Goal: Task Accomplishment & Management: Manage account settings

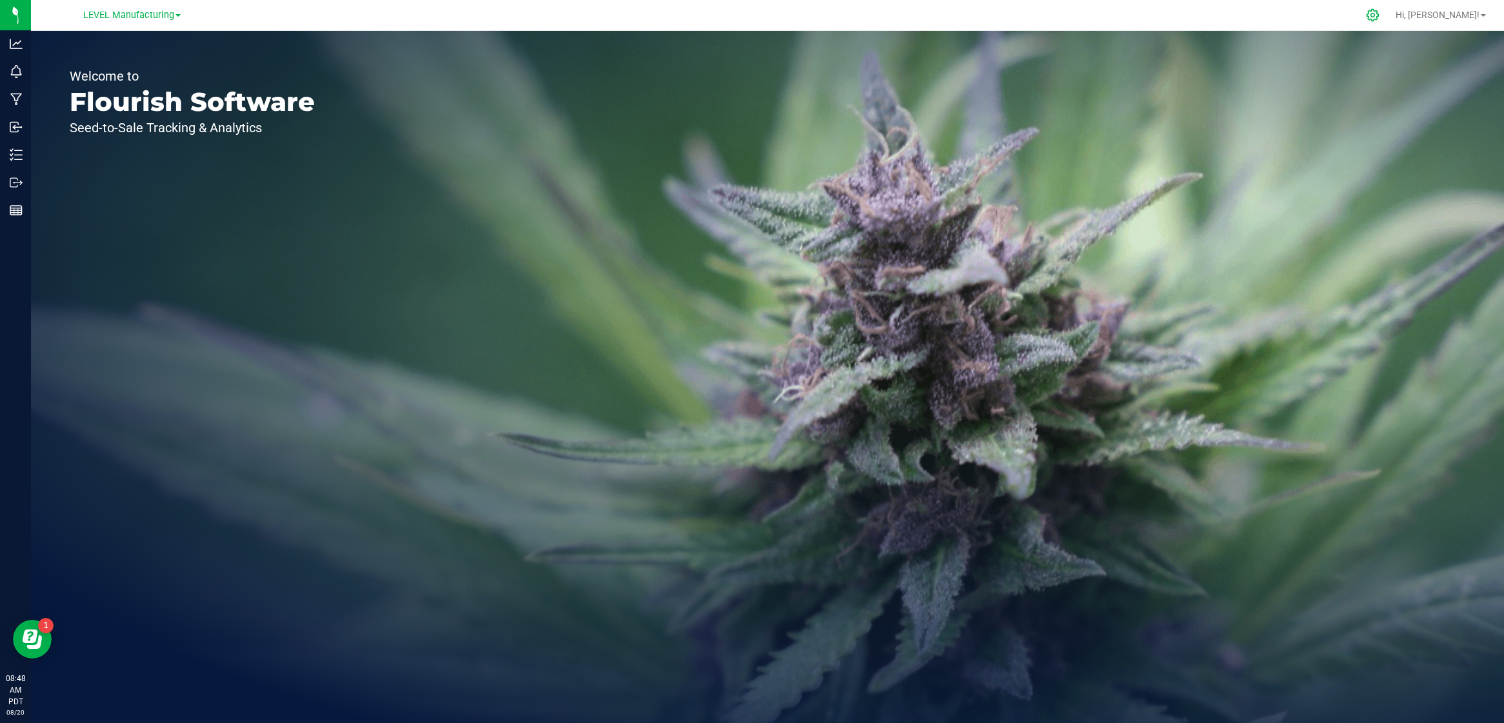
click at [1382, 14] on div at bounding box center [1373, 15] width 18 height 14
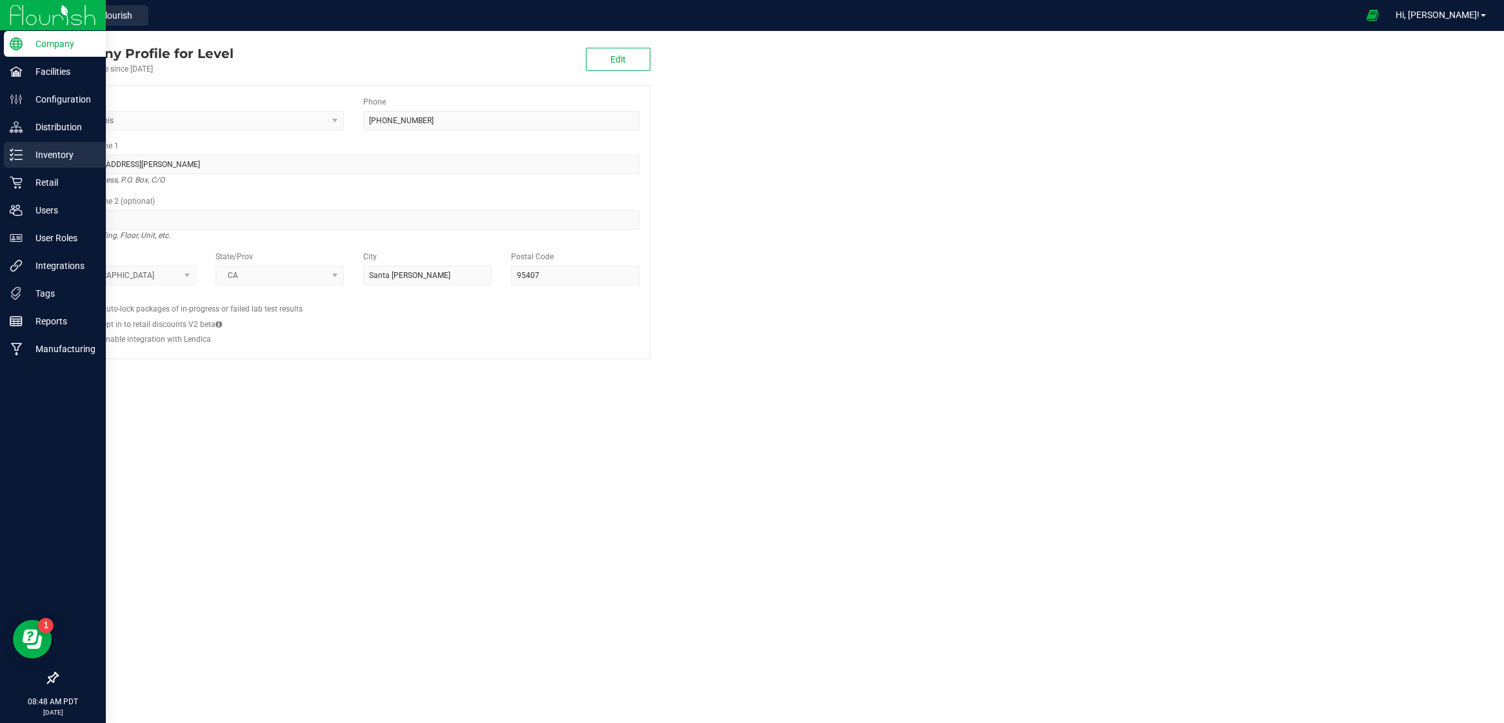
click at [24, 157] on p "Inventory" at bounding box center [61, 154] width 77 height 15
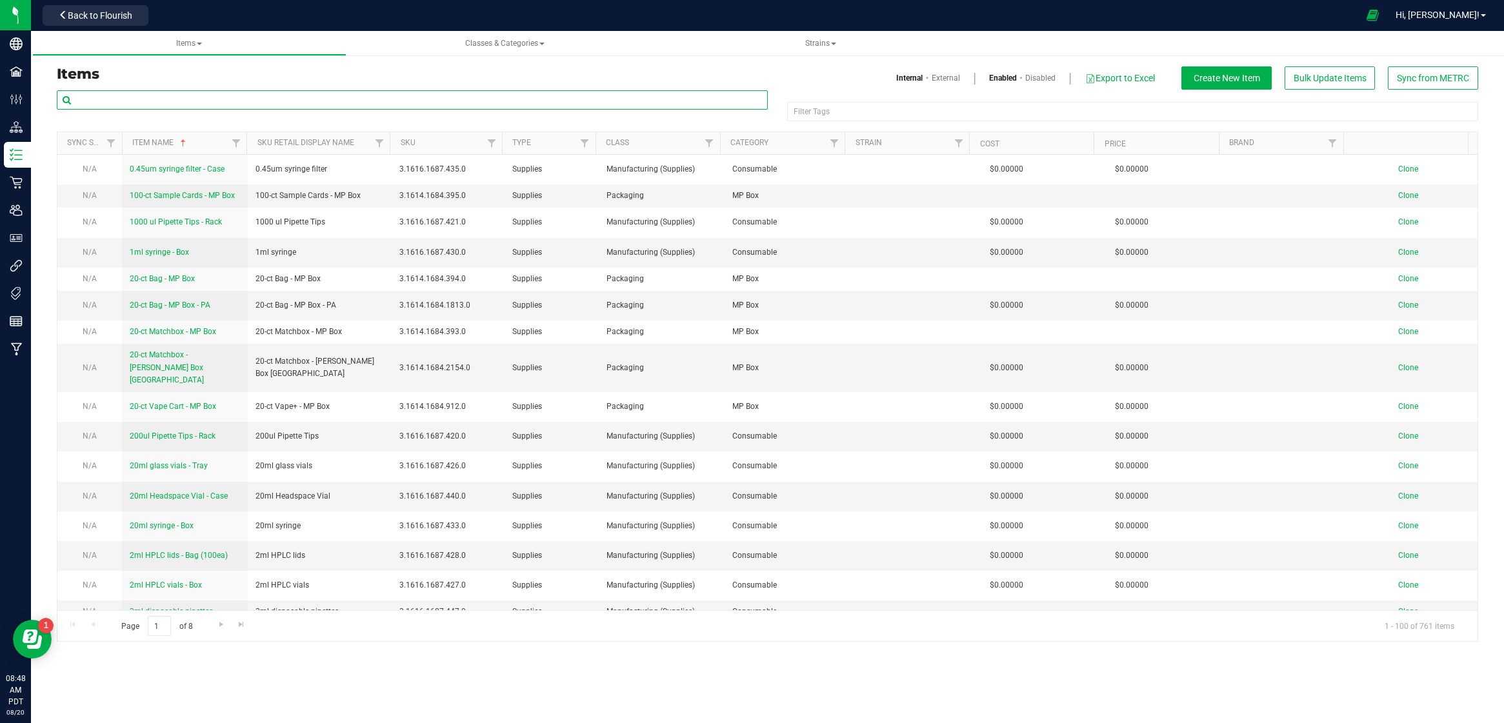
click at [186, 101] on input "text" at bounding box center [412, 99] width 711 height 19
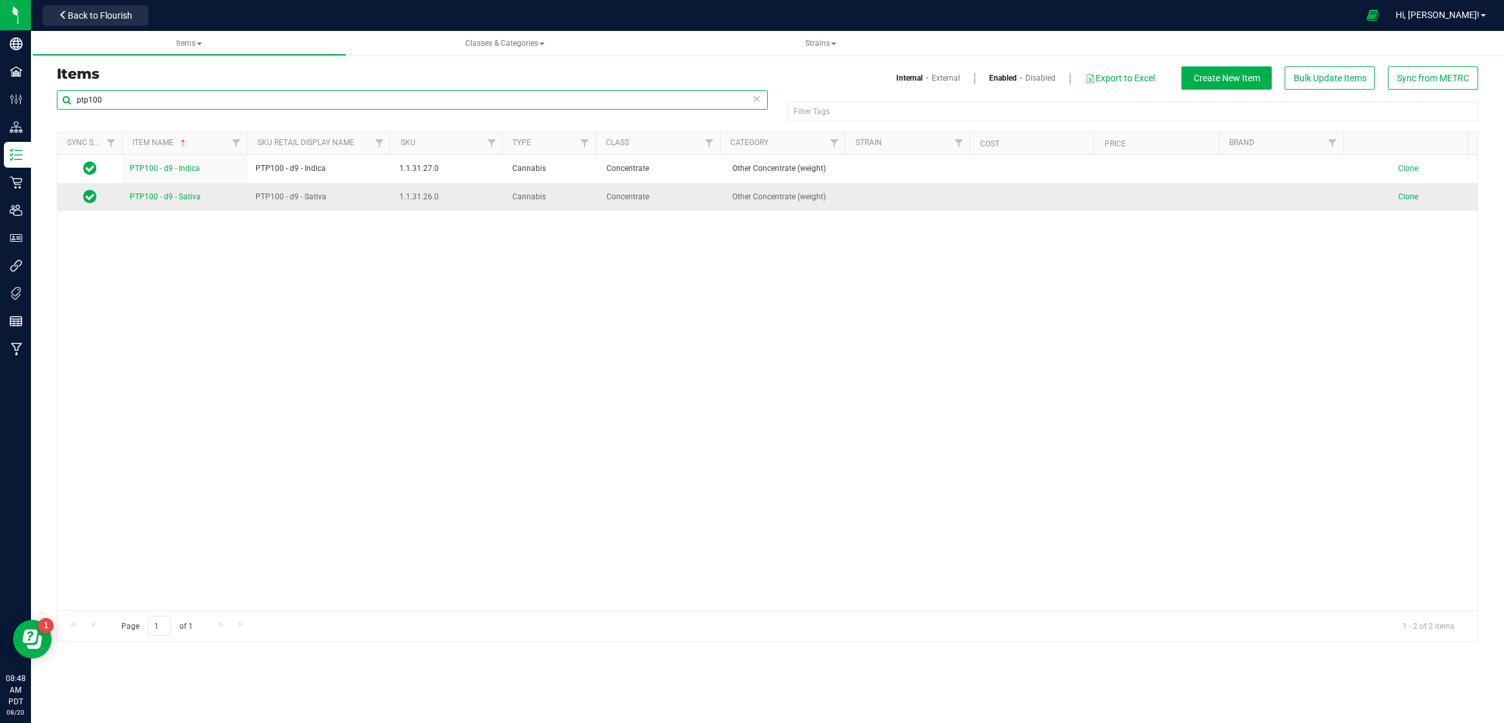
type input "ptp100"
click at [188, 191] on link "PTP100 - d9 - Sativa" at bounding box center [165, 197] width 71 height 12
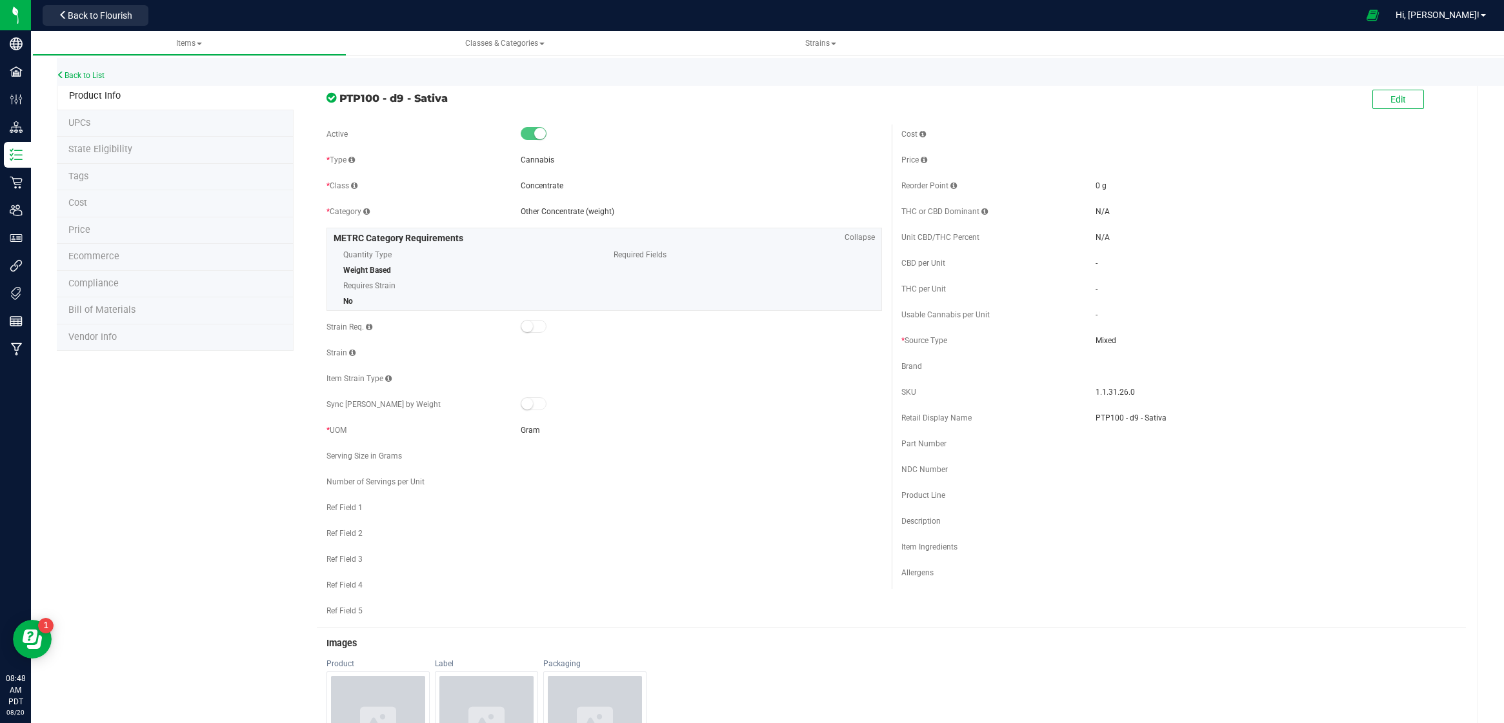
click at [117, 153] on span "State Eligibility" at bounding box center [100, 149] width 64 height 11
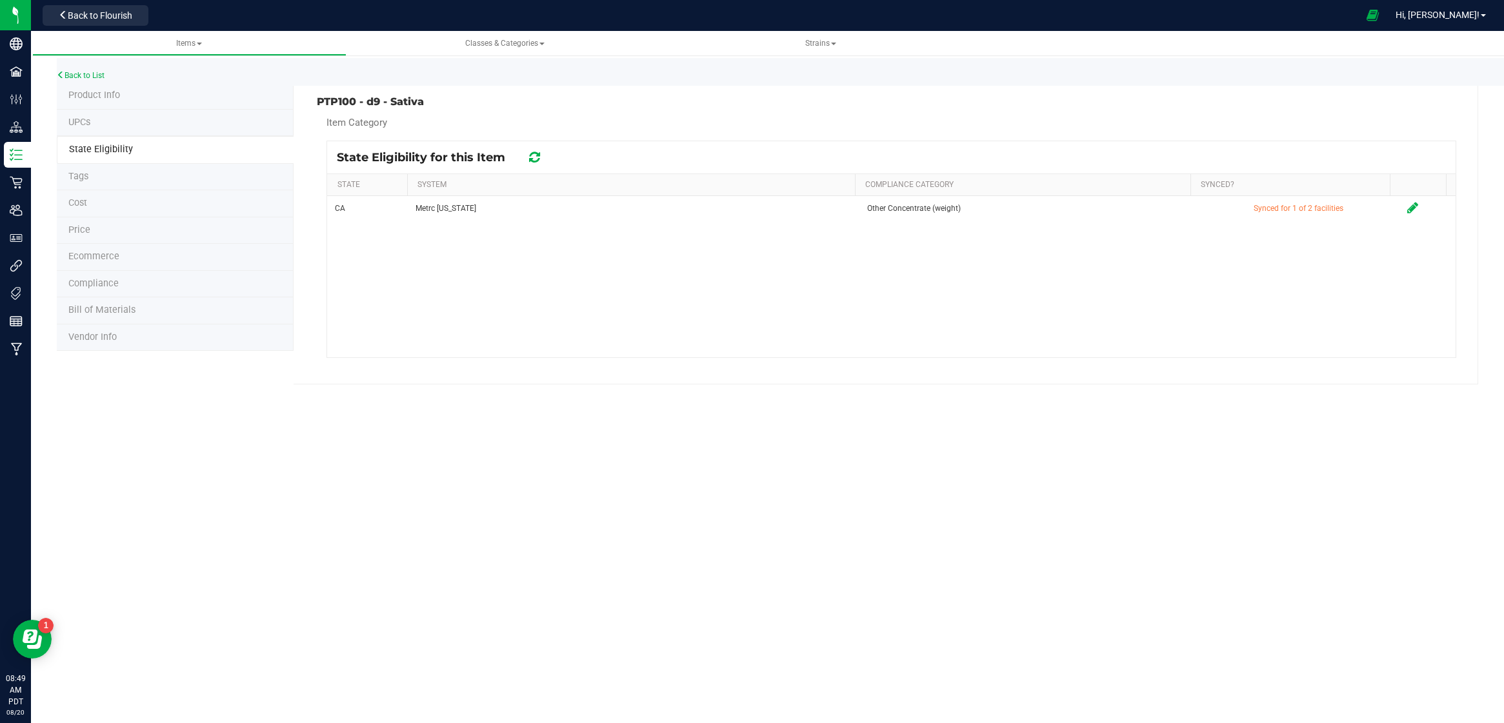
drag, startPoint x: 310, startPoint y: 99, endPoint x: 438, endPoint y: 123, distance: 130.6
click at [438, 123] on div "PTP100 - d9 - Sativa Item Category State Eligibility for this Item STATE SYSTEM…" at bounding box center [886, 234] width 1185 height 302
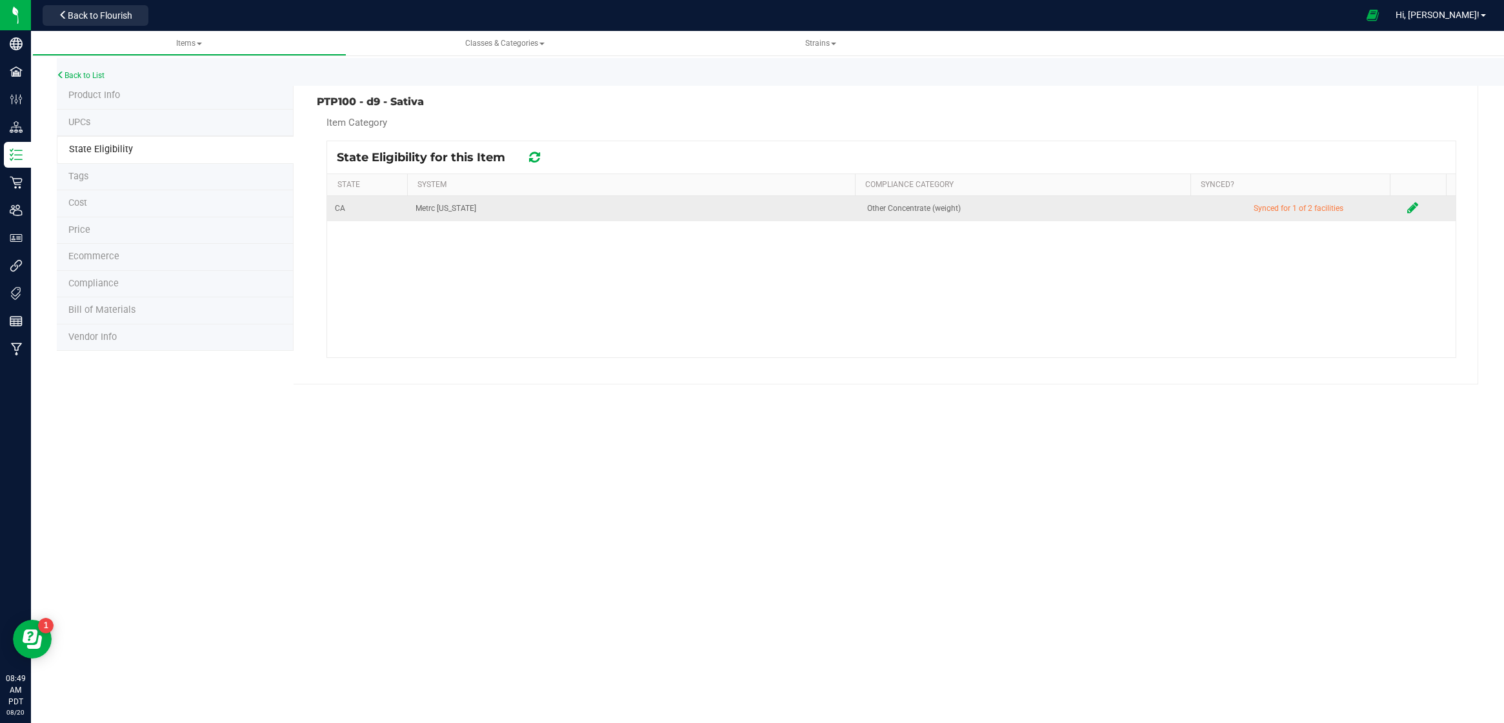
click at [1407, 204] on icon at bounding box center [1412, 207] width 11 height 13
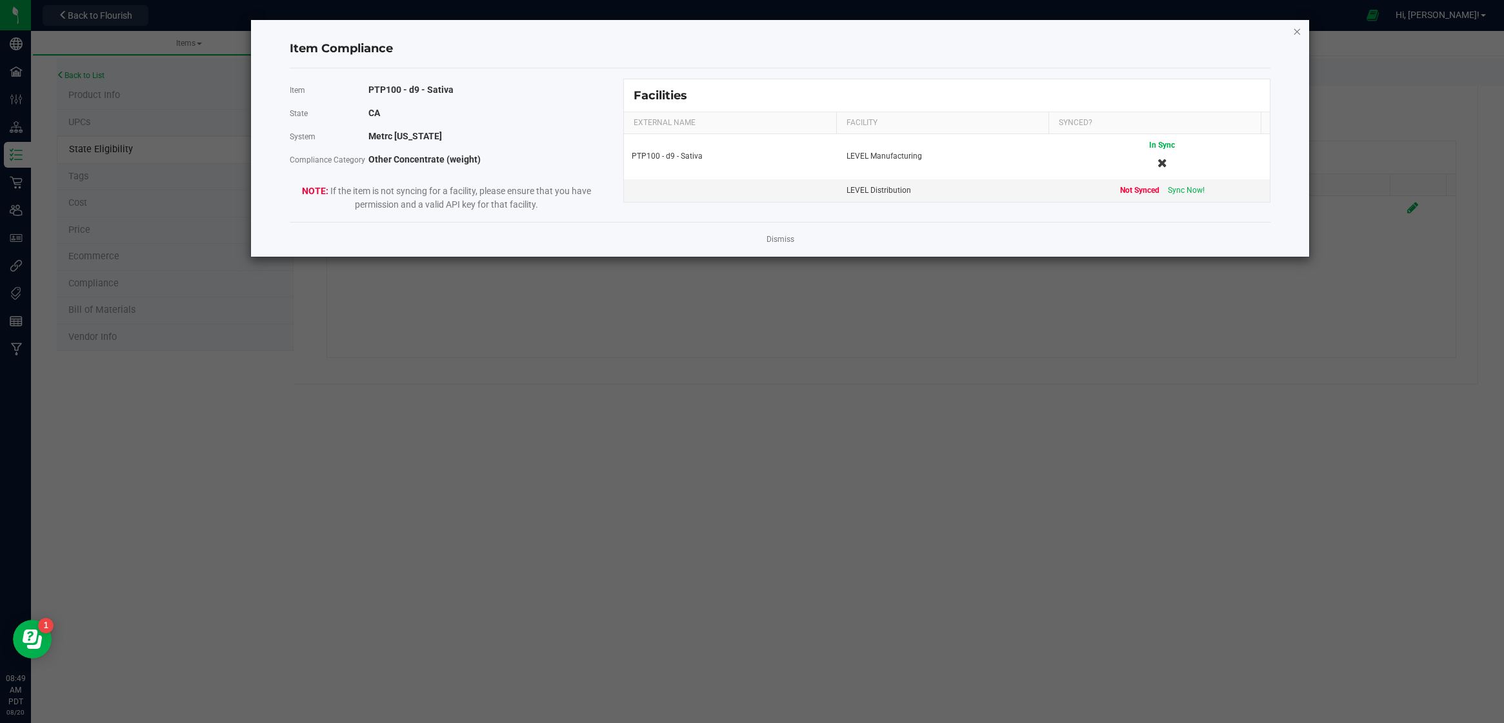
click at [1299, 28] on icon "Close modal" at bounding box center [1297, 30] width 9 height 15
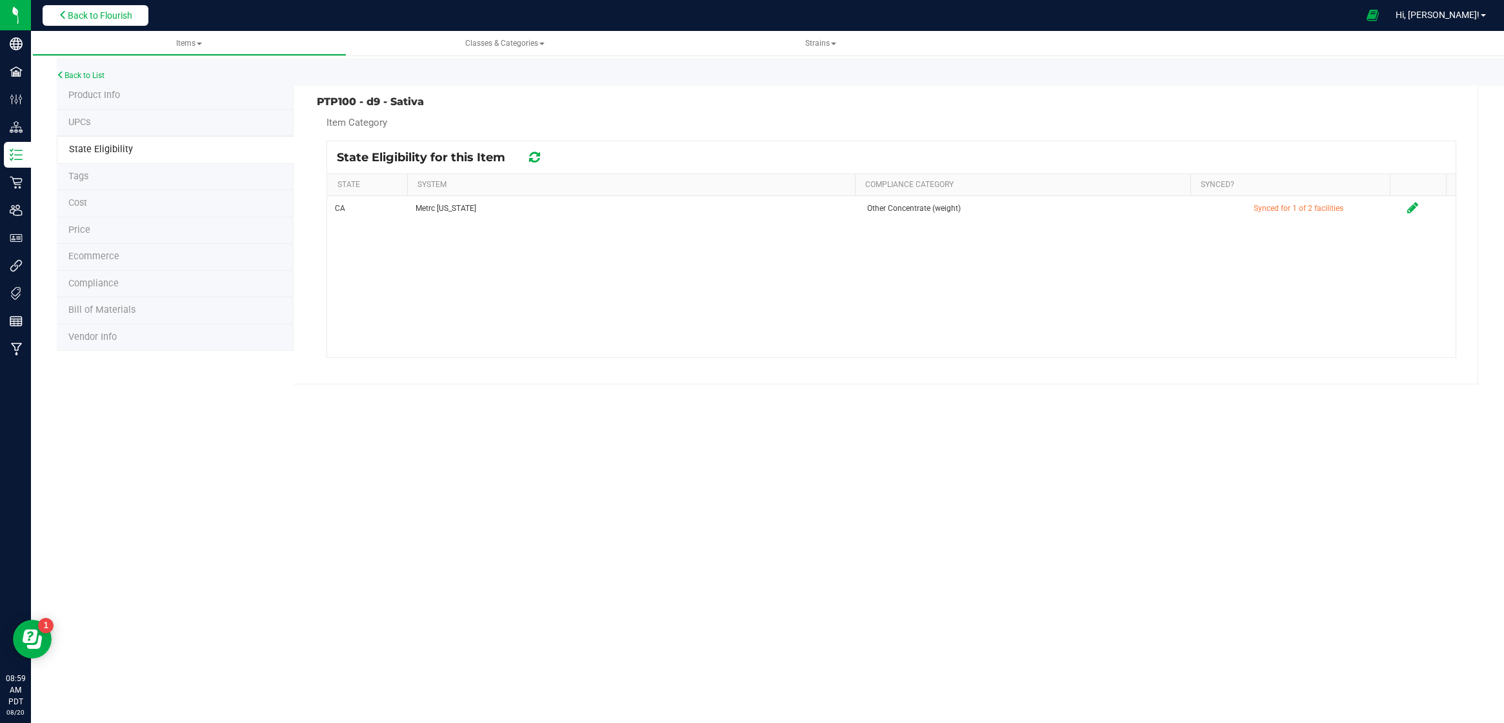
click at [101, 21] on button "Back to Flourish" at bounding box center [96, 15] width 106 height 21
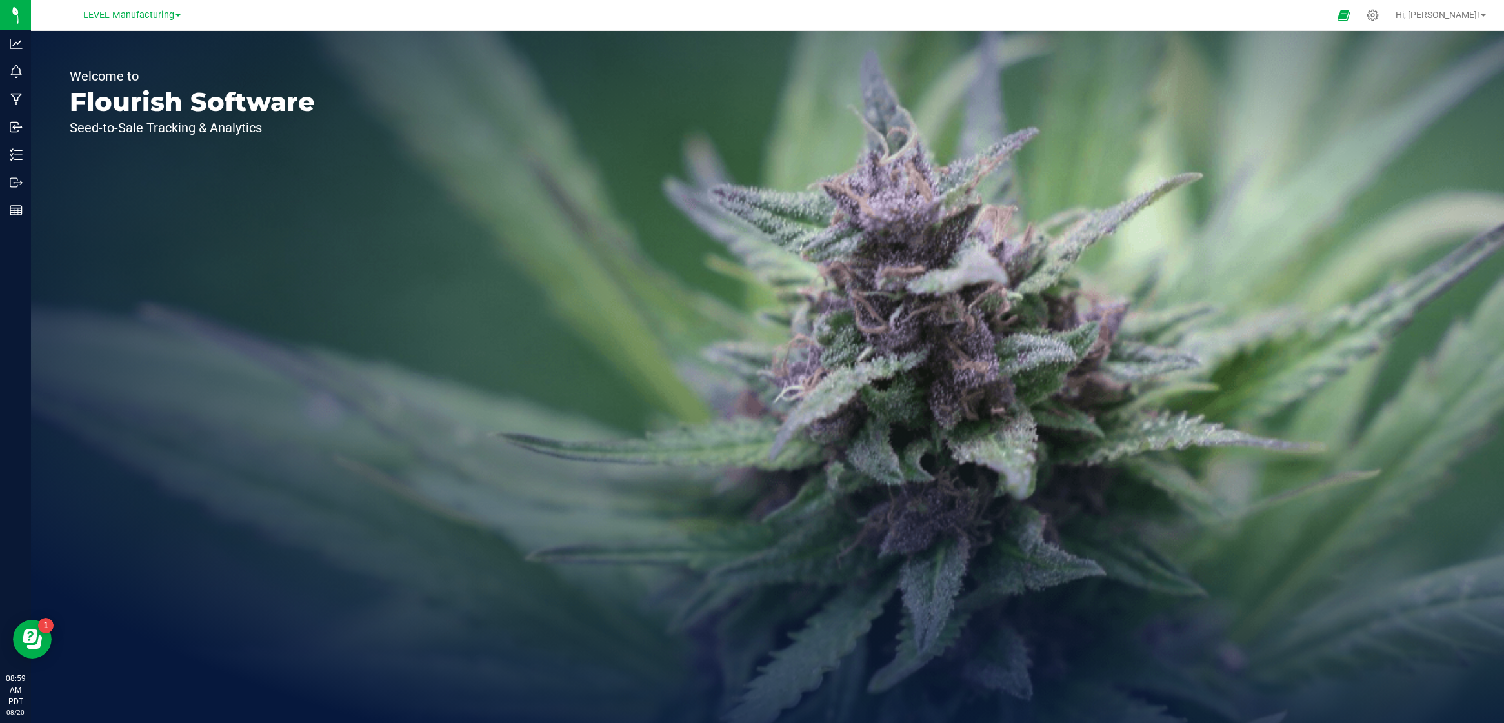
click at [169, 20] on span "LEVEL Manufacturing" at bounding box center [128, 16] width 91 height 12
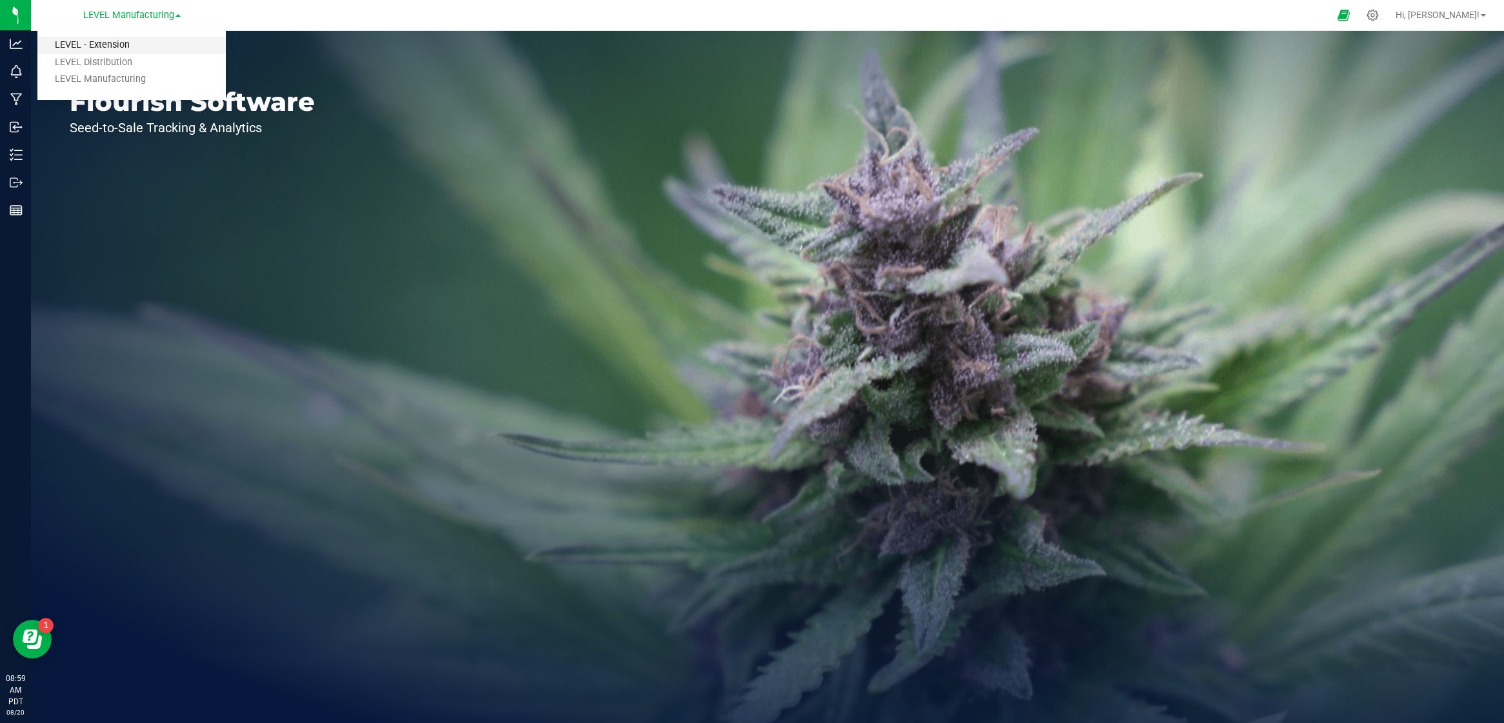
click at [161, 48] on link "LEVEL - Extension" at bounding box center [131, 45] width 188 height 17
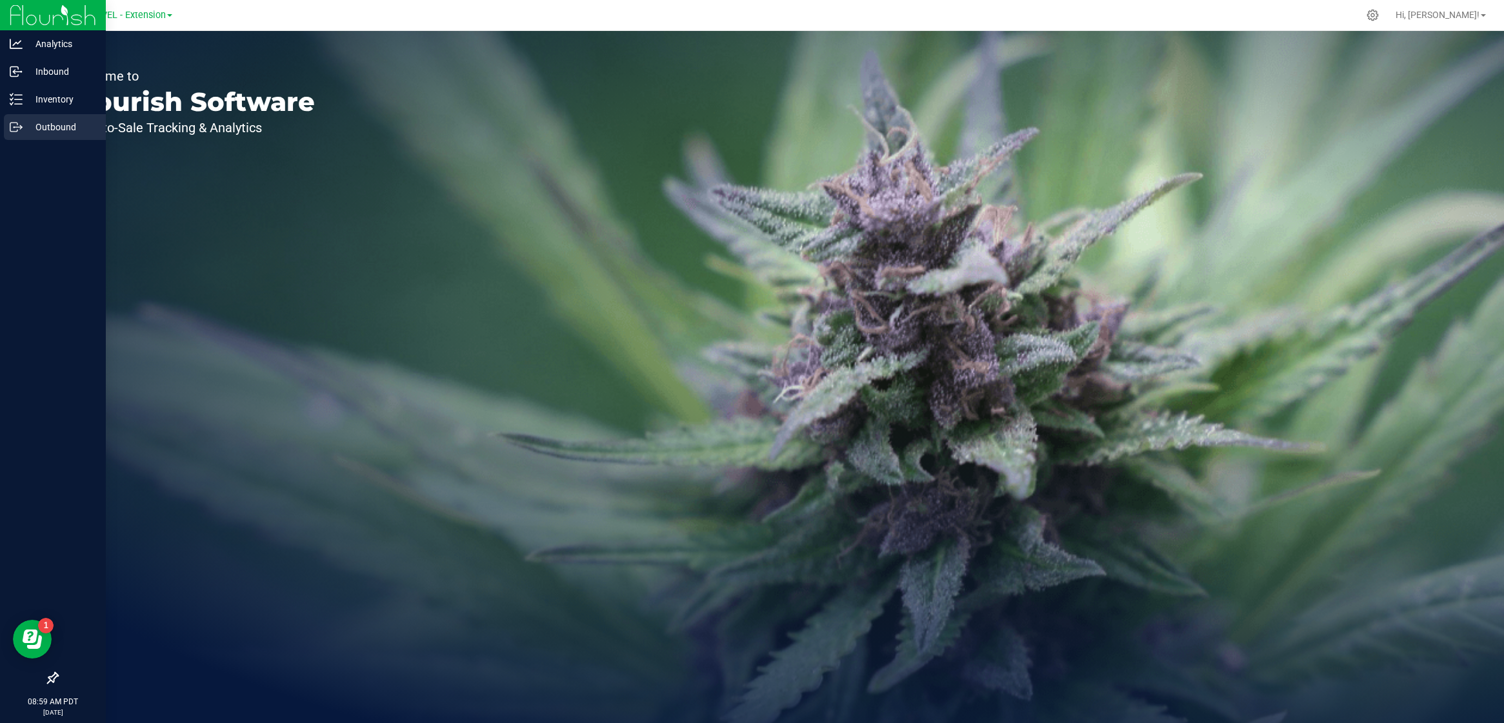
click at [12, 131] on icon at bounding box center [16, 127] width 13 height 13
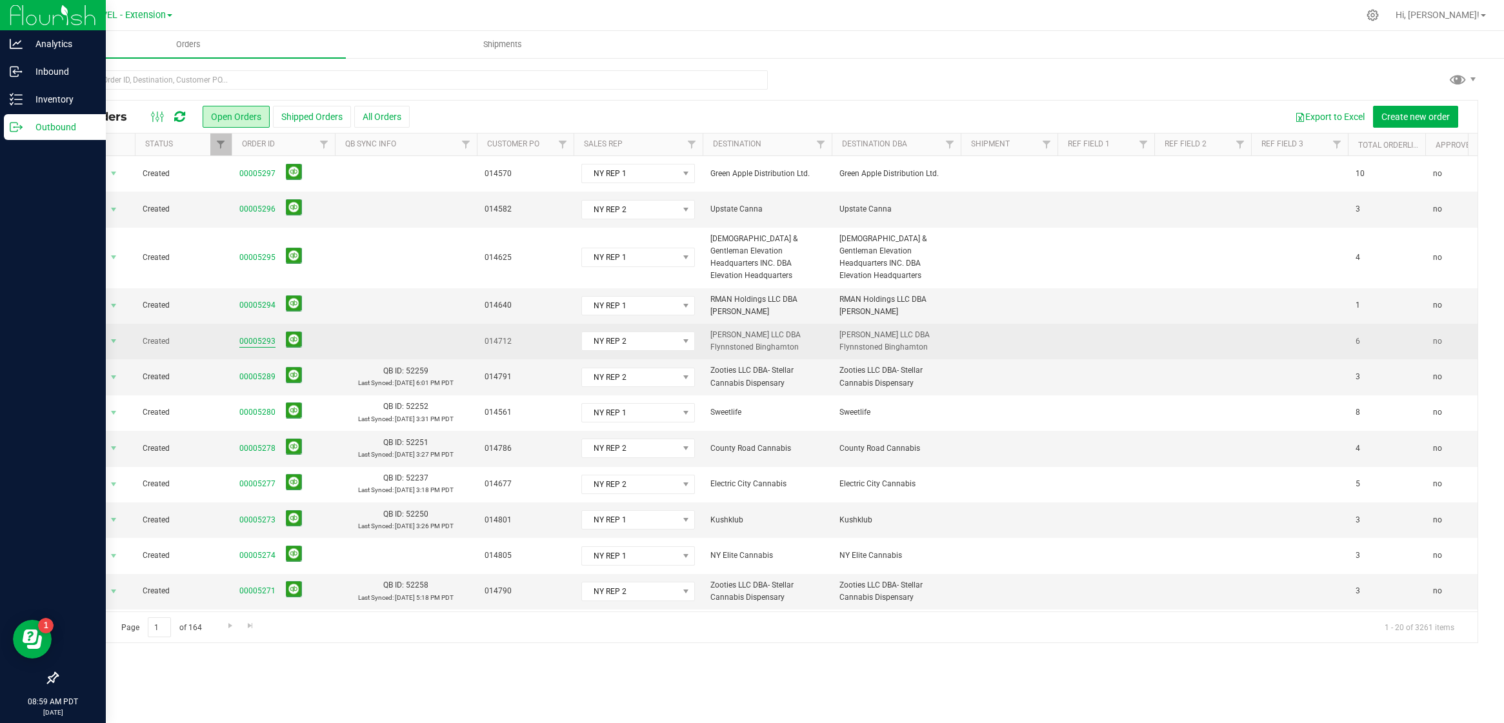
click at [256, 336] on link "00005293" at bounding box center [257, 342] width 36 height 12
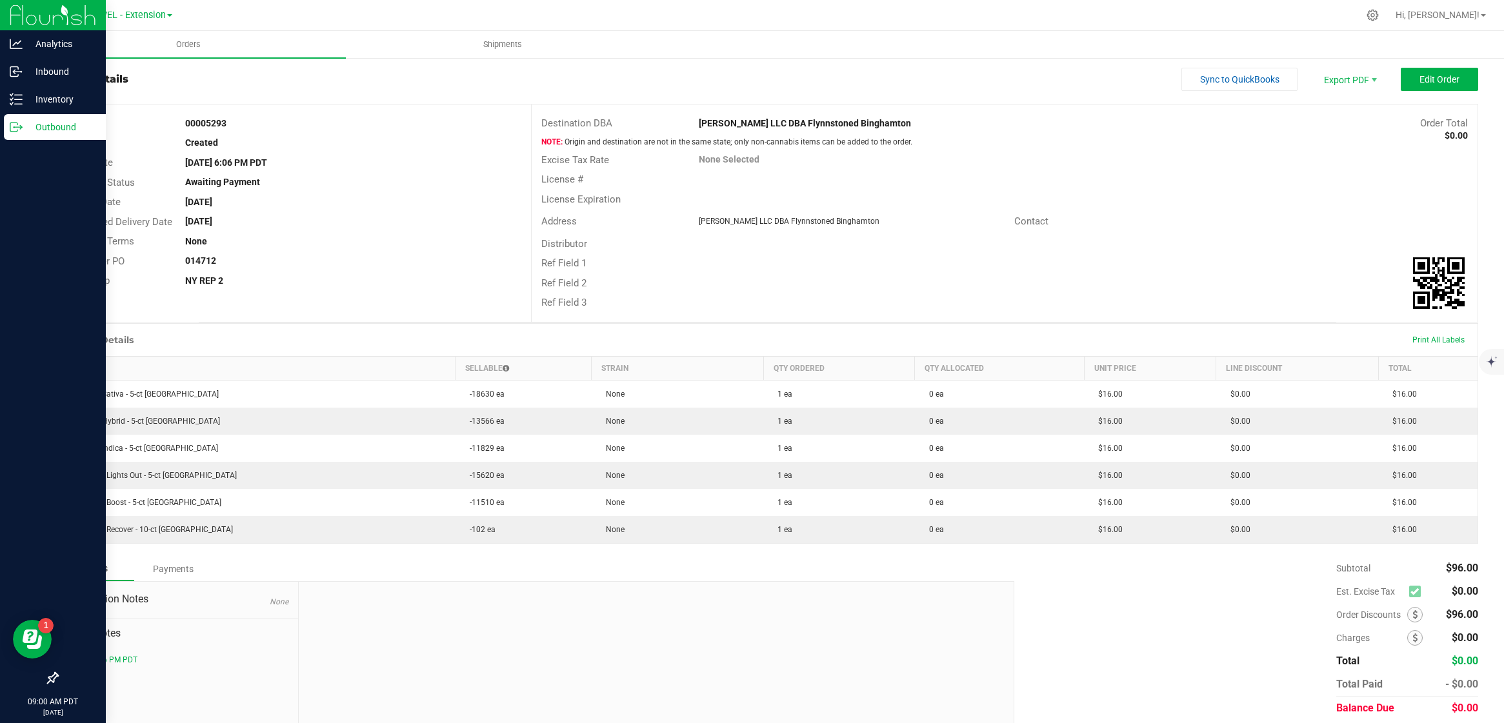
scroll to position [70, 0]
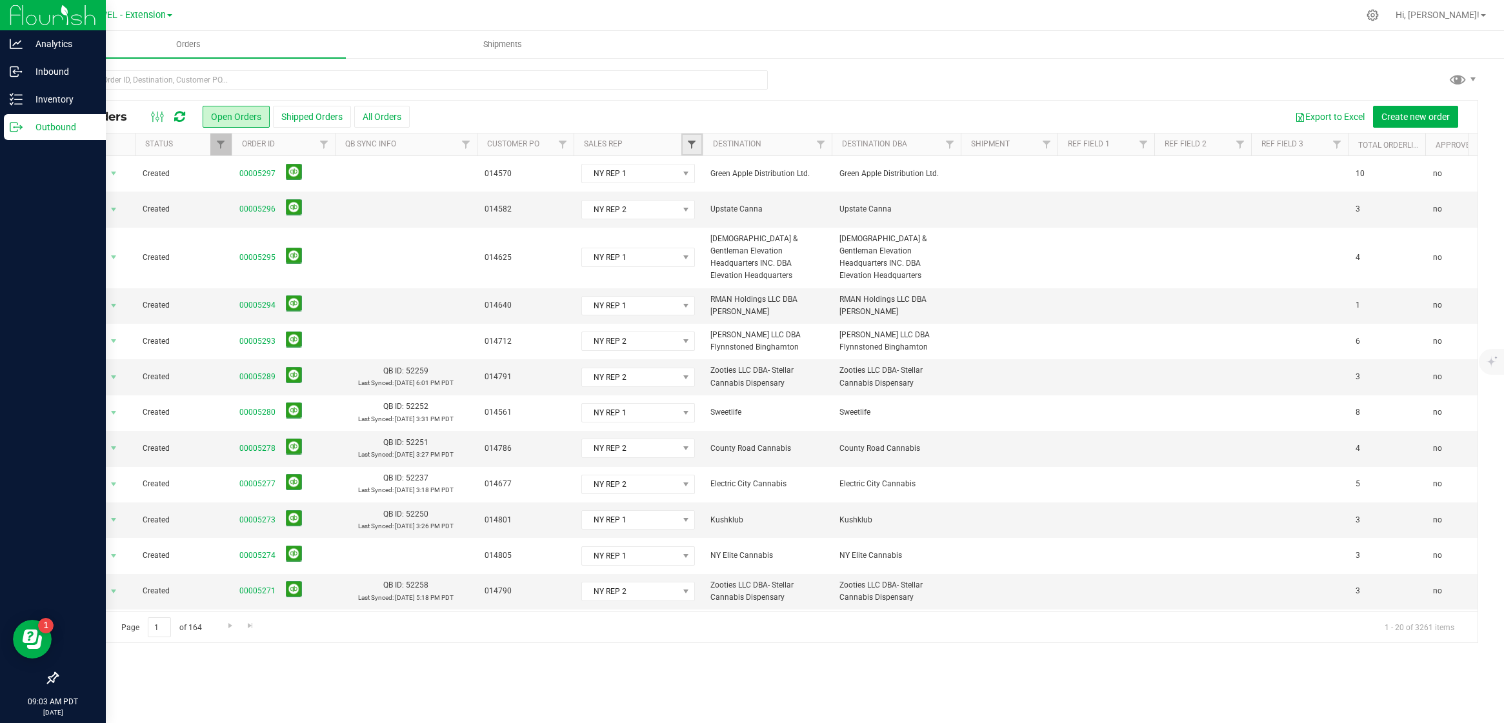
click at [691, 145] on span "Filter" at bounding box center [692, 144] width 10 height 10
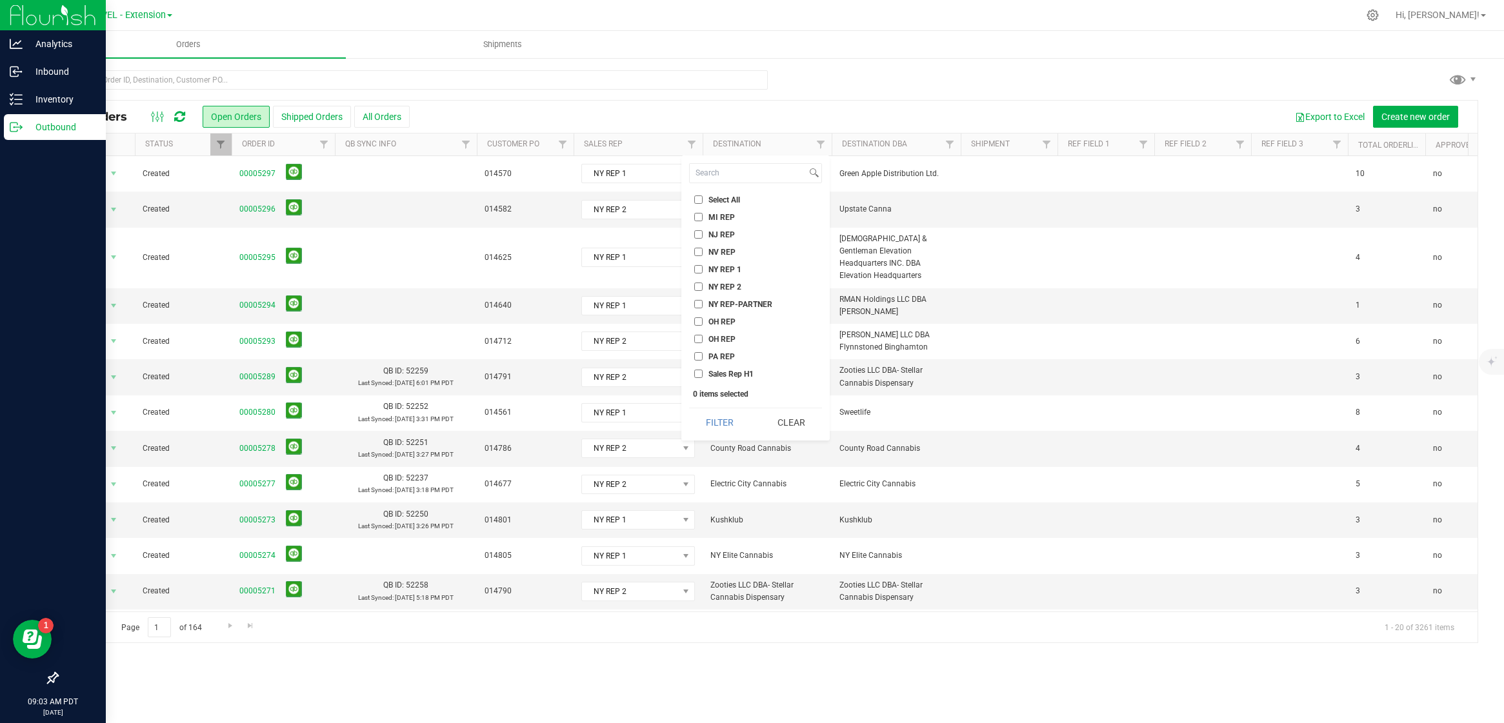
drag, startPoint x: 724, startPoint y: 252, endPoint x: 723, endPoint y: 259, distance: 6.6
click at [723, 252] on span "NV REP" at bounding box center [722, 252] width 27 height 8
click at [703, 252] on input "NV REP" at bounding box center [698, 252] width 8 height 8
checkbox input "true"
click at [710, 429] on button "Filter" at bounding box center [720, 422] width 62 height 28
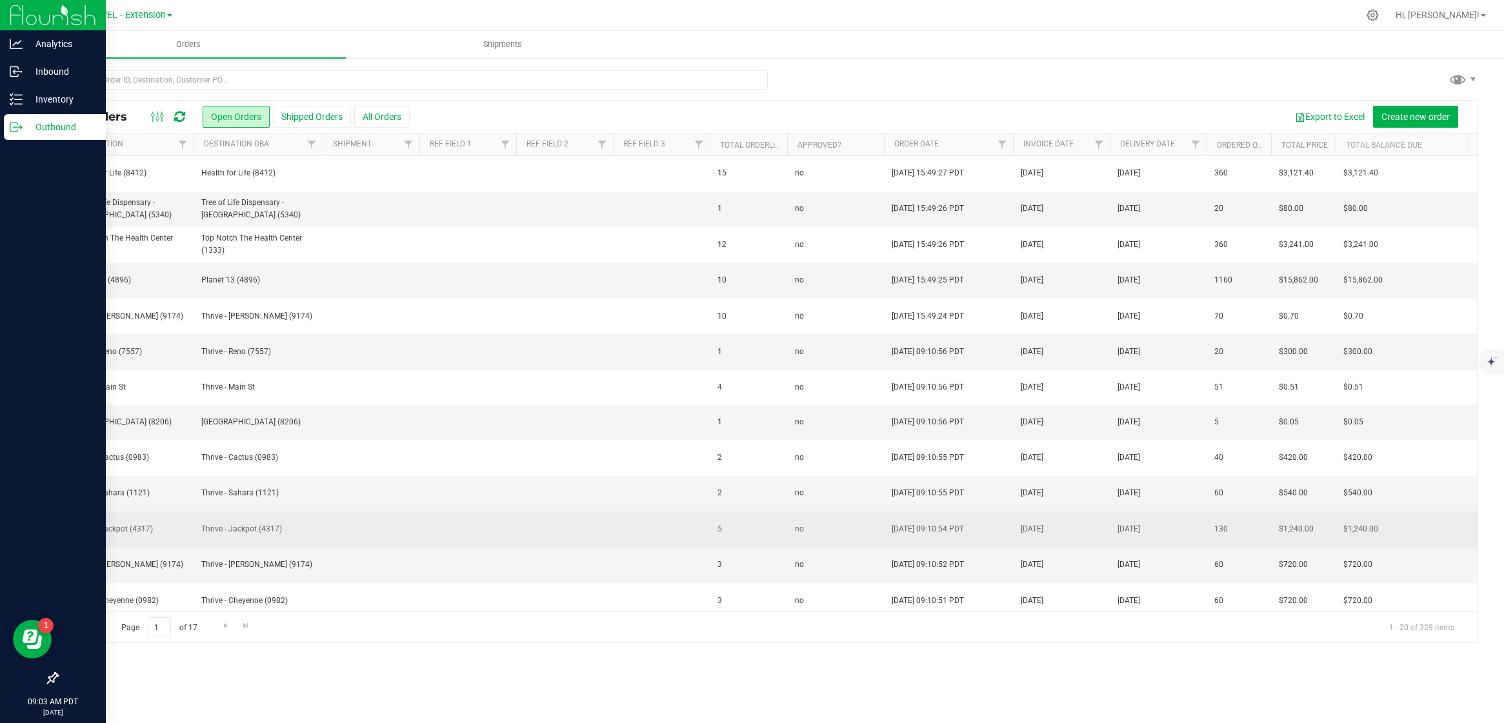
scroll to position [267, 638]
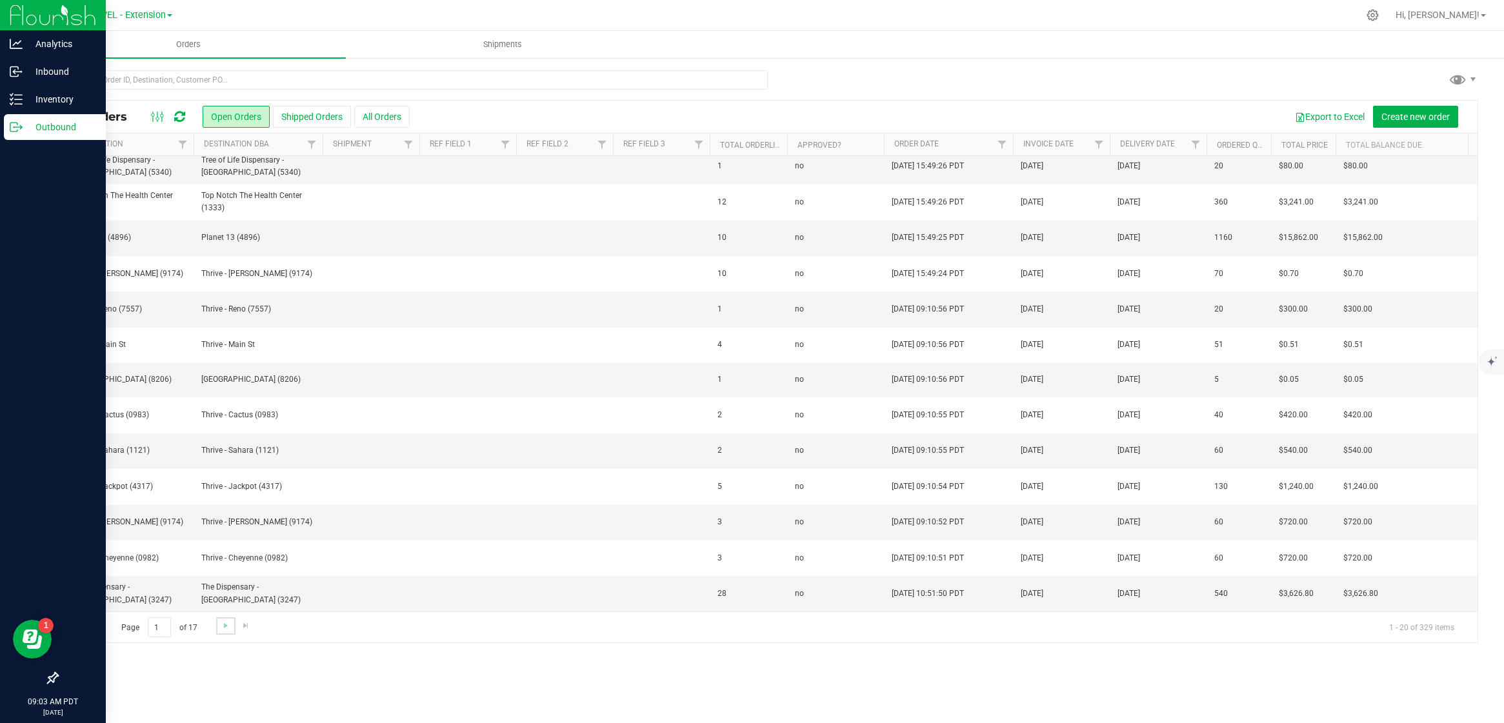
click at [218, 629] on link "Go to the next page" at bounding box center [225, 626] width 19 height 17
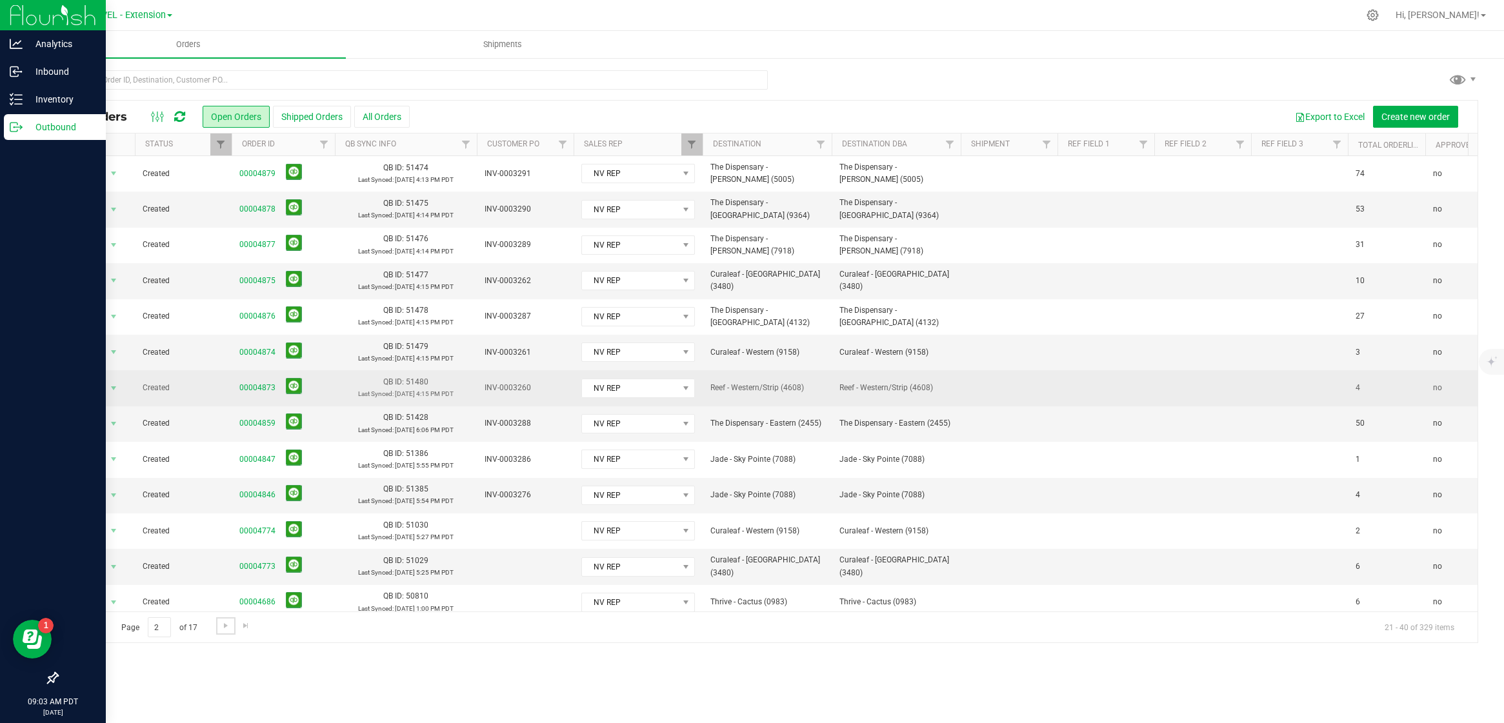
scroll to position [0, 989]
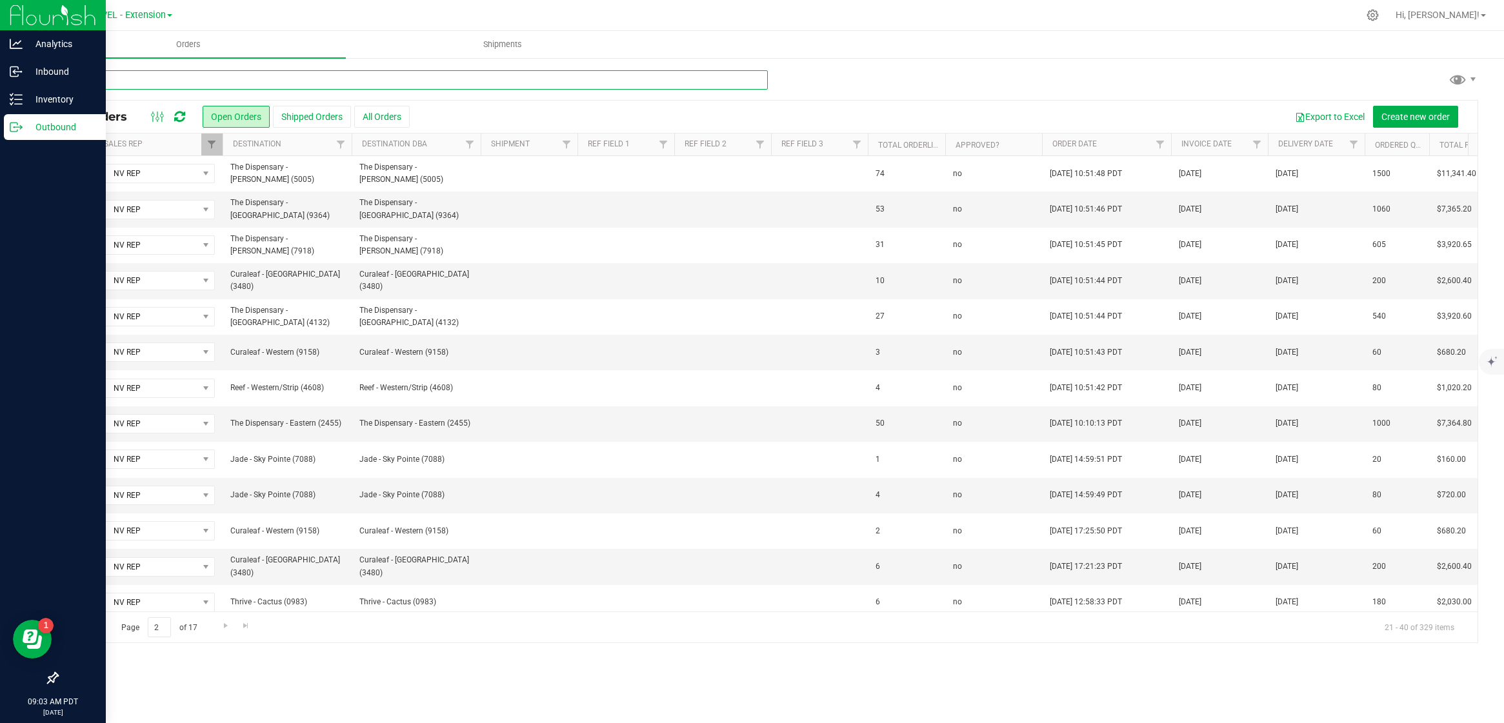
click at [214, 81] on input "text" at bounding box center [412, 79] width 711 height 19
type input "sammy davis"
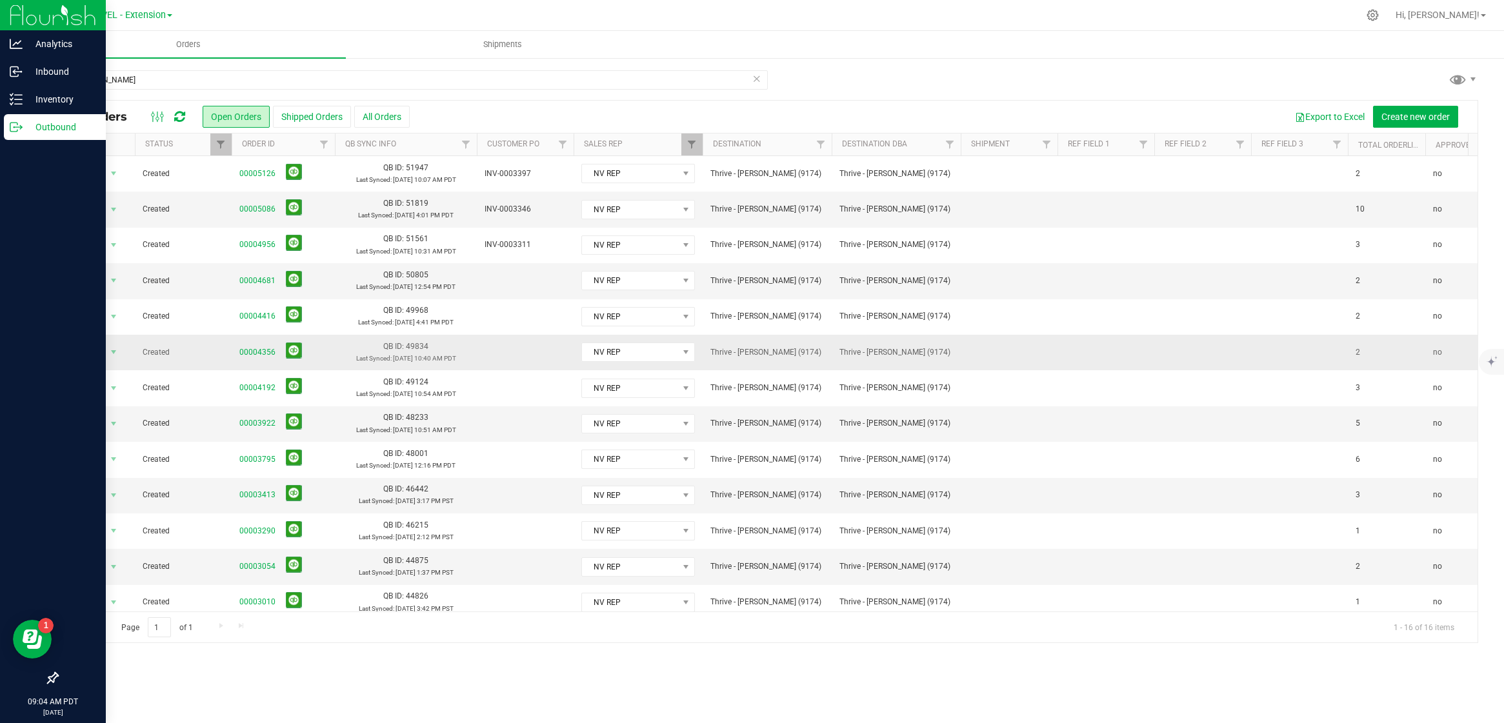
drag, startPoint x: 241, startPoint y: 350, endPoint x: 277, endPoint y: 352, distance: 36.2
click at [277, 352] on tr "Action Action Cancel order Clone order Edit order Mark as fully paid Order audi…" at bounding box center [1415, 352] width 2717 height 35
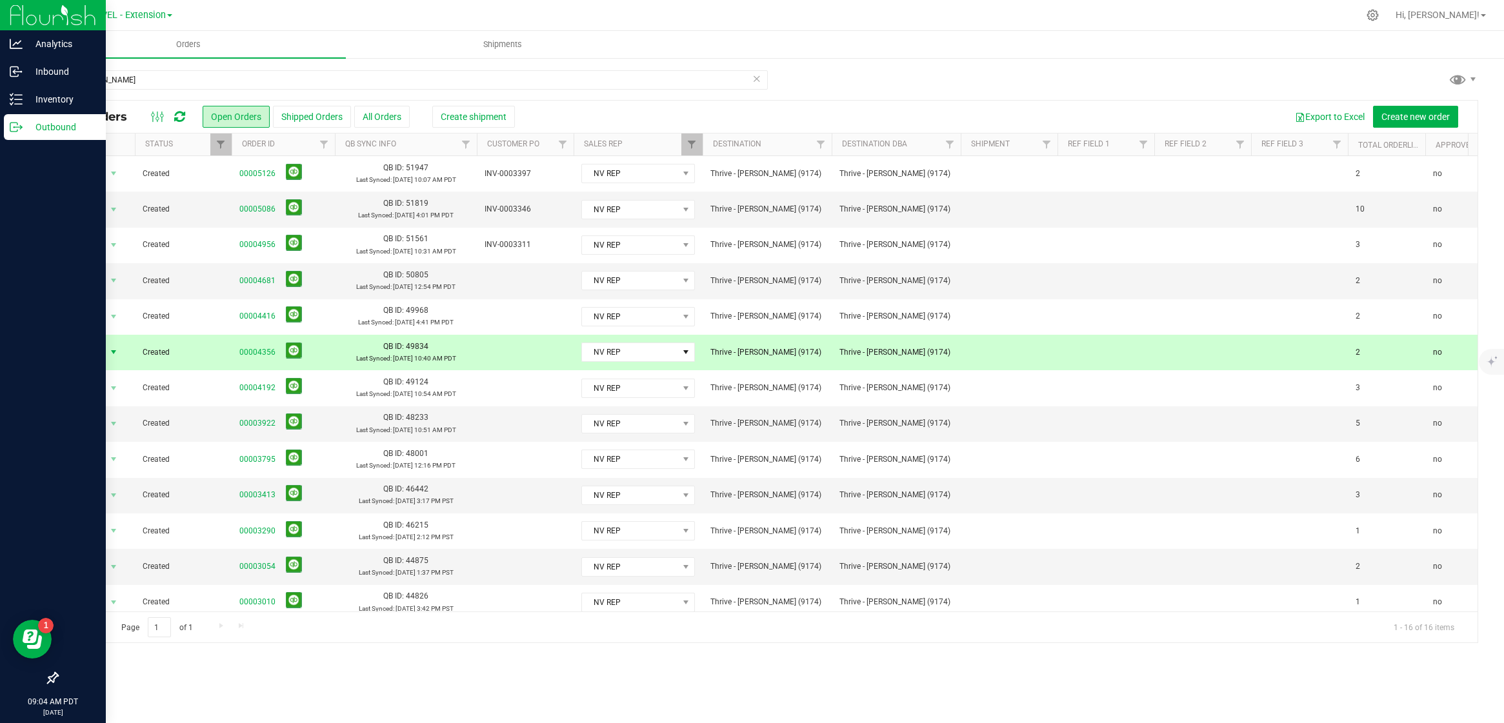
copy tr "00004356"
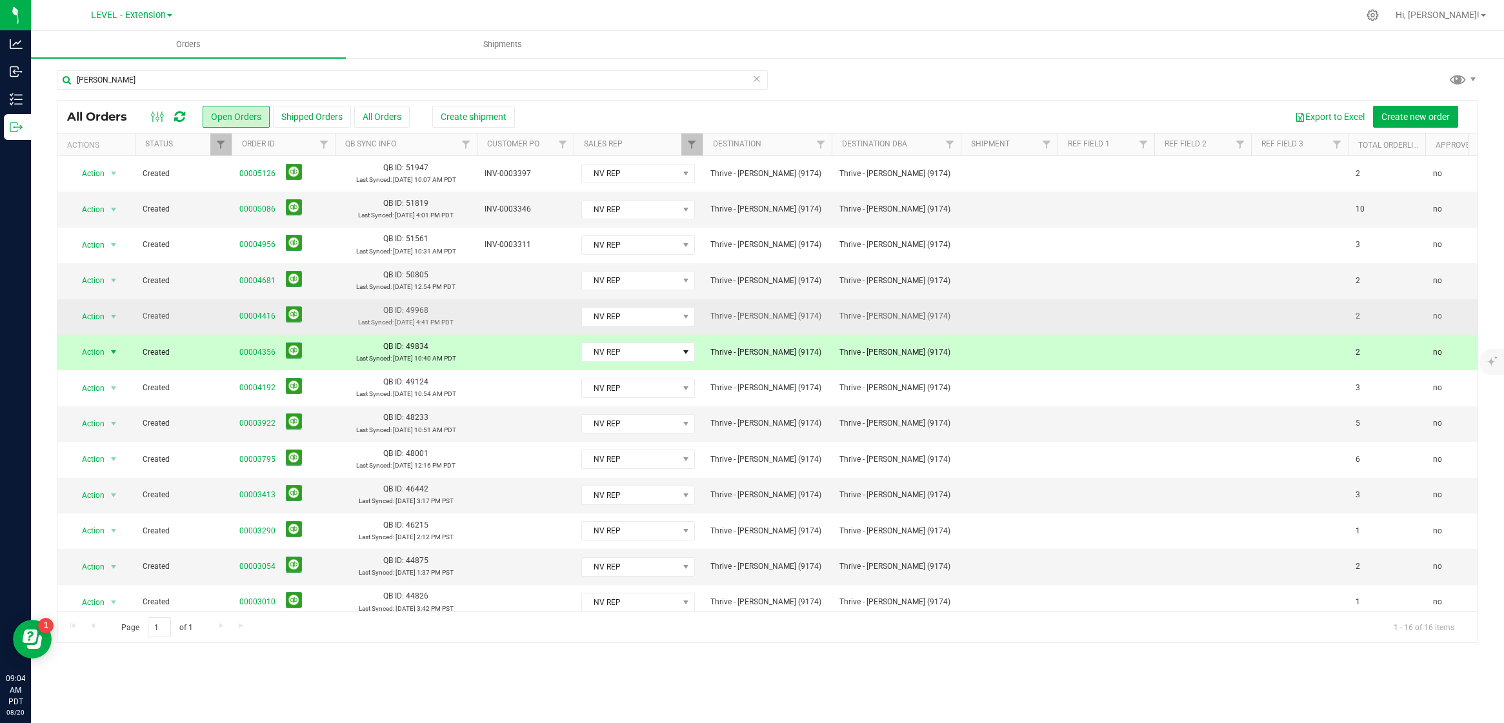
click at [228, 316] on td "Created" at bounding box center [183, 316] width 97 height 35
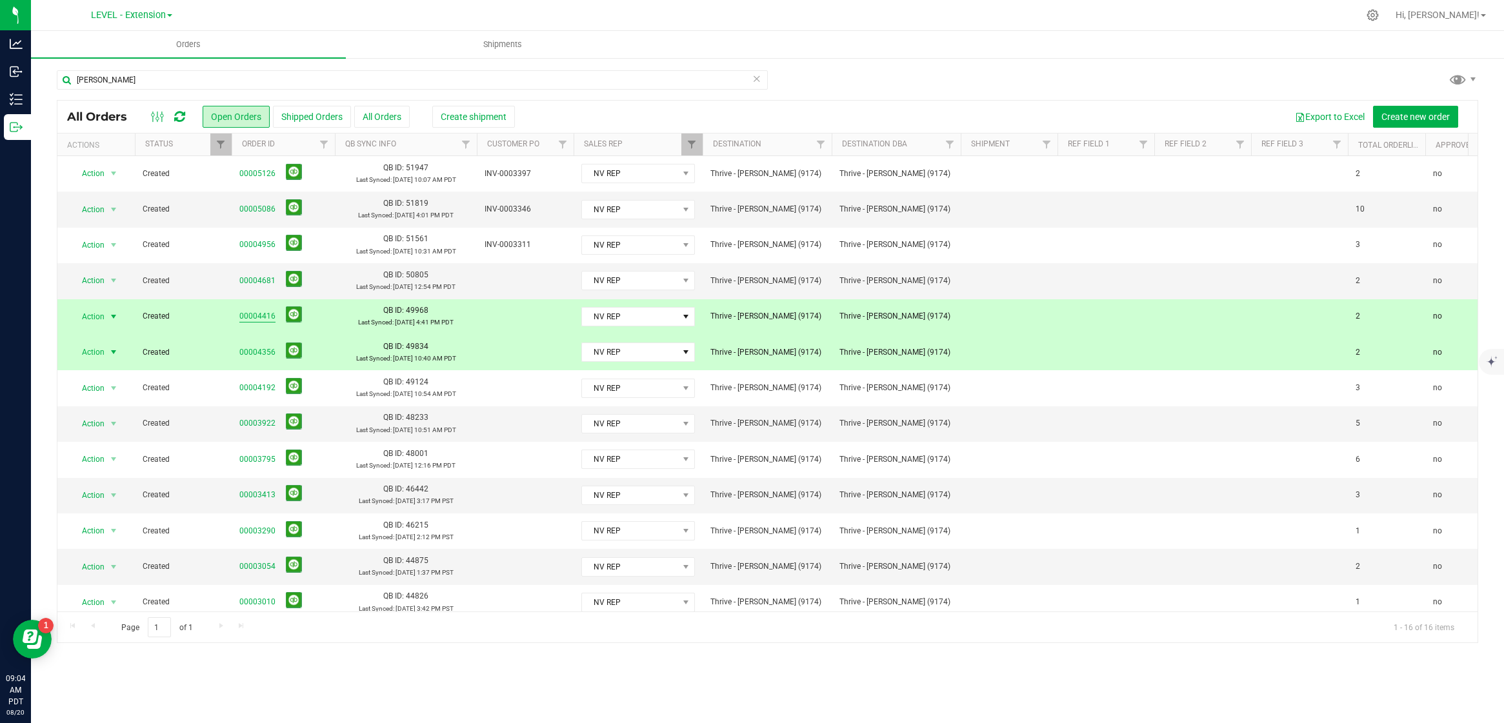
drag, startPoint x: 232, startPoint y: 316, endPoint x: 269, endPoint y: 319, distance: 37.5
click at [276, 315] on td "00004416" at bounding box center [283, 316] width 103 height 35
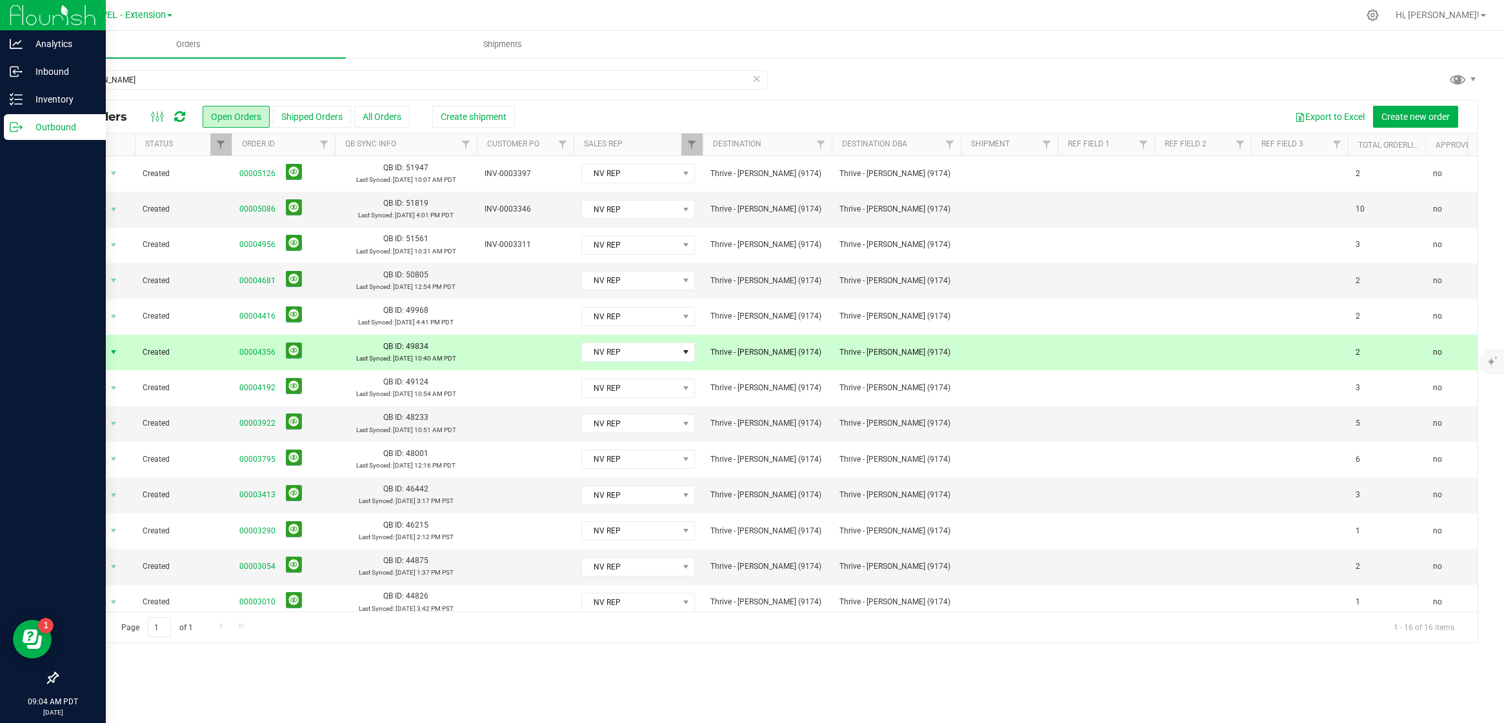
copy link "00004416"
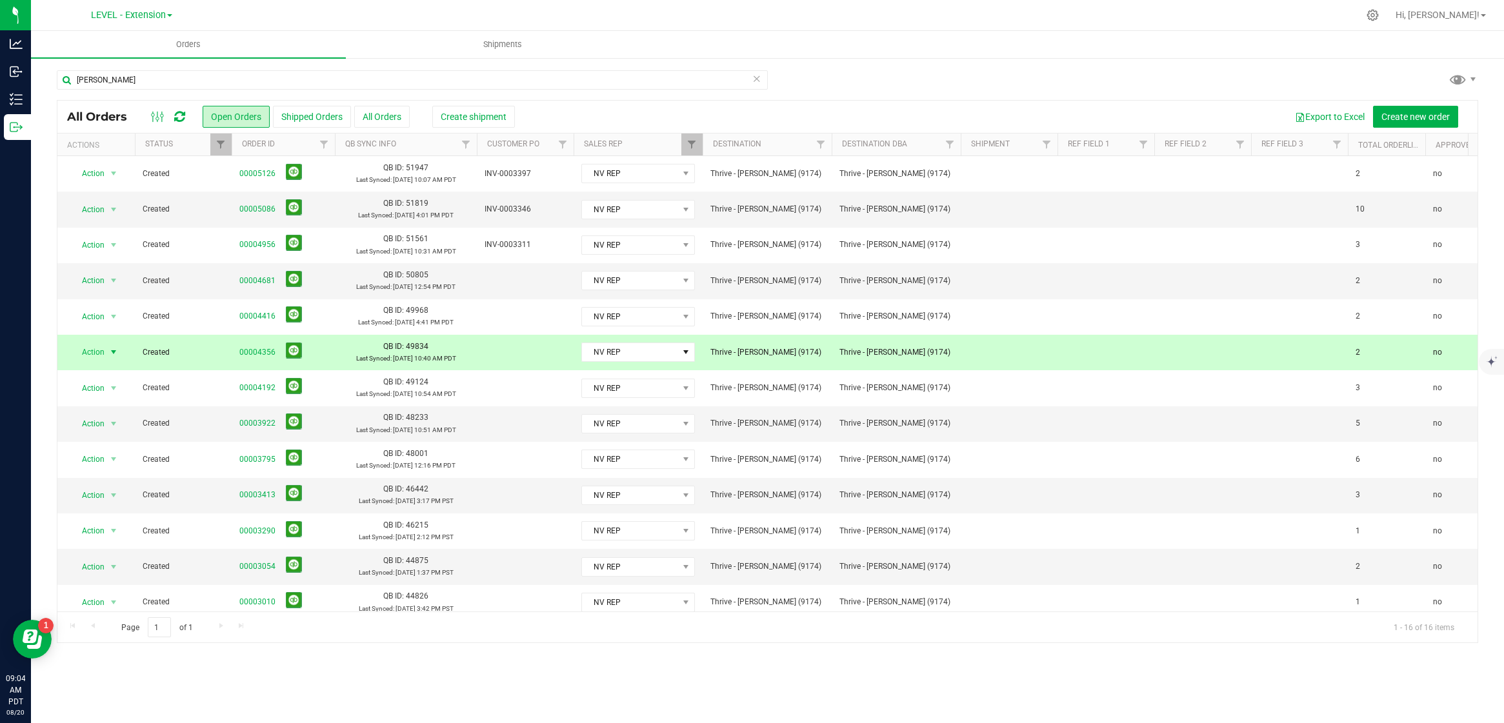
drag, startPoint x: 227, startPoint y: 354, endPoint x: 275, endPoint y: 355, distance: 48.4
click at [275, 355] on tr "Action Action Cancel order Clone order Edit order Mark as fully paid Order audi…" at bounding box center [1415, 352] width 2717 height 35
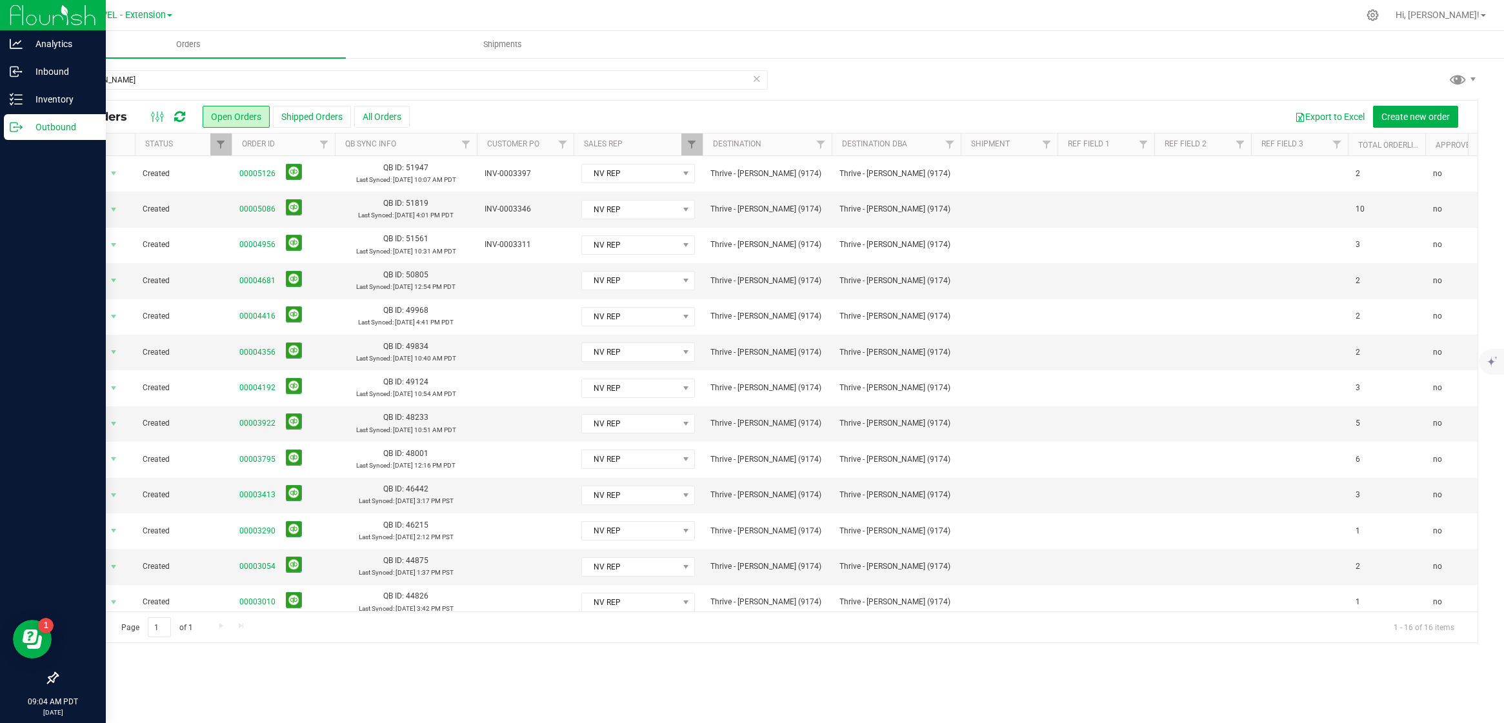
copy tr "00004356"
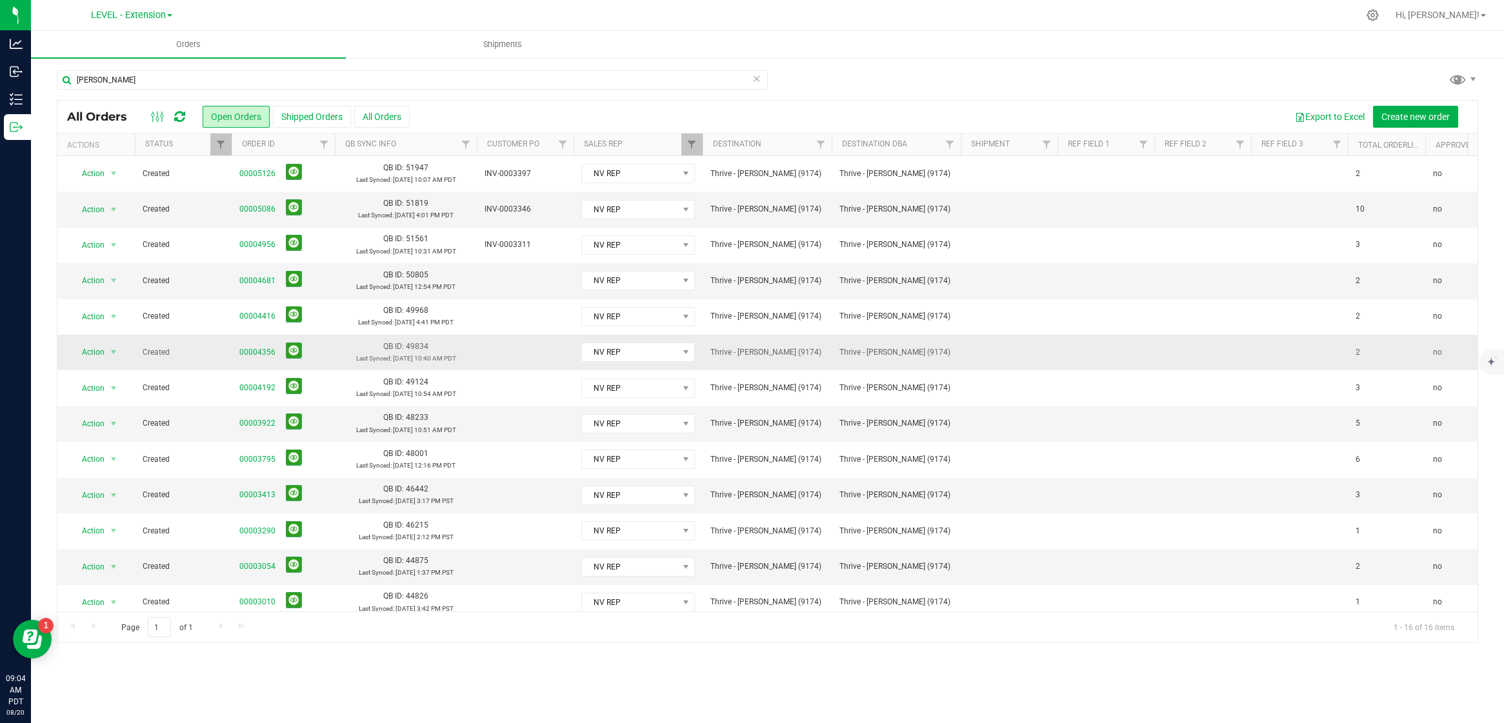
click at [206, 351] on span "Created" at bounding box center [183, 353] width 81 height 12
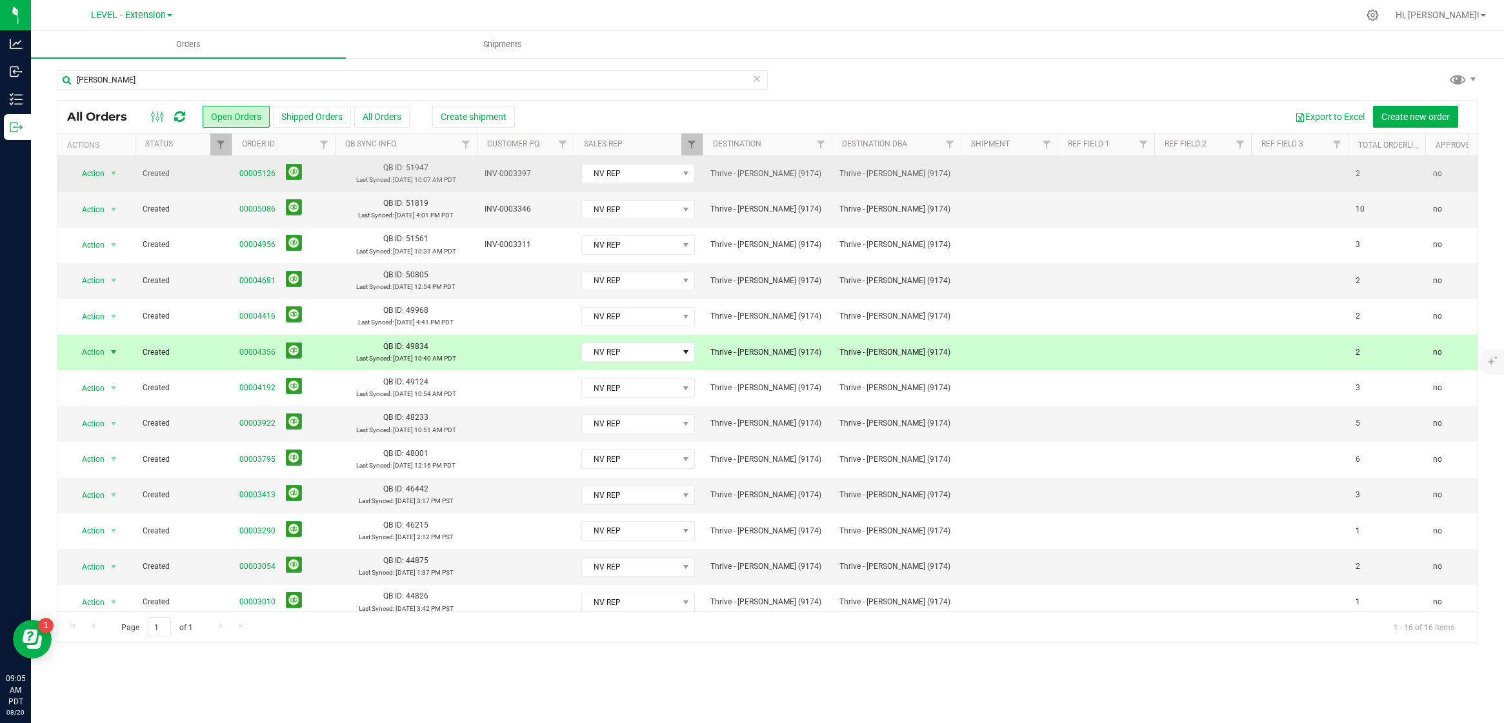
drag, startPoint x: 519, startPoint y: 172, endPoint x: 479, endPoint y: 172, distance: 40.0
click at [479, 172] on td "INV-0003397" at bounding box center [525, 173] width 97 height 35
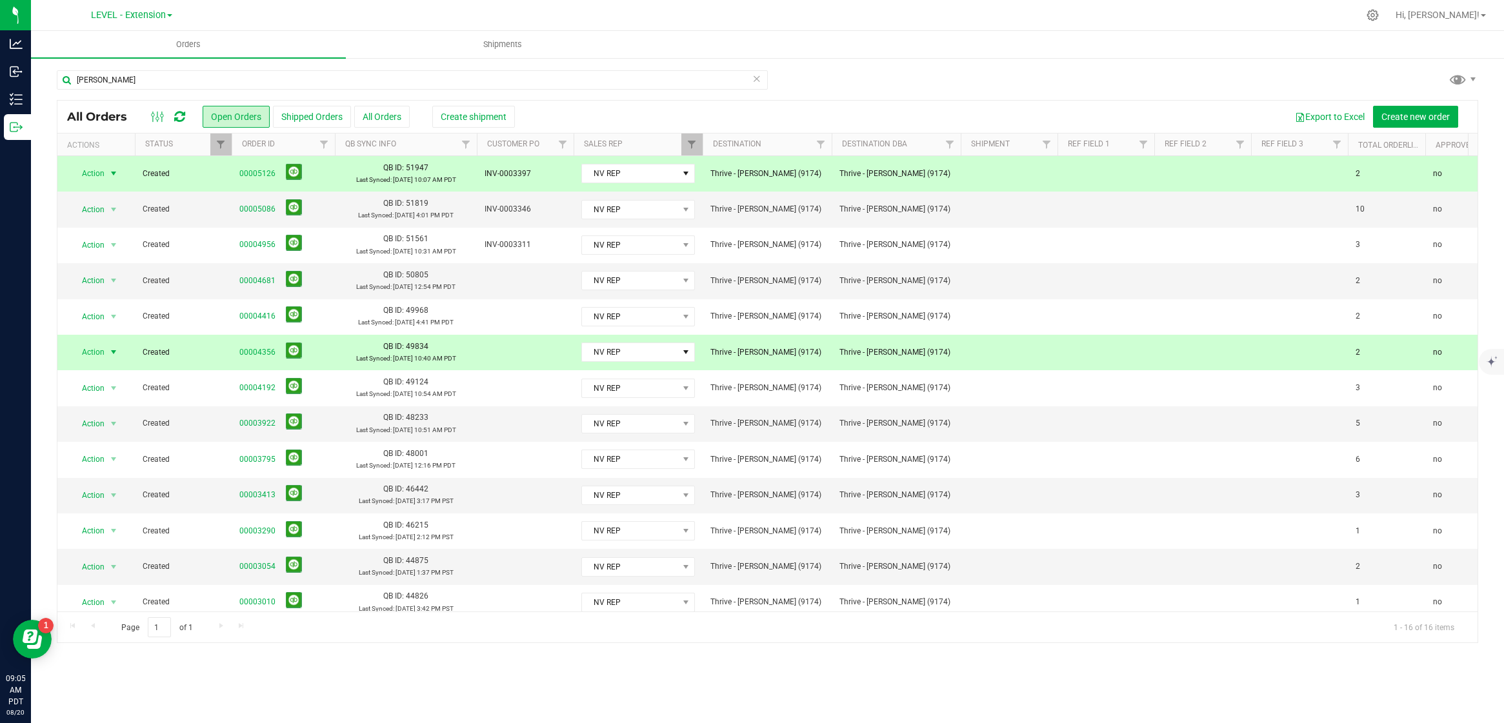
copy span "INV-0003397"
click at [760, 80] on icon at bounding box center [756, 77] width 9 height 15
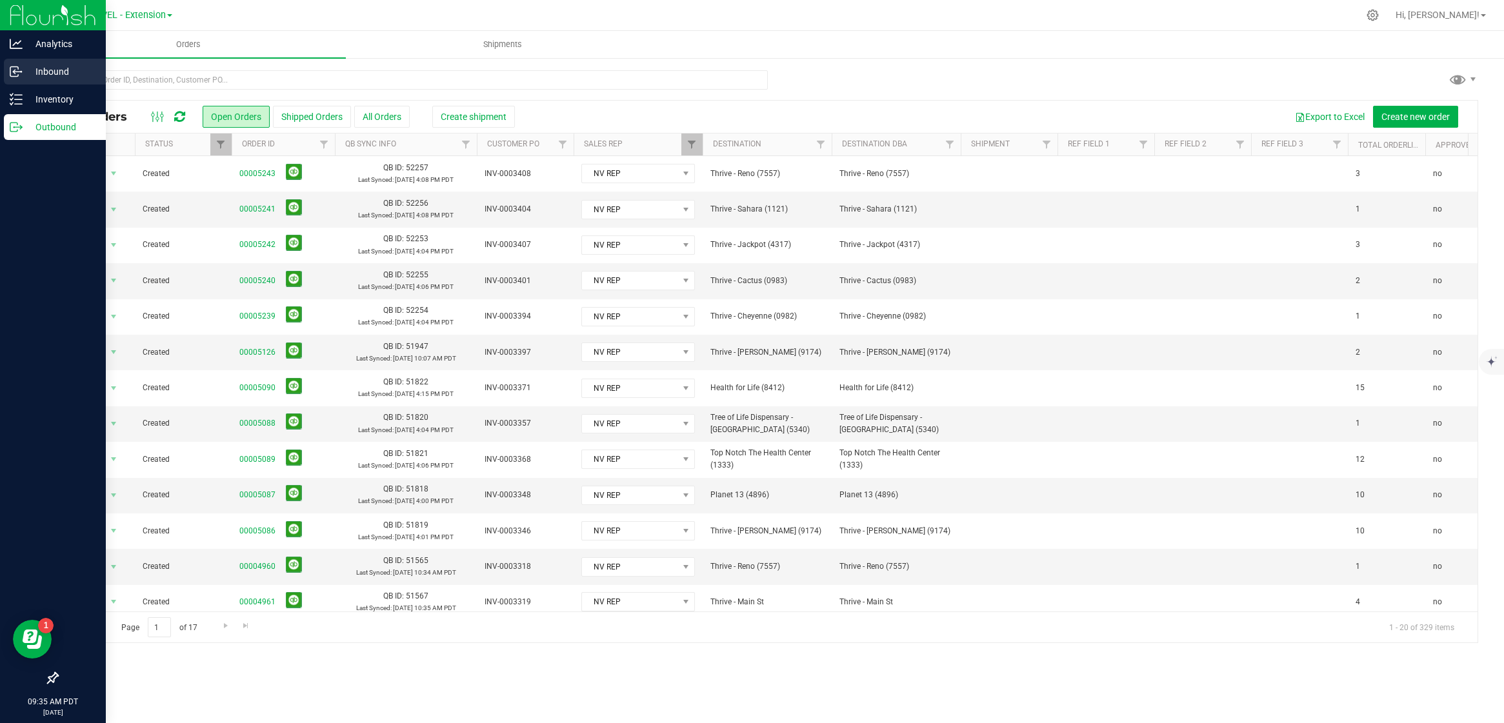
click at [17, 65] on icon at bounding box center [16, 71] width 13 height 13
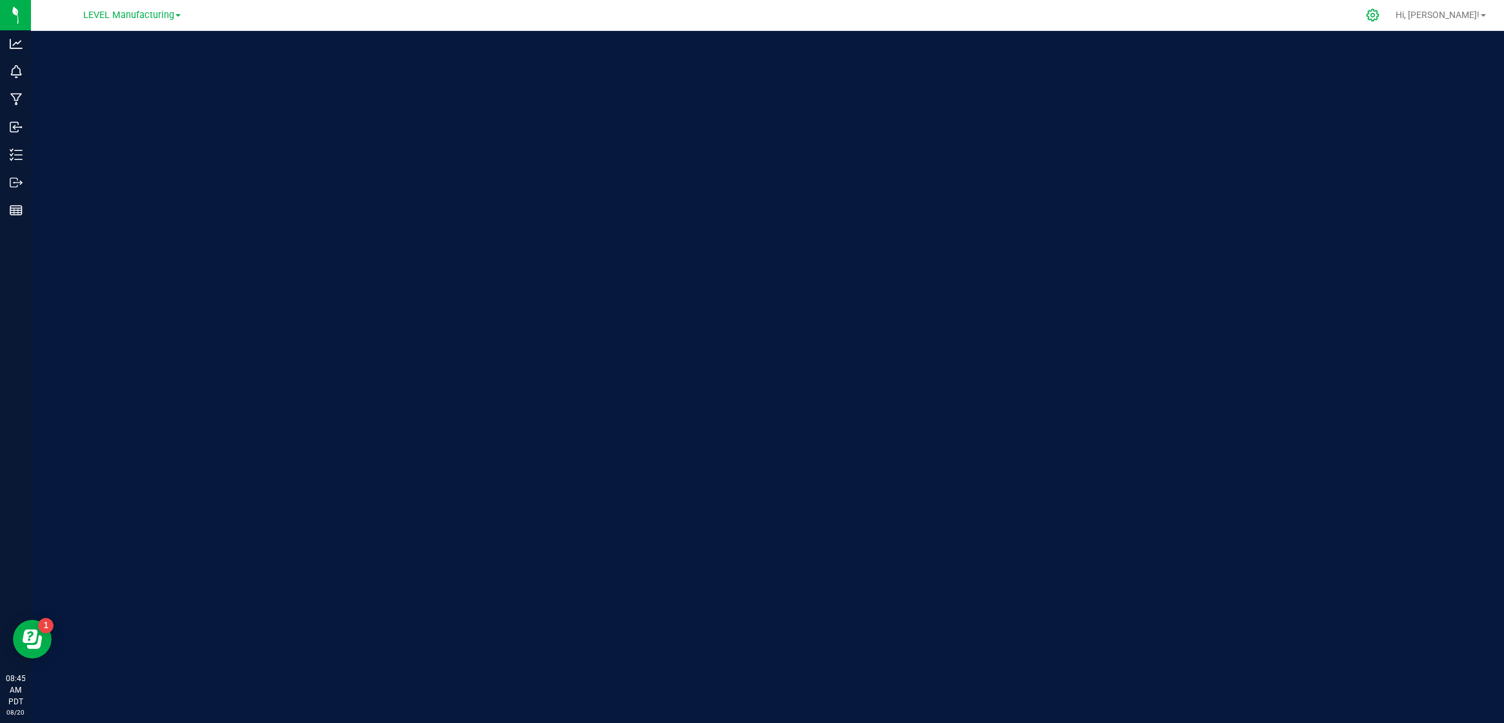
click at [1389, 21] on div at bounding box center [1373, 15] width 32 height 28
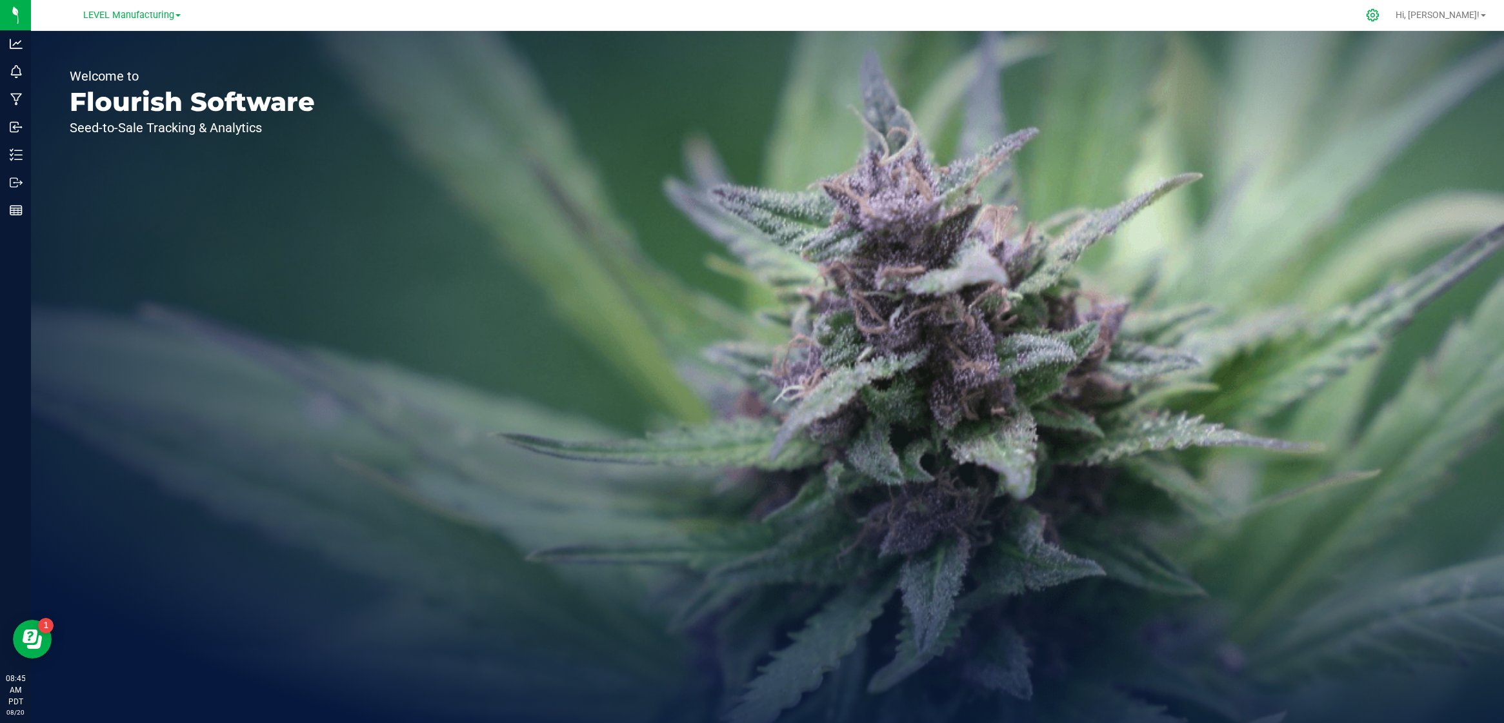
click at [1380, 10] on icon at bounding box center [1373, 15] width 14 height 14
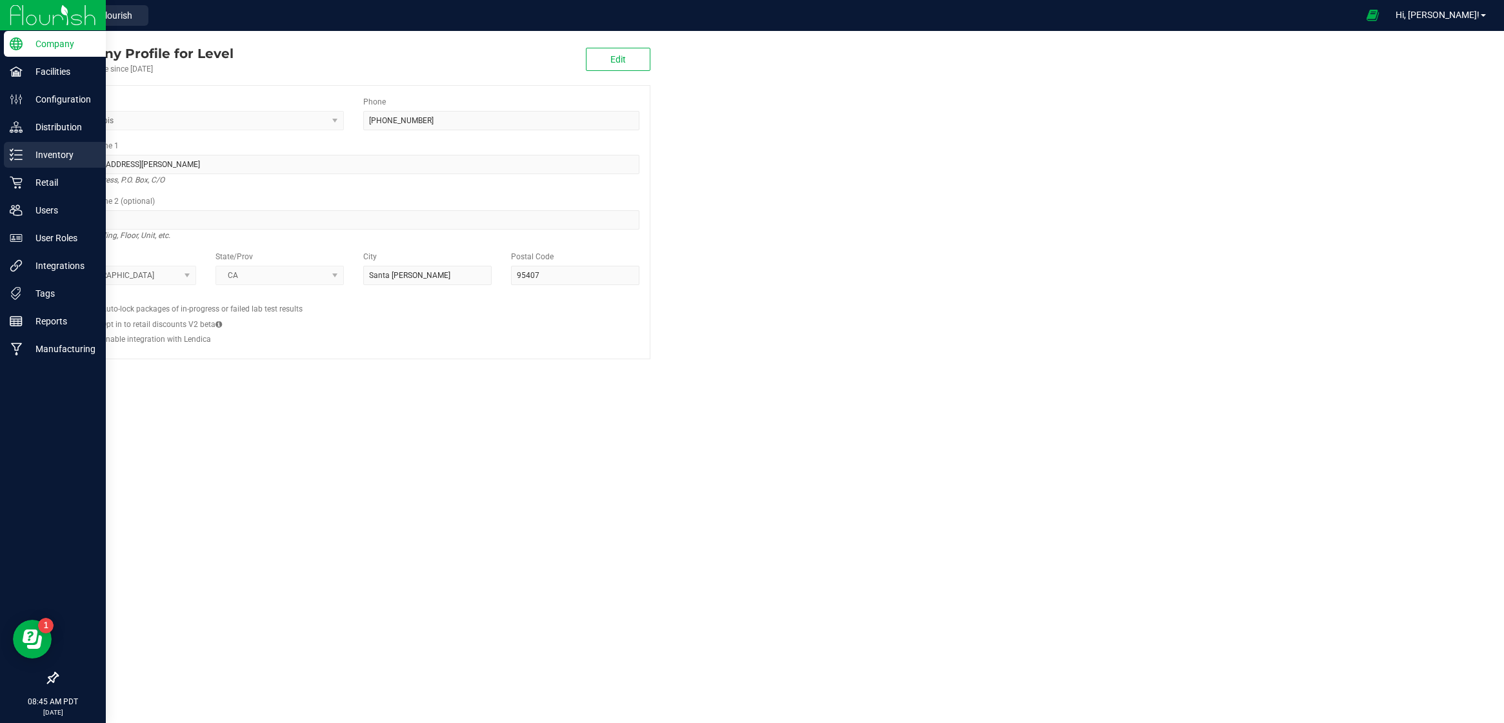
click at [36, 156] on p "Inventory" at bounding box center [61, 154] width 77 height 15
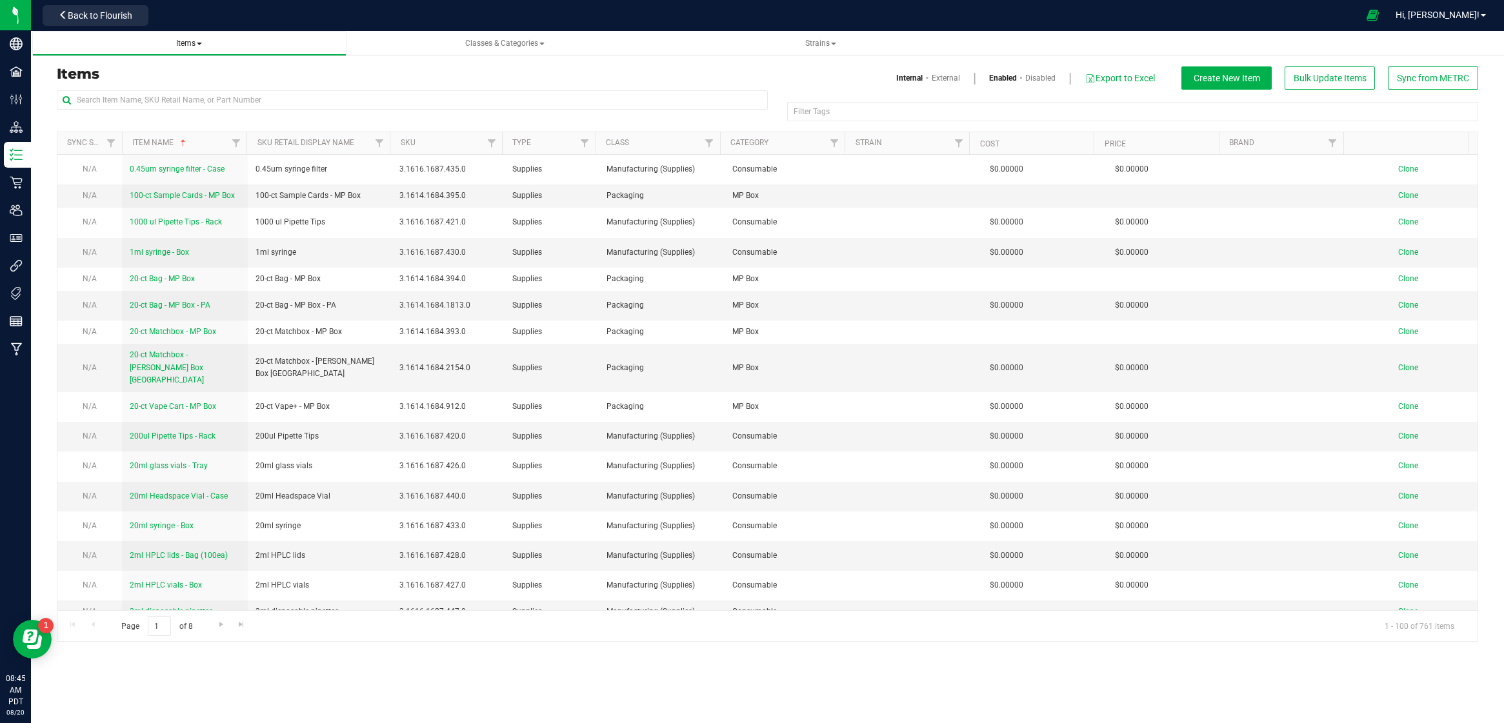
click at [180, 43] on span "Items" at bounding box center [189, 43] width 26 height 9
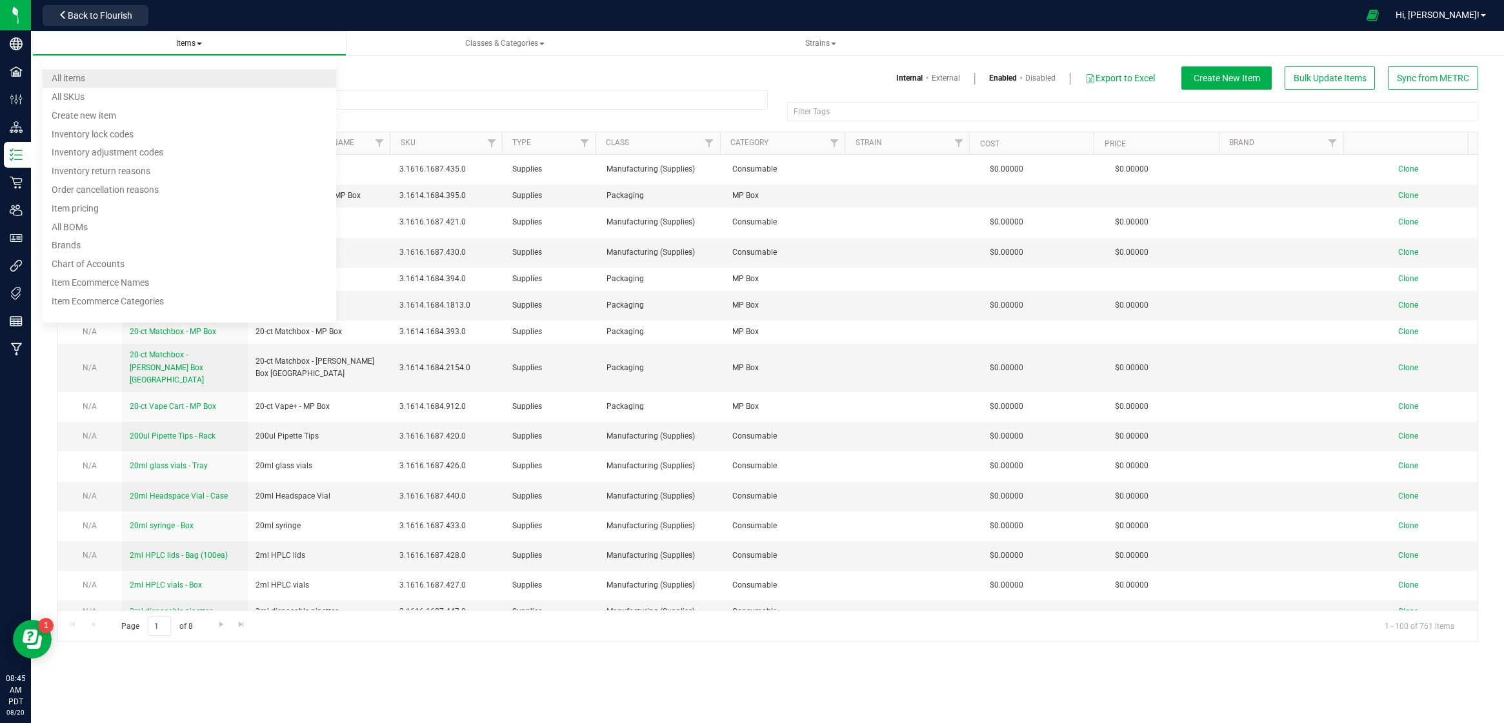
click at [80, 79] on span "All items" at bounding box center [69, 78] width 34 height 10
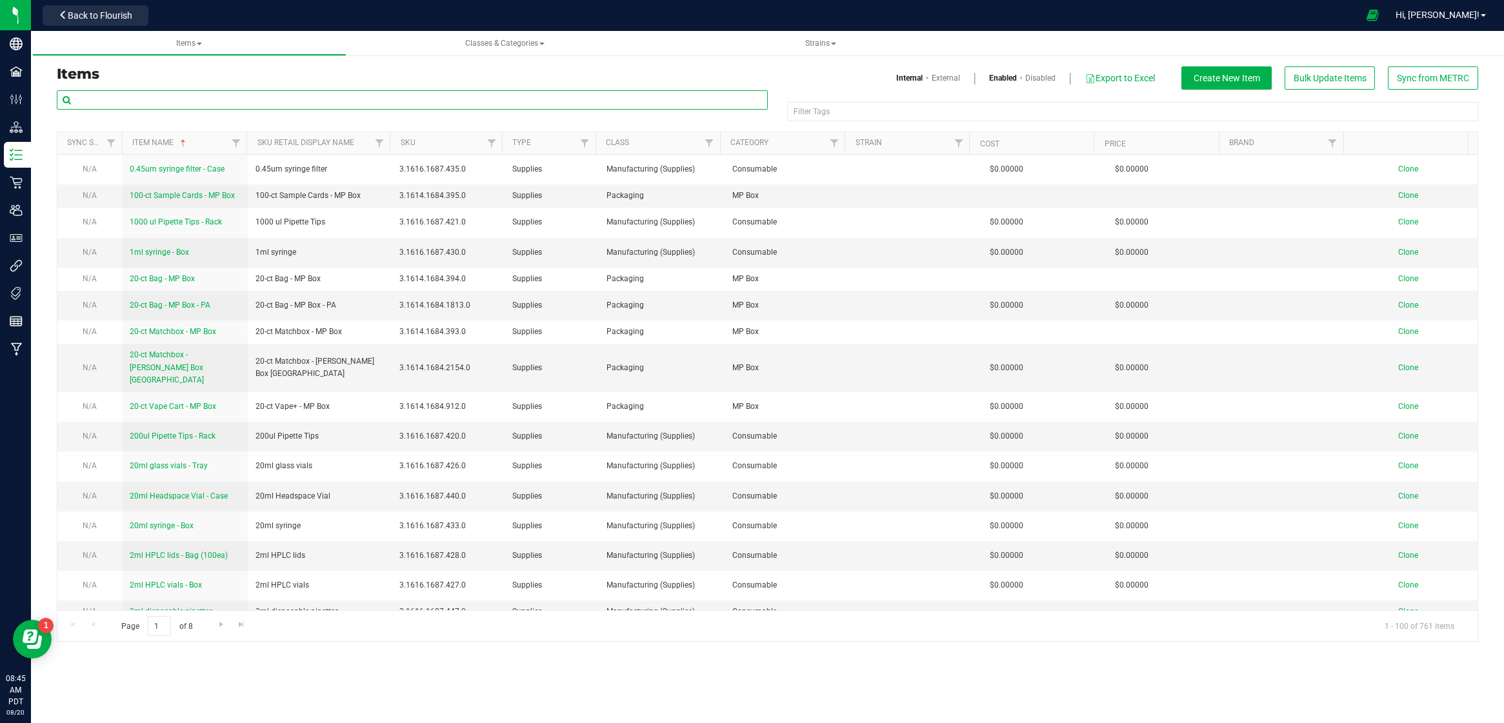
click at [190, 94] on input "text" at bounding box center [412, 99] width 711 height 19
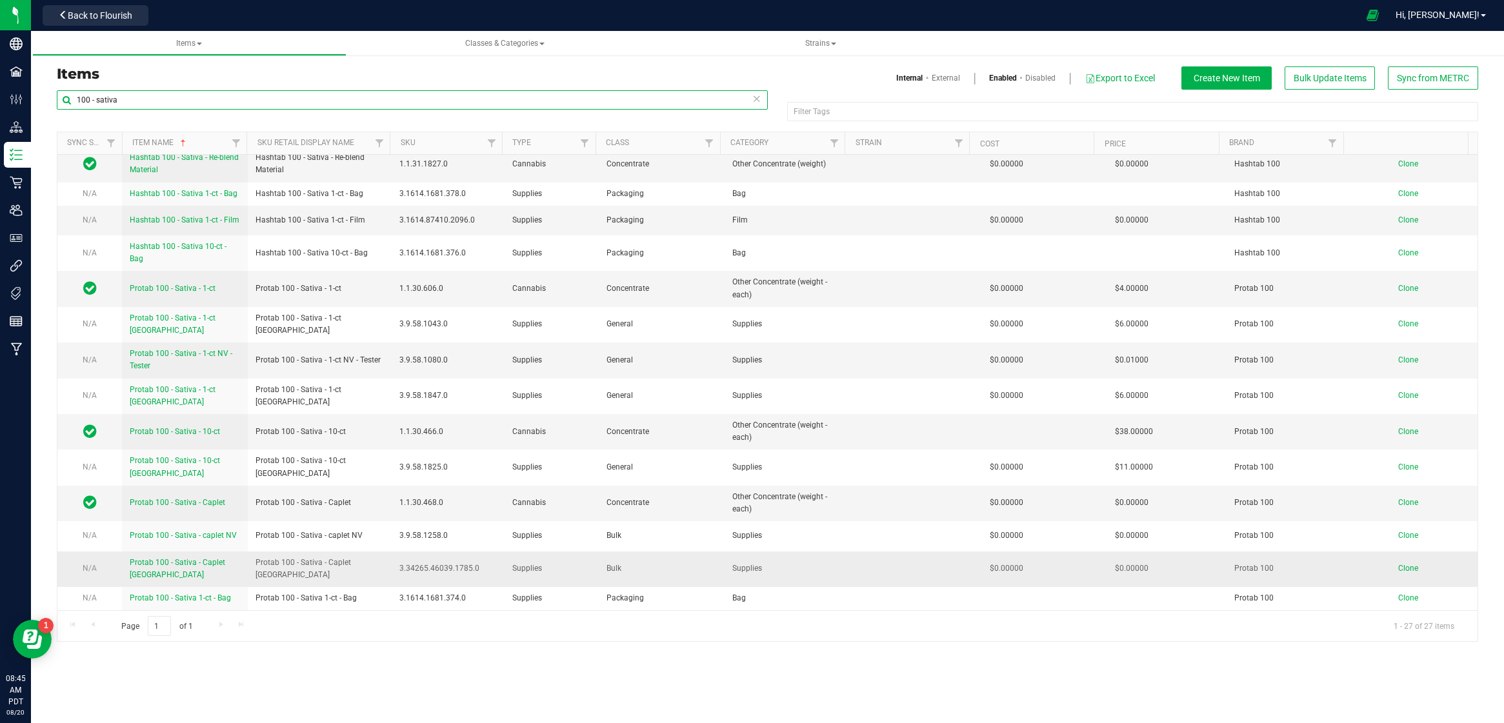
scroll to position [123, 0]
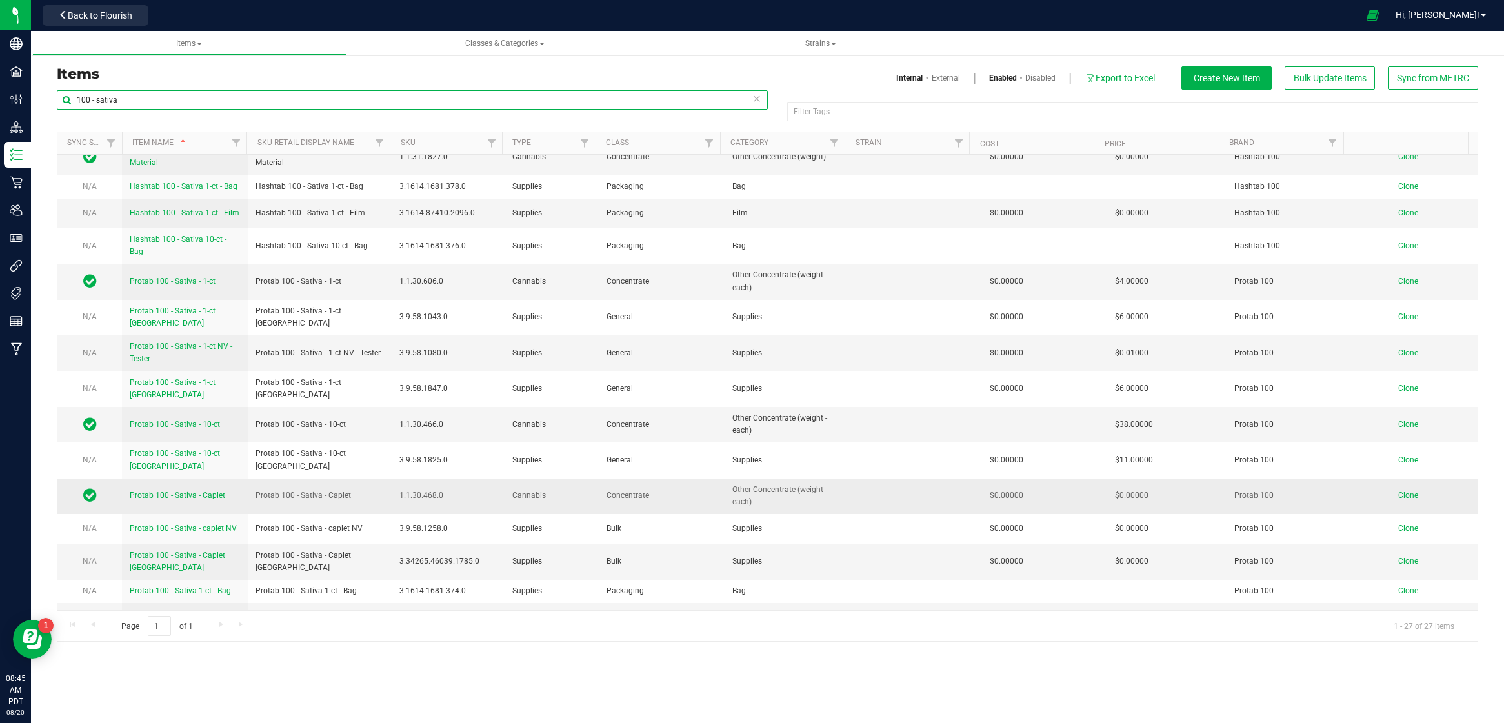
type input "100 - sativa"
click at [184, 491] on span "Protab 100 - Sativa - Caplet" at bounding box center [178, 495] width 96 height 9
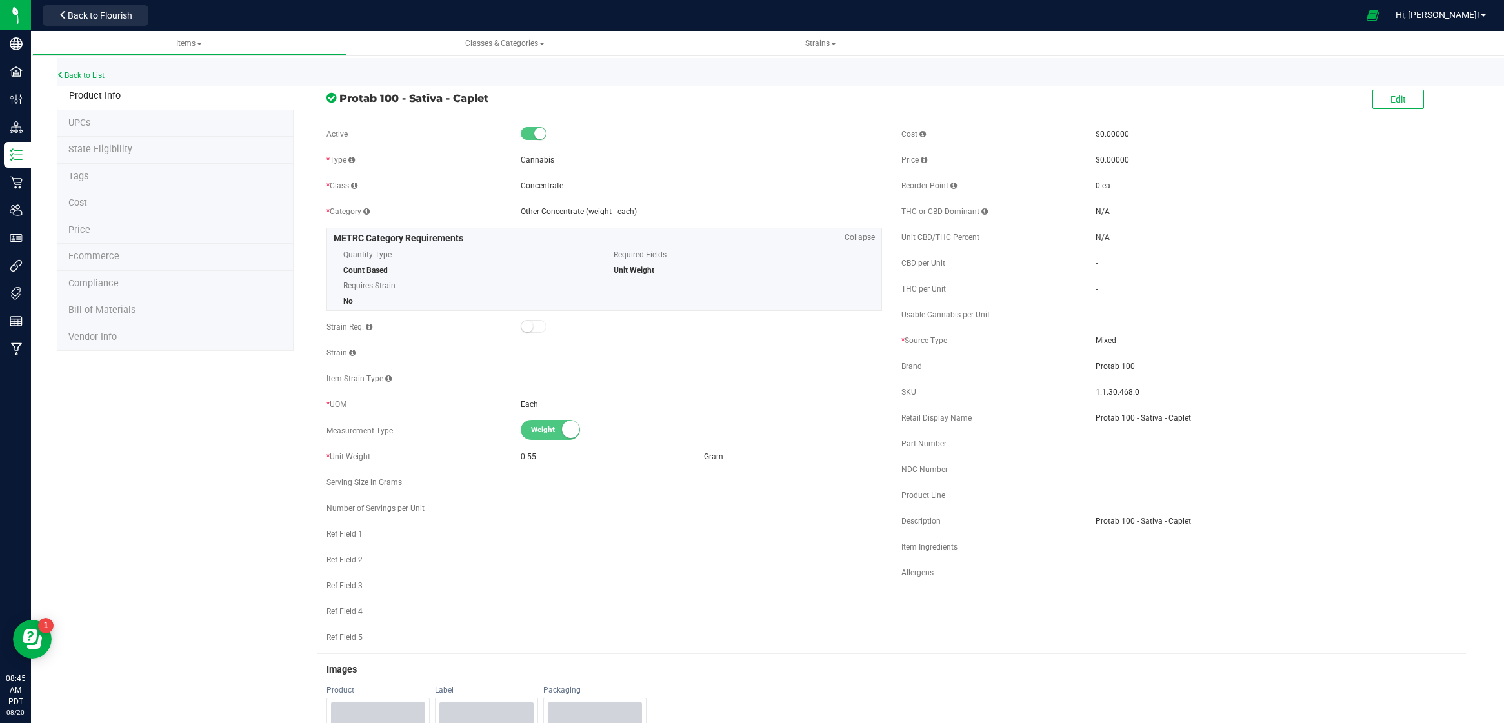
click at [102, 74] on link "Back to List" at bounding box center [81, 75] width 48 height 9
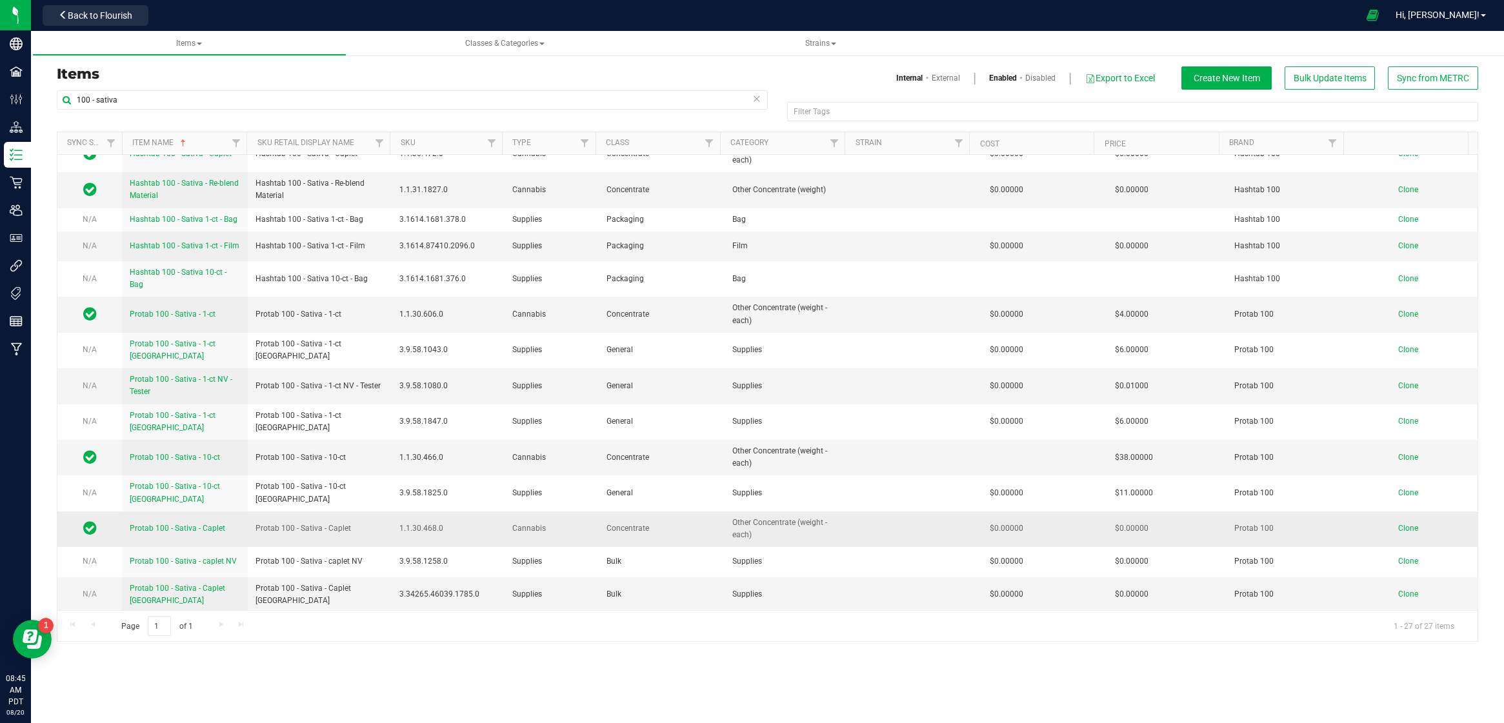
scroll to position [105, 0]
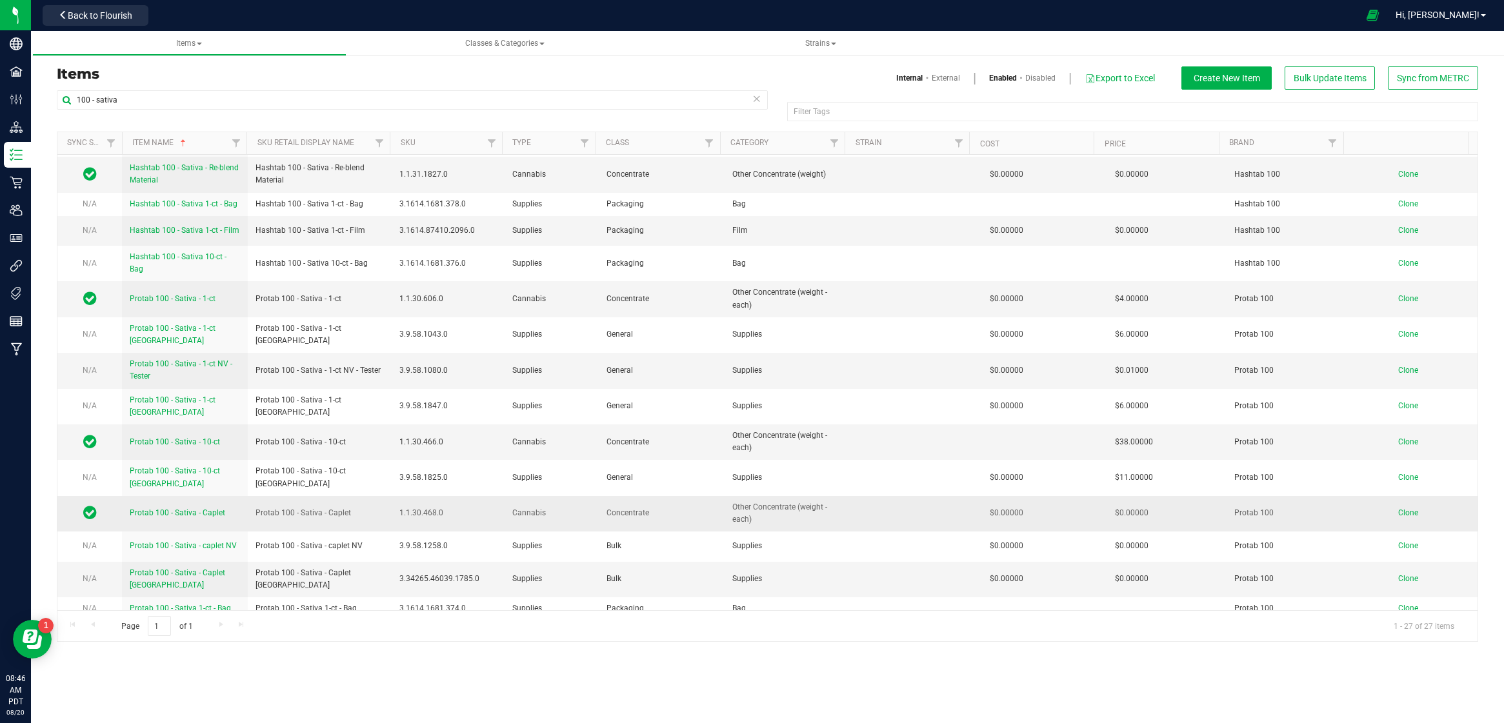
click at [1398, 508] on span "Clone" at bounding box center [1408, 512] width 20 height 9
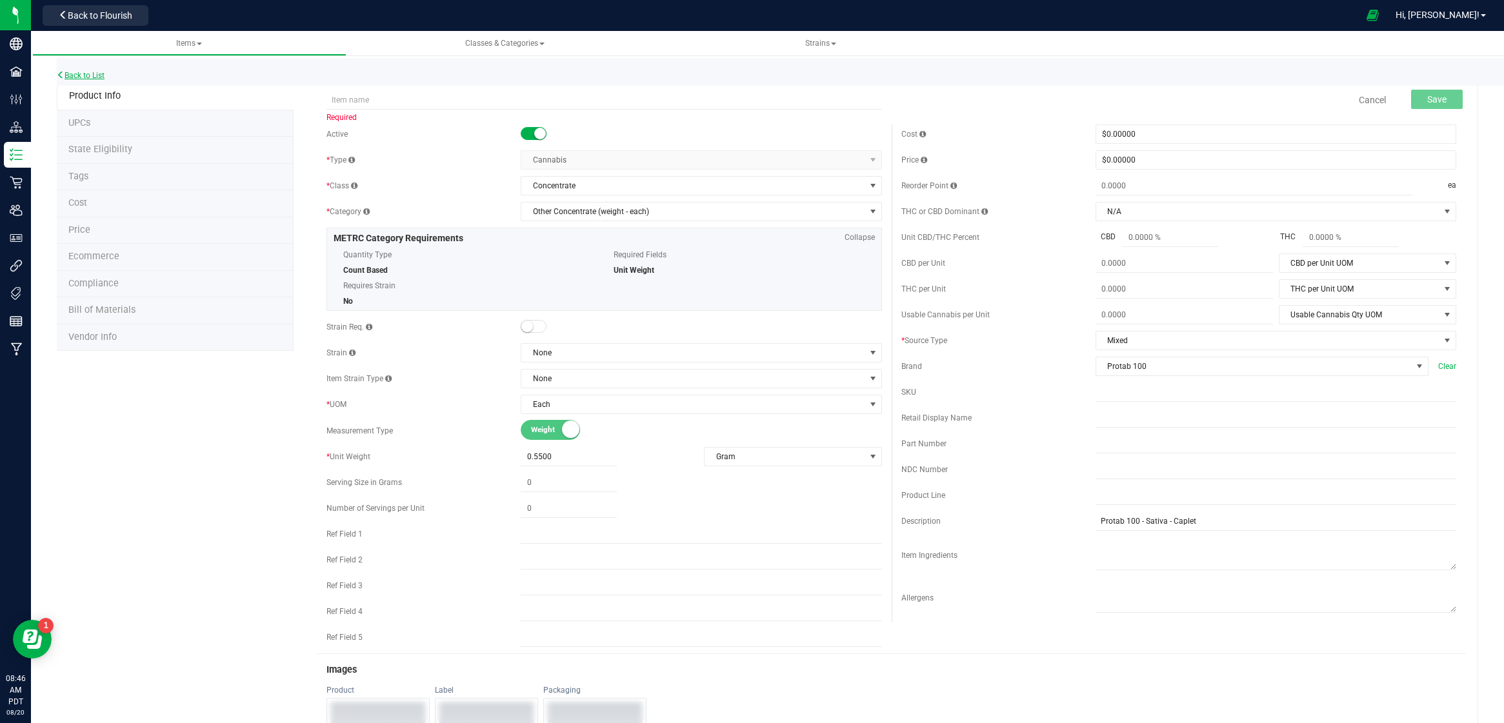
click at [92, 76] on link "Back to List" at bounding box center [81, 75] width 48 height 9
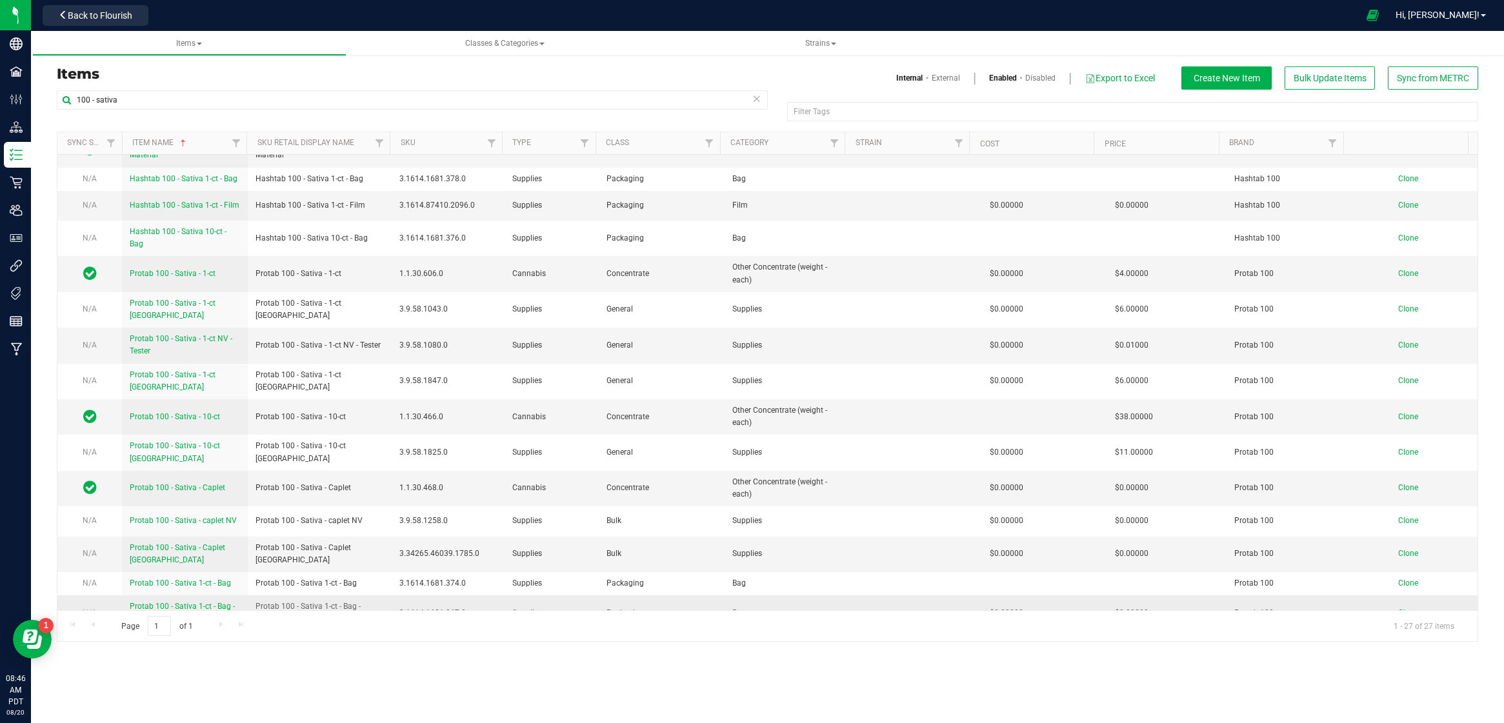
scroll to position [143, 0]
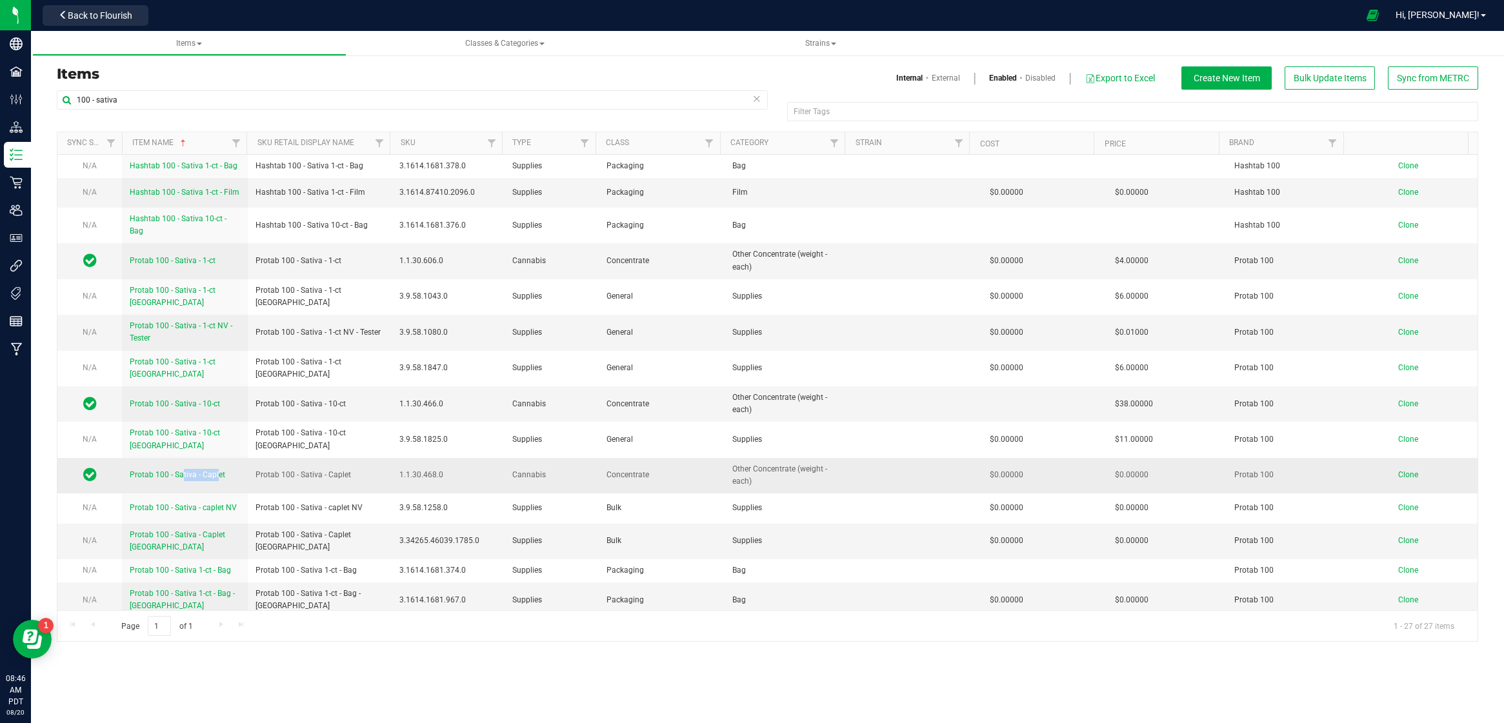
drag, startPoint x: 229, startPoint y: 461, endPoint x: 138, endPoint y: 459, distance: 91.0
click at [138, 459] on td "Protab 100 - Sativa - Caplet" at bounding box center [185, 475] width 126 height 35
drag, startPoint x: 233, startPoint y: 459, endPoint x: 128, endPoint y: 460, distance: 104.5
click at [128, 460] on td "Protab 100 - Sativa - Caplet" at bounding box center [185, 475] width 126 height 35
copy span "Protab 100 - Sativa - Caplet"
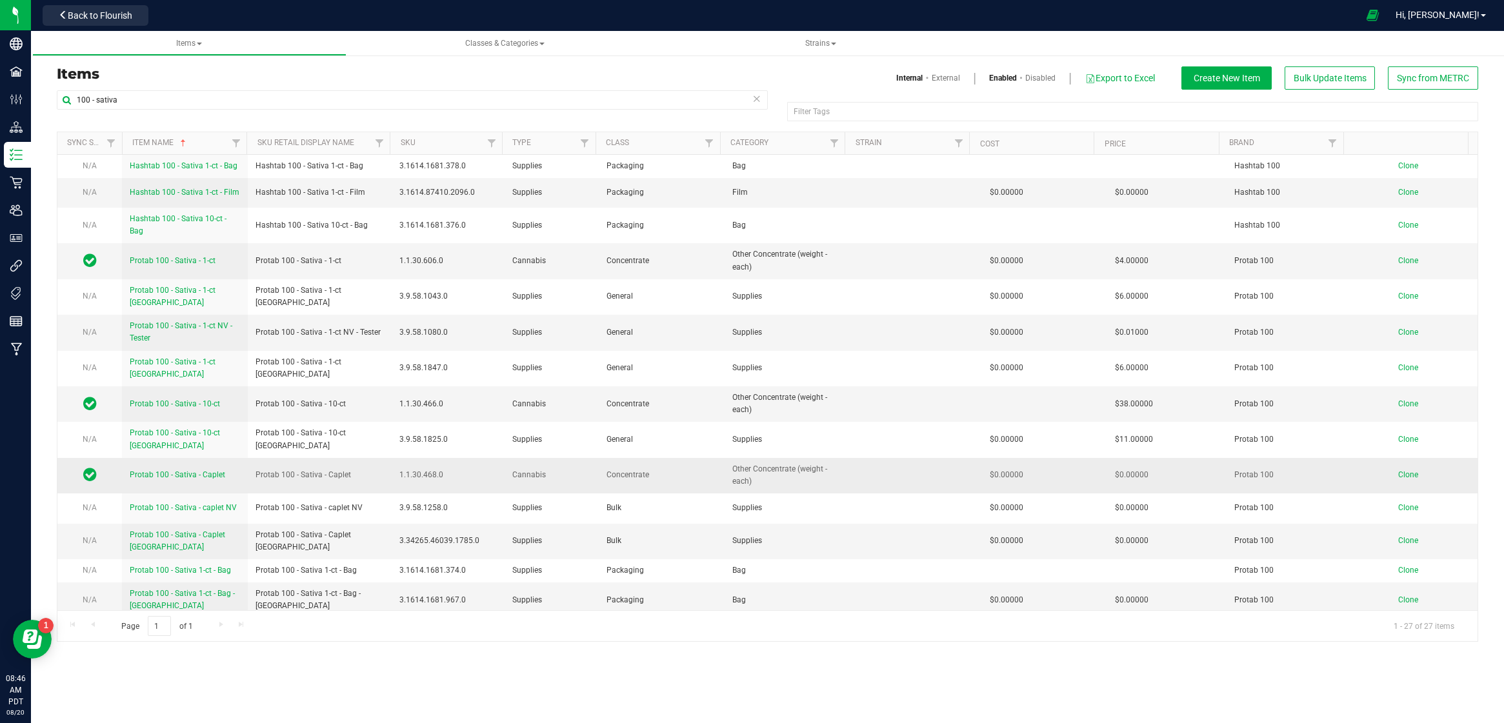
click at [1388, 459] on td "Clone" at bounding box center [1415, 475] width 126 height 35
click at [1402, 470] on span "Clone" at bounding box center [1408, 474] width 20 height 9
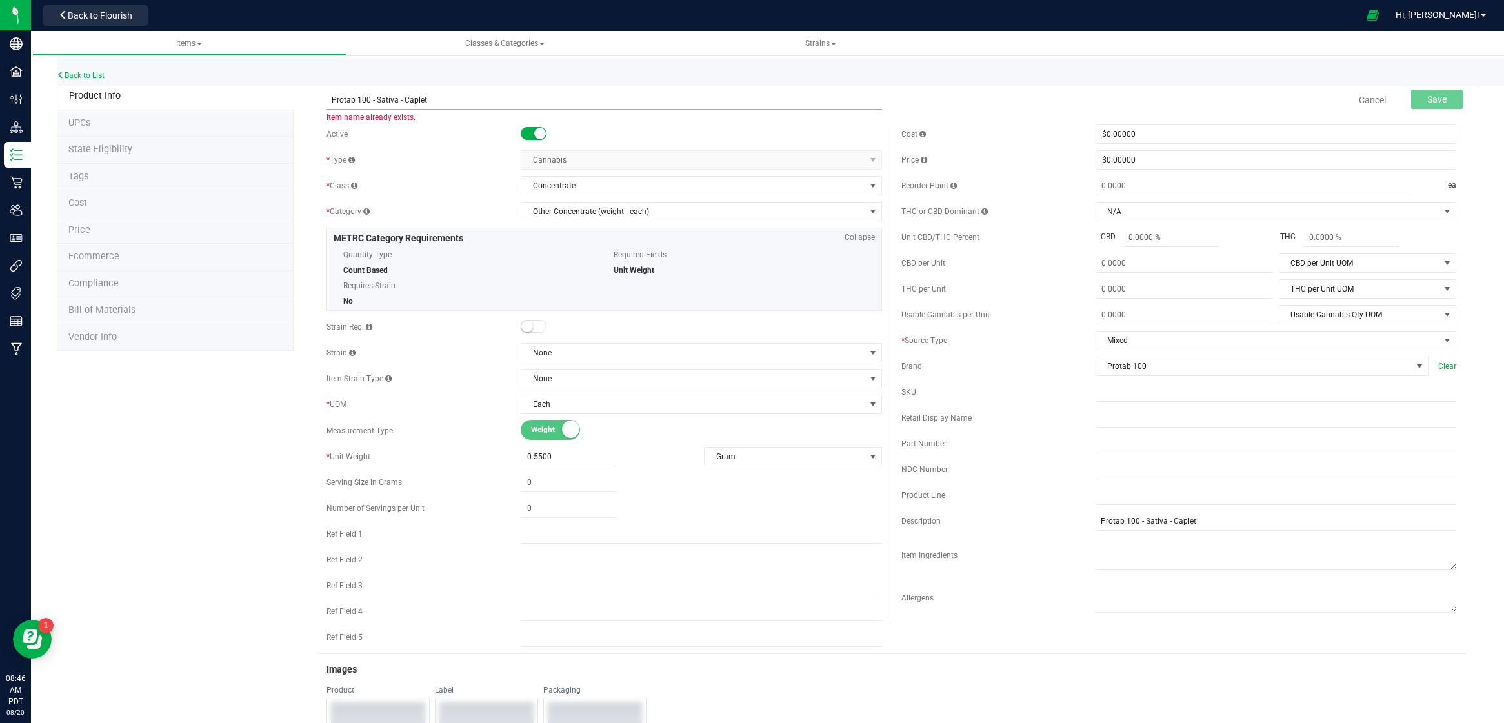
click at [386, 100] on input "Protab 100 - Sativa - Caplet" at bounding box center [604, 99] width 555 height 19
type input "Protab 100 - Hybrid - Caplet"
click at [441, 131] on div "Active" at bounding box center [424, 134] width 194 height 12
click at [374, 116] on span "Item name already exists." at bounding box center [371, 117] width 89 height 9
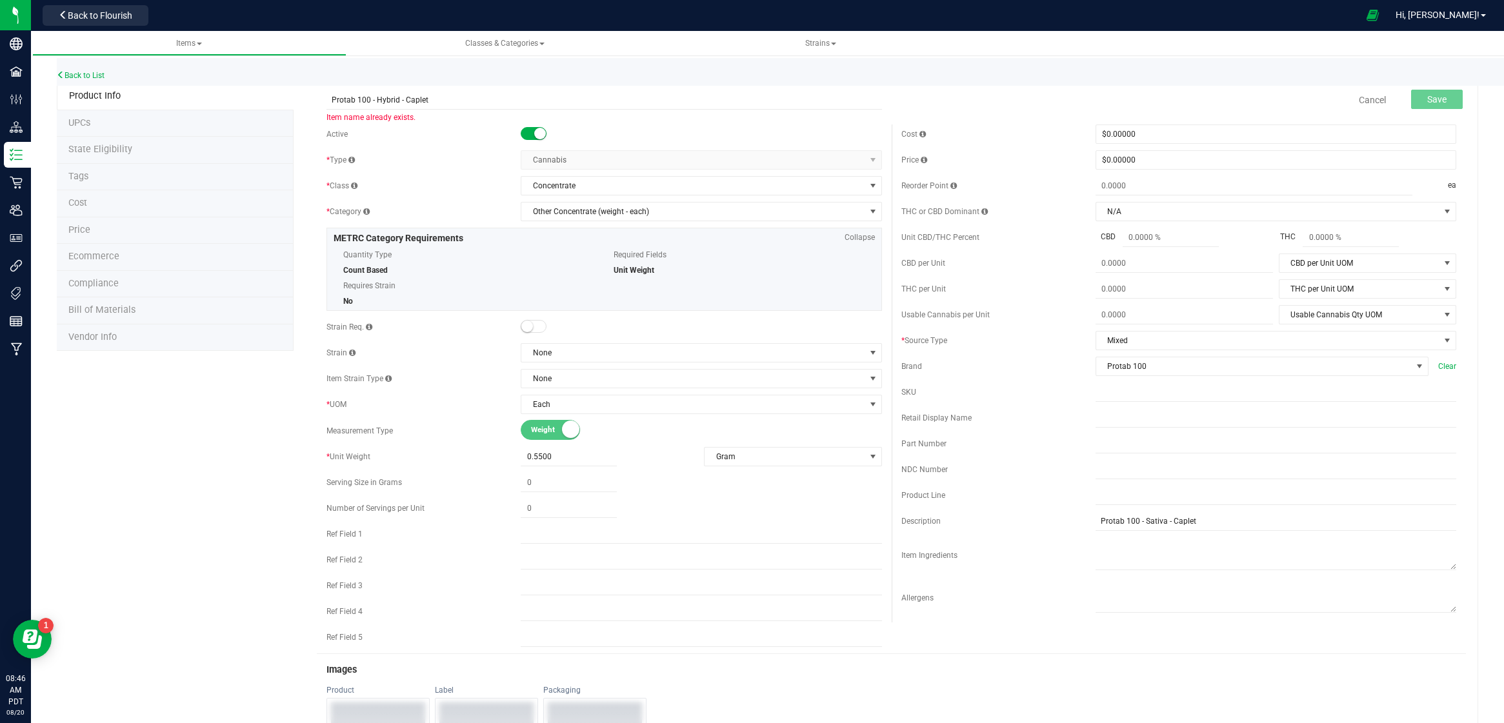
click at [374, 116] on span "Item name already exists." at bounding box center [371, 117] width 89 height 9
click at [87, 72] on link "Back to List" at bounding box center [81, 75] width 48 height 9
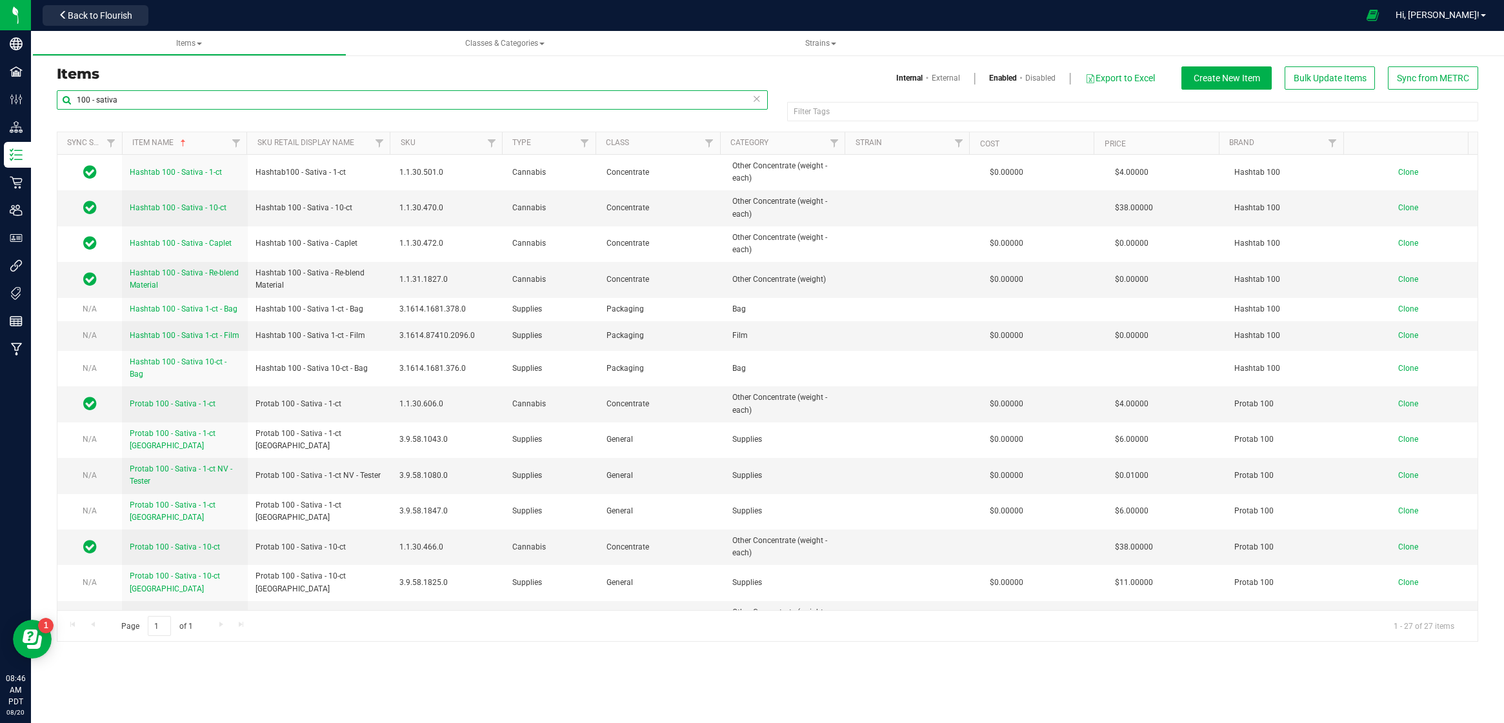
click at [128, 103] on input "100 - sativa" at bounding box center [412, 99] width 711 height 19
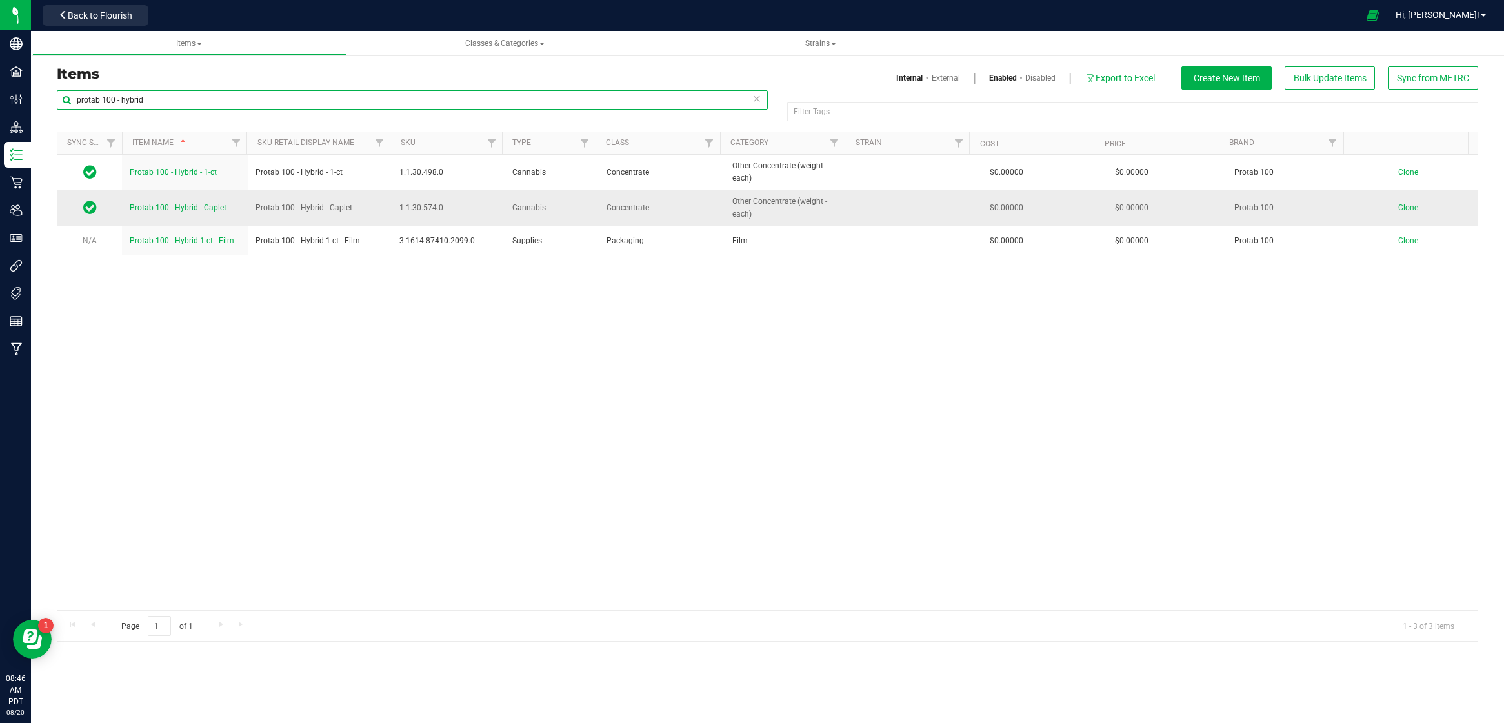
type input "protab 100 - hybrid"
click at [217, 207] on span "Protab 100 - Hybrid - Caplet" at bounding box center [178, 207] width 97 height 9
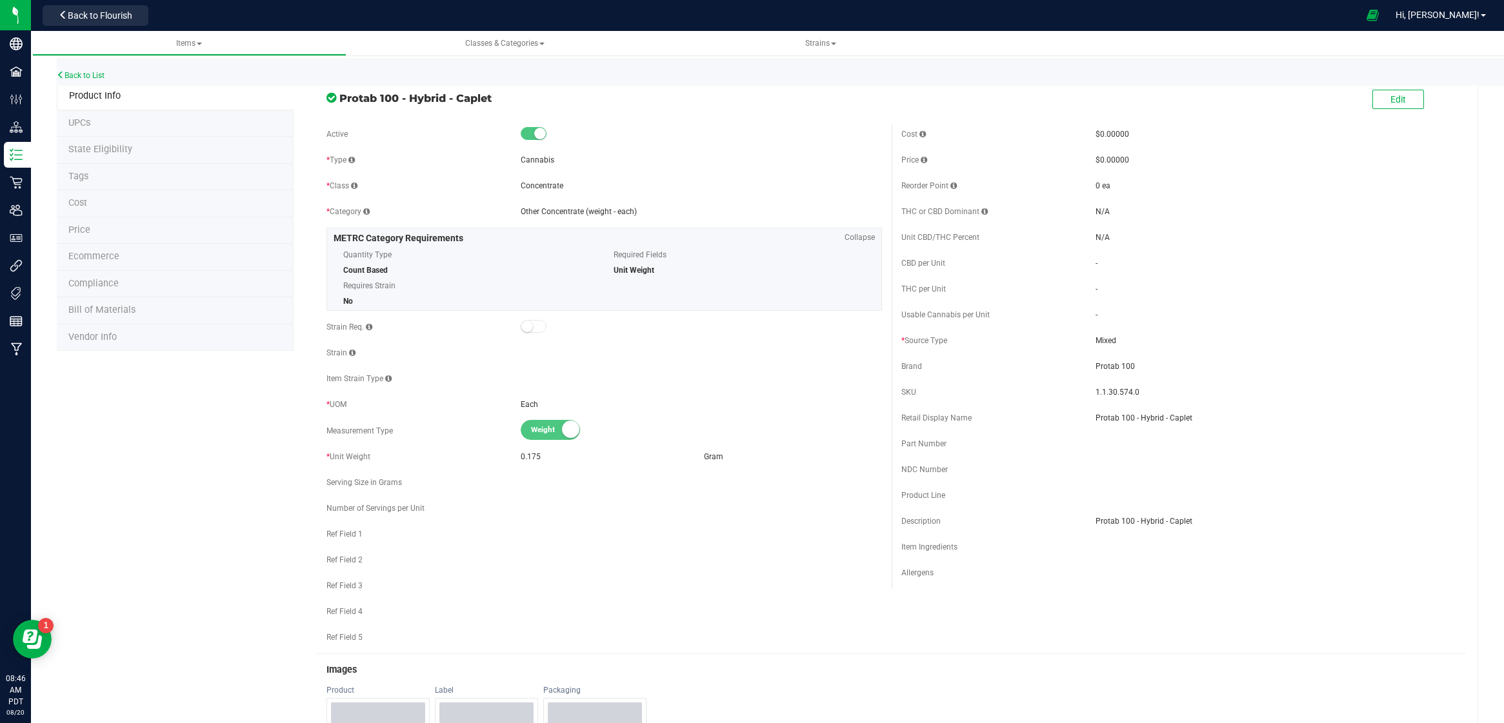
scroll to position [3, 0]
click at [118, 305] on span "Bill of Materials" at bounding box center [101, 307] width 67 height 11
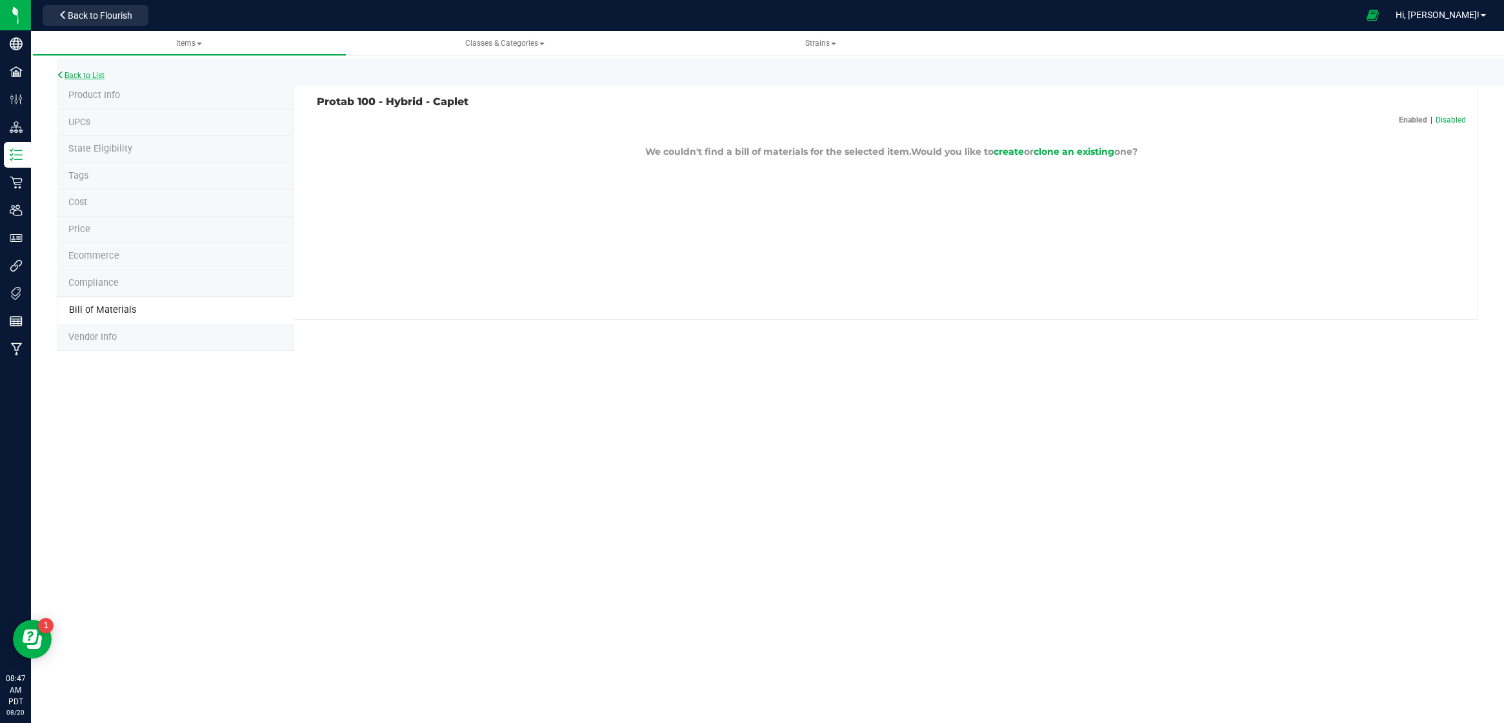
click at [97, 75] on link "Back to List" at bounding box center [81, 75] width 48 height 9
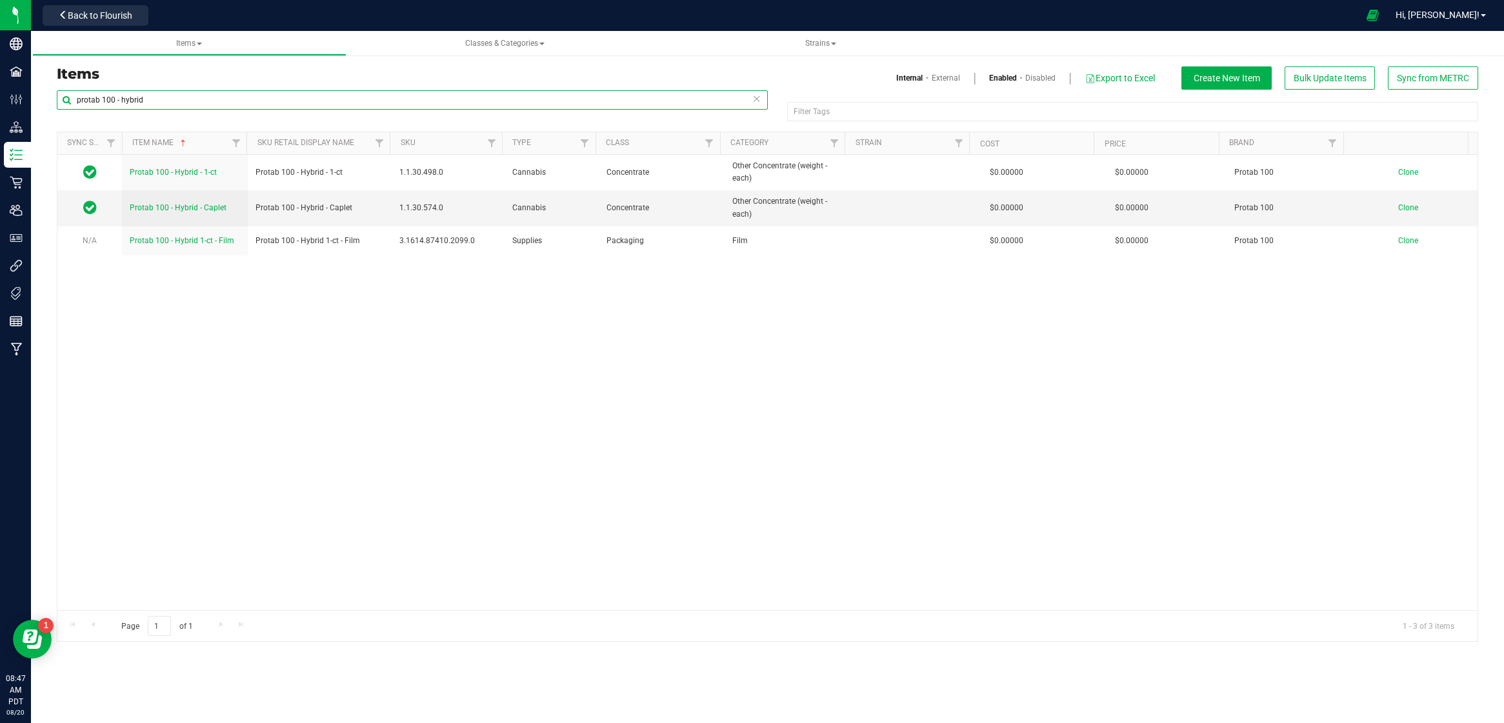
click at [104, 100] on input "protab 100 - hybrid" at bounding box center [412, 99] width 711 height 19
click at [105, 99] on input "protab 100 - hybrid" at bounding box center [412, 99] width 711 height 19
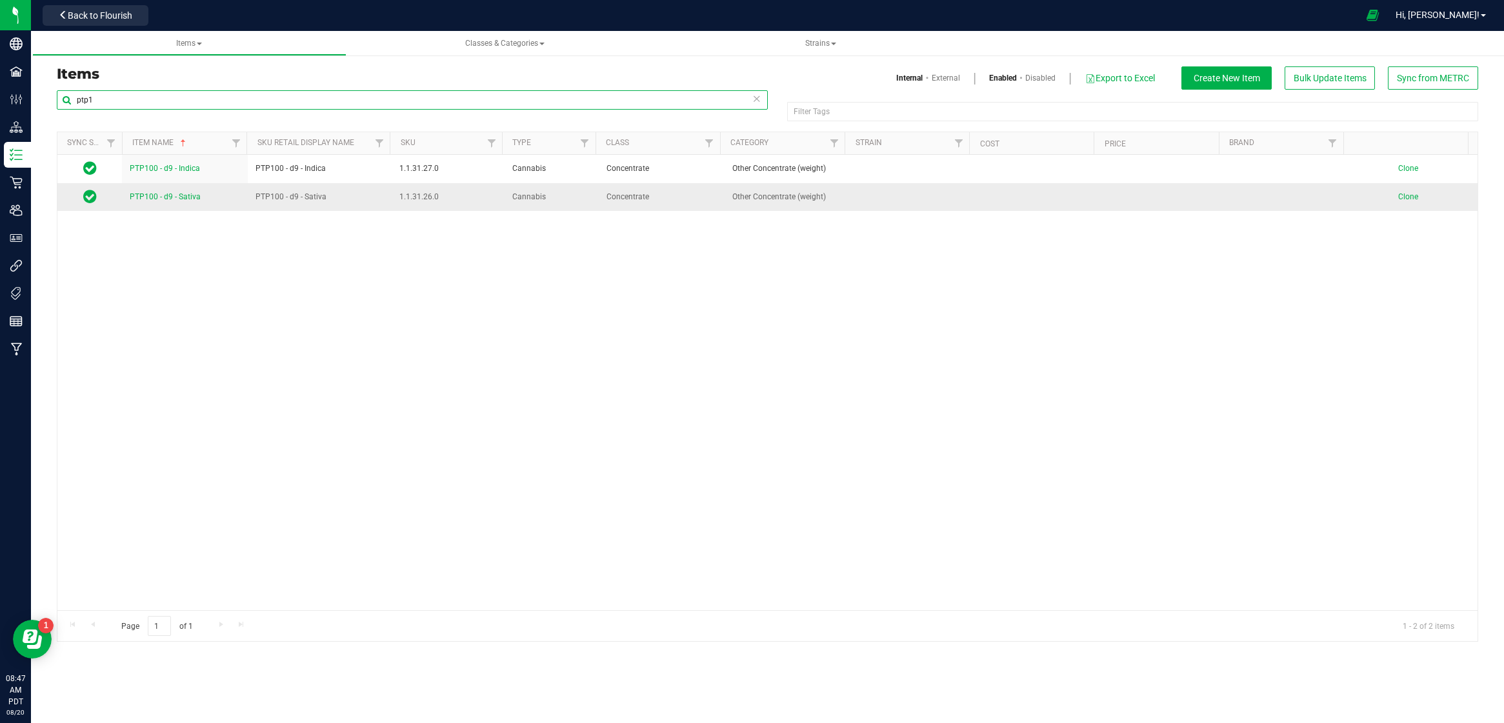
type input "ptp1"
click at [152, 199] on span "PTP100 - d9 - Sativa" at bounding box center [165, 196] width 71 height 9
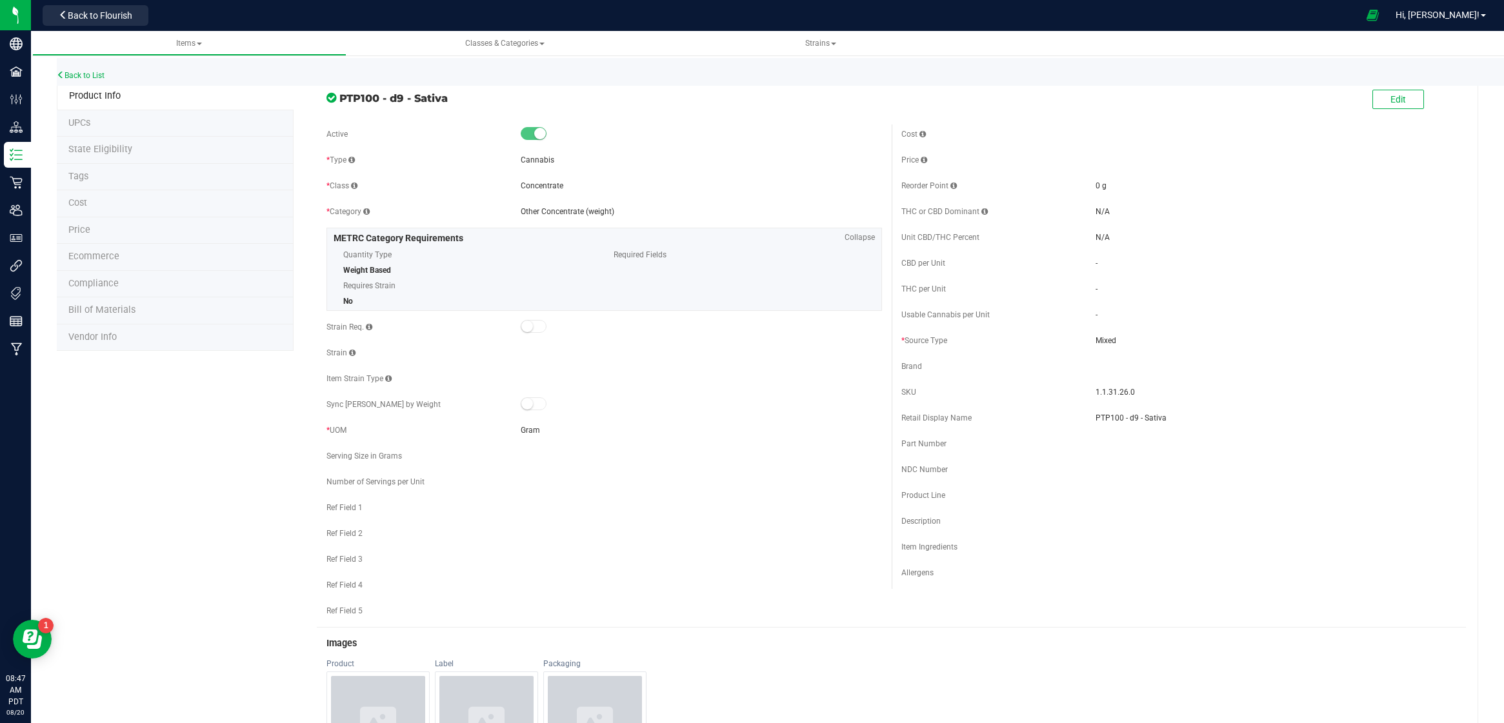
drag, startPoint x: 472, startPoint y: 97, endPoint x: 328, endPoint y: 97, distance: 143.3
click at [328, 97] on div "PTP100 - d9 - Sativa" at bounding box center [604, 95] width 574 height 22
copy div "PTP100 - d9 - Sativa"
click at [75, 74] on link "Back to List" at bounding box center [81, 75] width 48 height 9
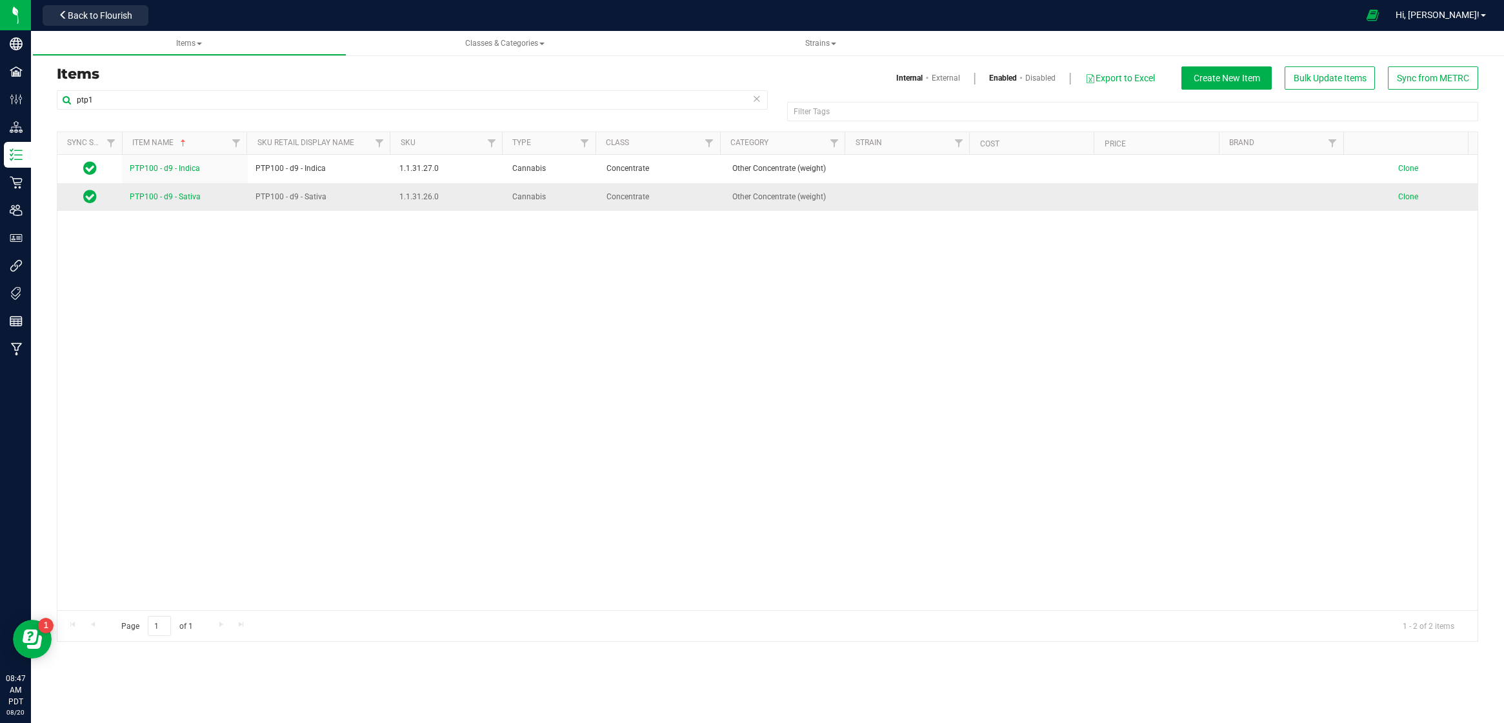
click at [1400, 200] on span "Clone" at bounding box center [1408, 196] width 20 height 9
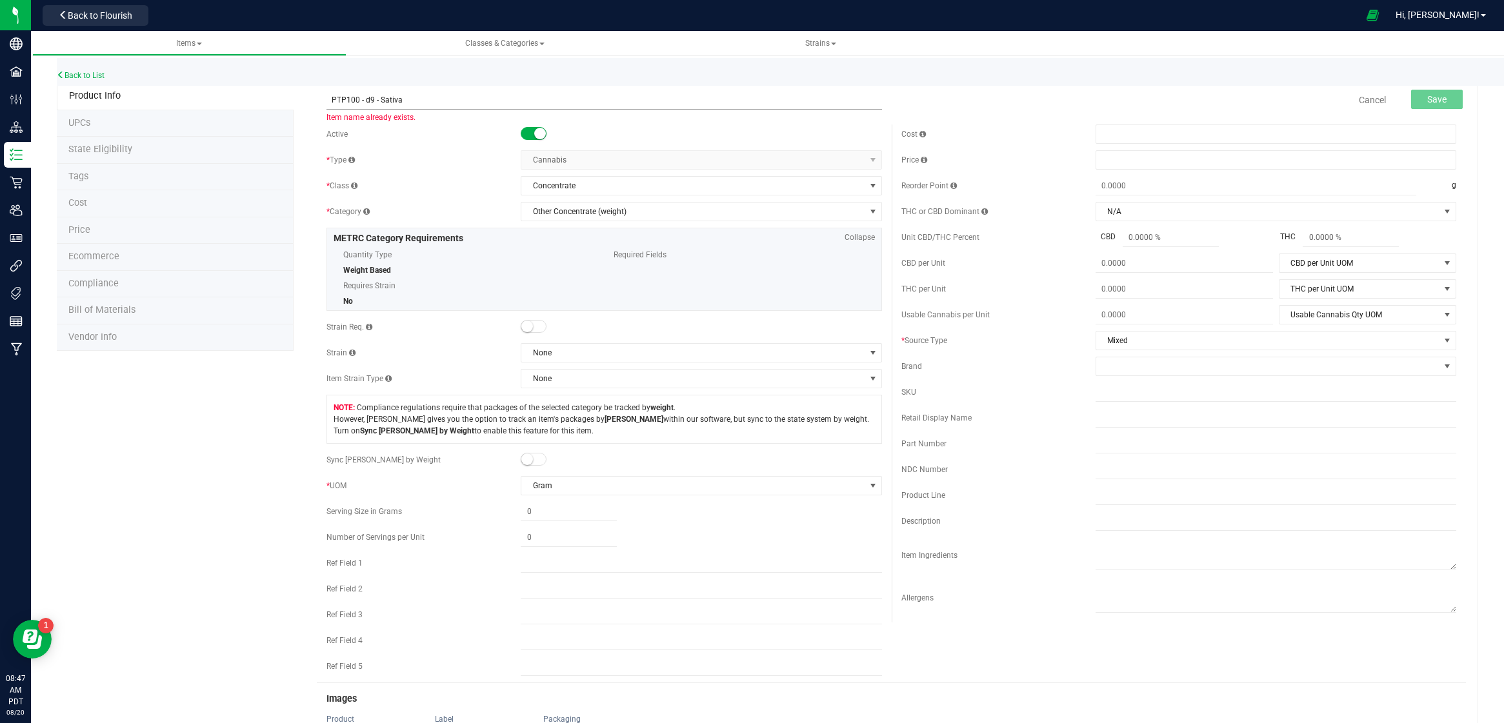
click at [389, 97] on input "PTP100 - d9 - Sativa" at bounding box center [604, 99] width 555 height 19
type input "PTP100 - d9 - Hybrid"
click at [368, 117] on span "Item name is available" at bounding box center [604, 117] width 555 height 15
click at [1445, 96] on button "Save" at bounding box center [1437, 99] width 52 height 19
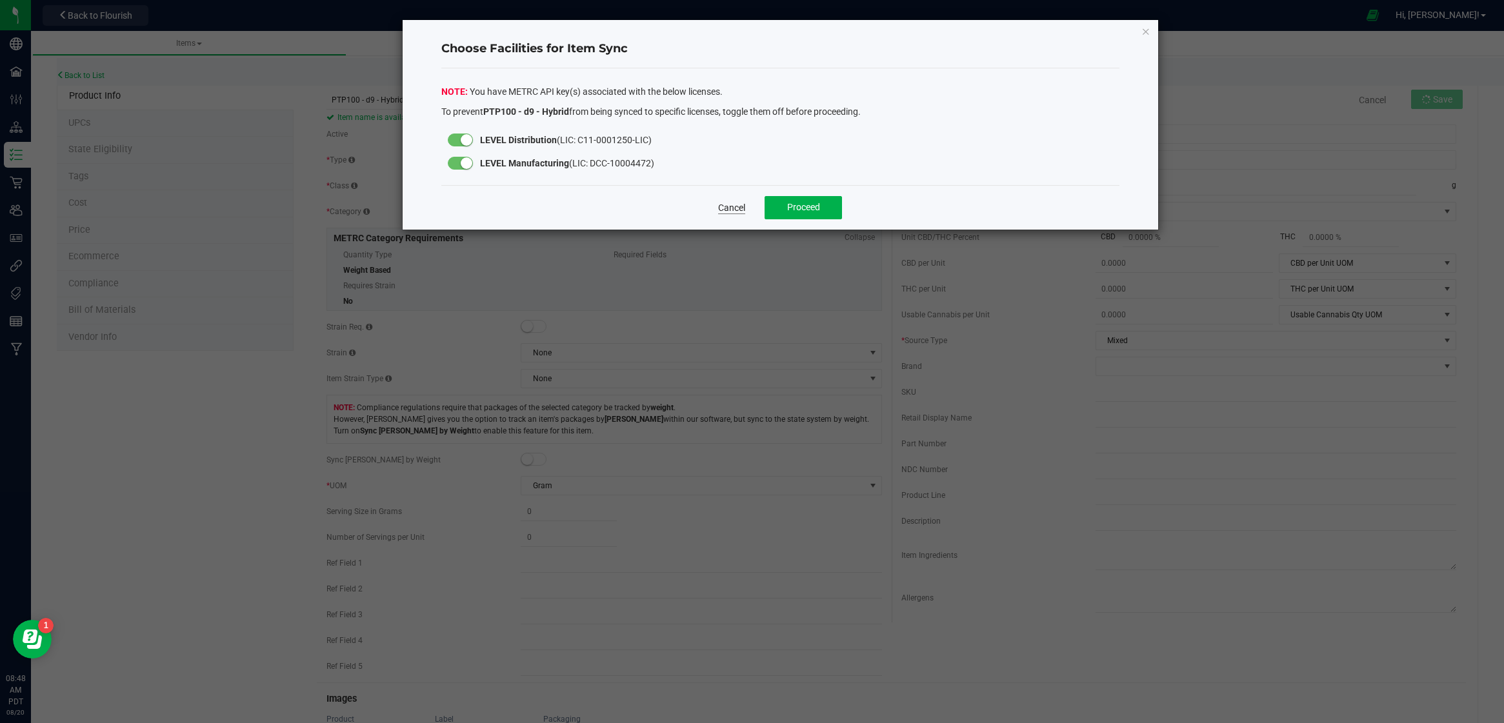
click at [727, 210] on link "Cancel" at bounding box center [731, 207] width 27 height 13
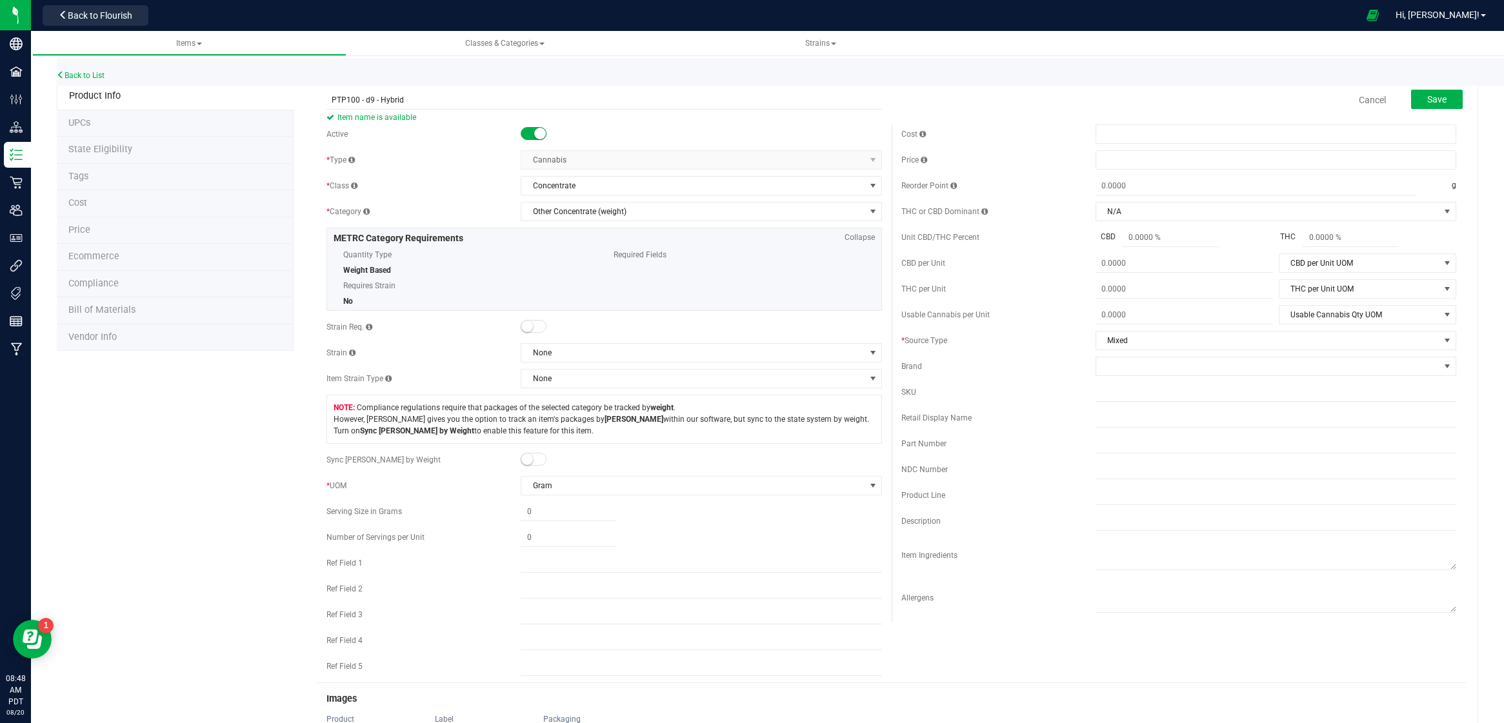
click at [98, 141] on li "State Eligibility" at bounding box center [175, 150] width 237 height 27
click at [101, 146] on span "State Eligibility" at bounding box center [100, 149] width 64 height 11
click at [1429, 90] on button "Save" at bounding box center [1437, 99] width 52 height 19
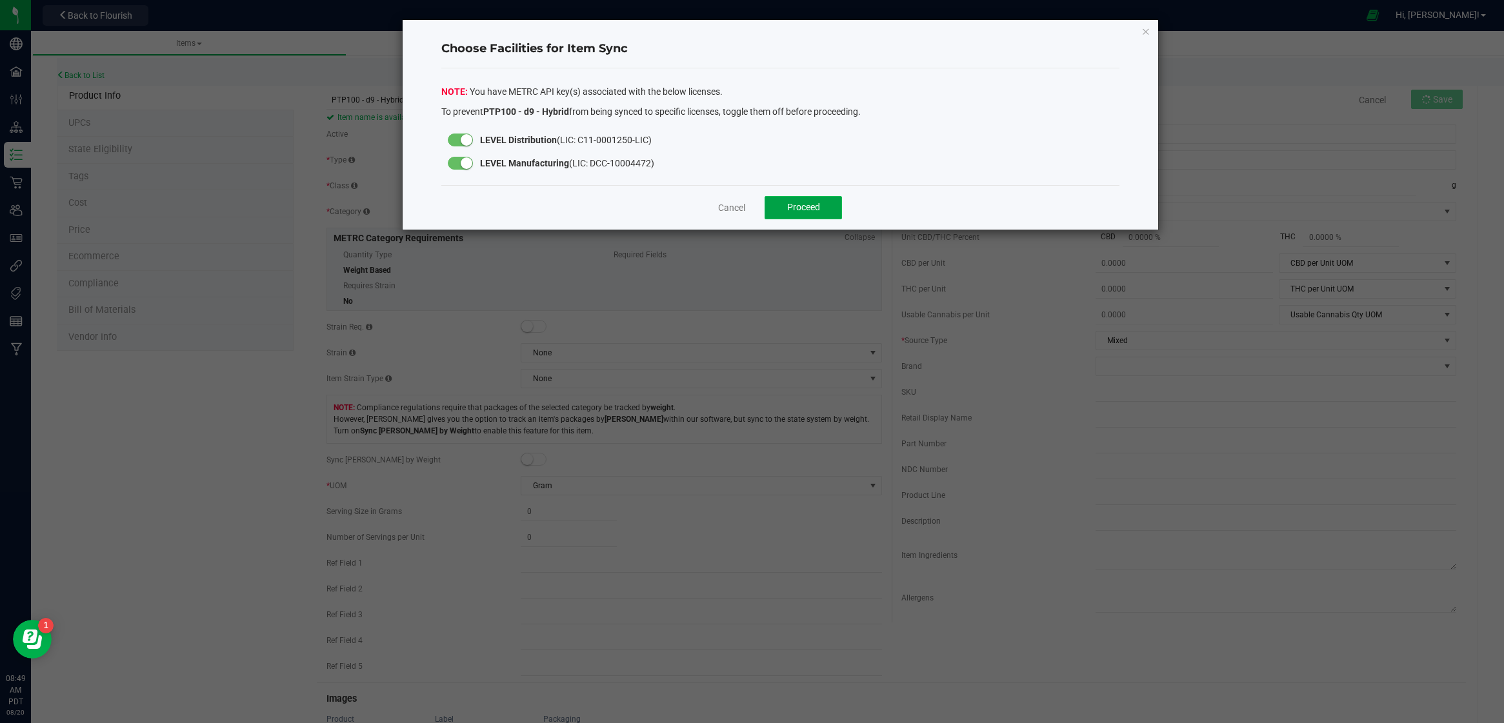
click at [800, 203] on span "Proceed" at bounding box center [803, 207] width 33 height 10
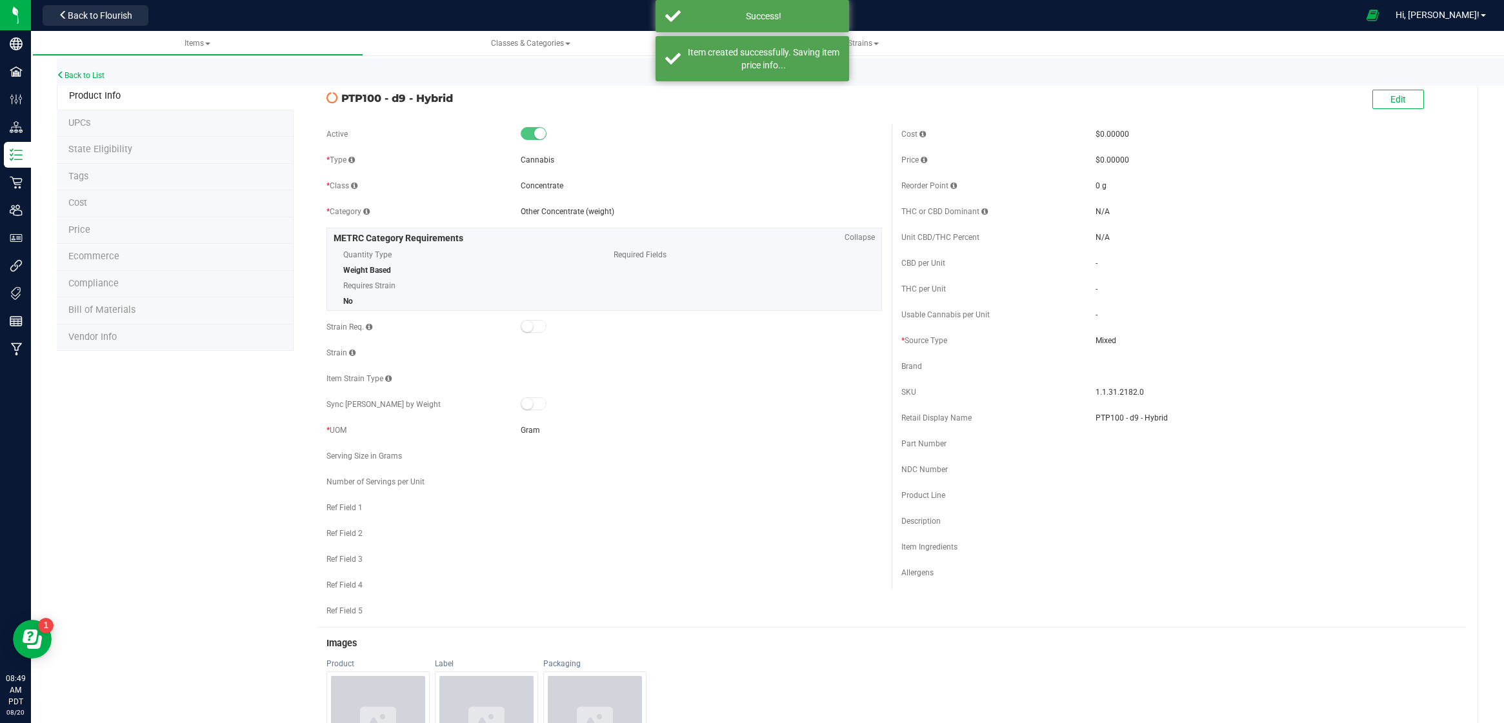
click at [114, 306] on span "Bill of Materials" at bounding box center [101, 310] width 67 height 11
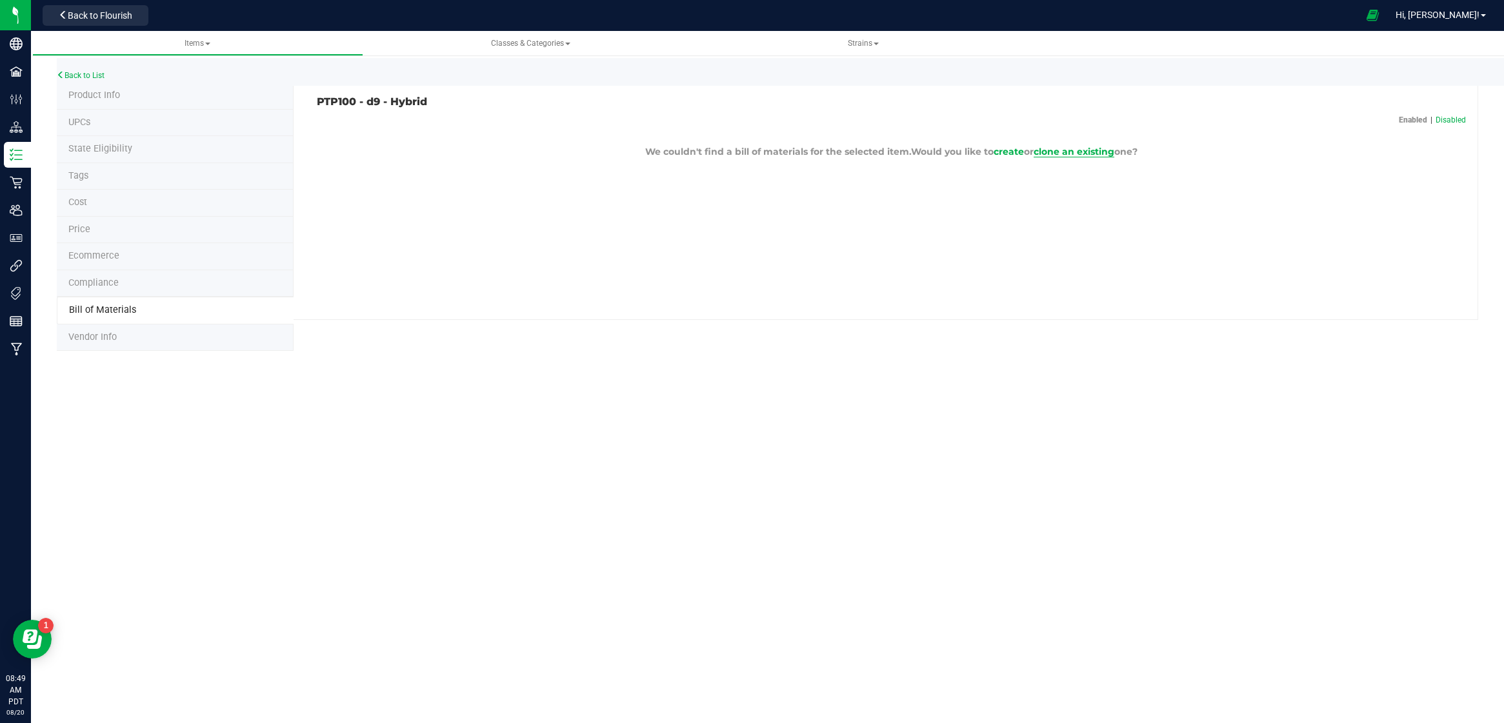
click at [1103, 146] on span "clone an existing" at bounding box center [1074, 152] width 81 height 12
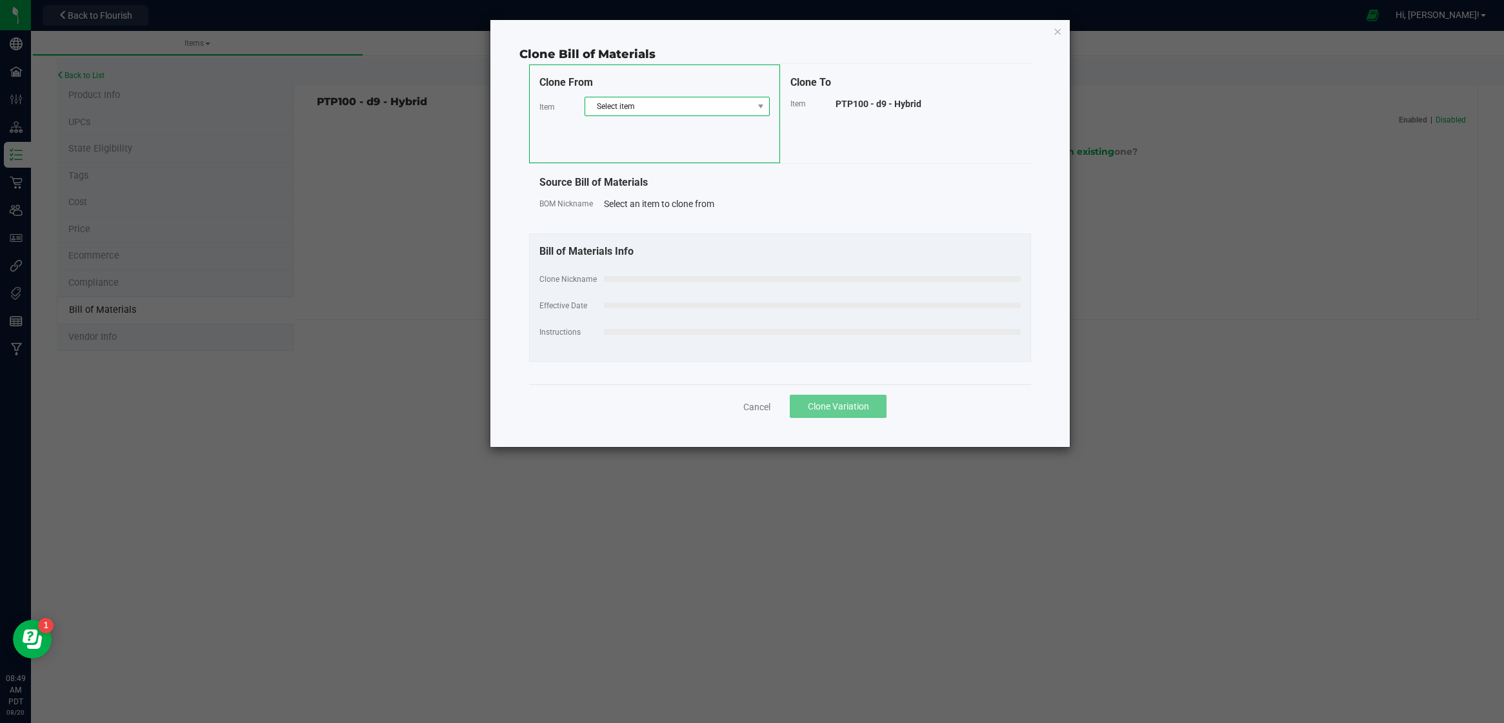
click at [623, 101] on span "Select item" at bounding box center [669, 106] width 168 height 18
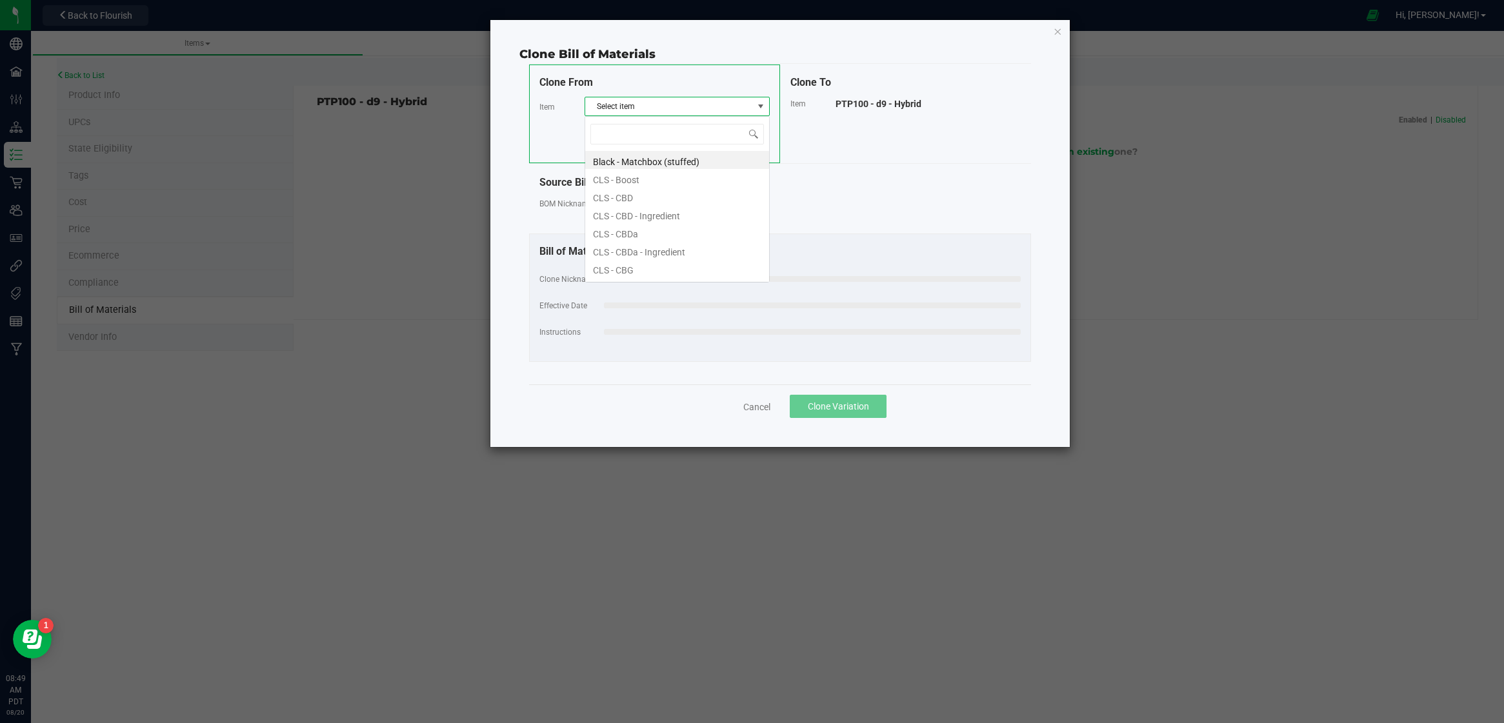
scroll to position [19, 185]
type input "protab 100"
click at [689, 270] on li "Protab 100 - Sativa - Caplet" at bounding box center [677, 268] width 184 height 18
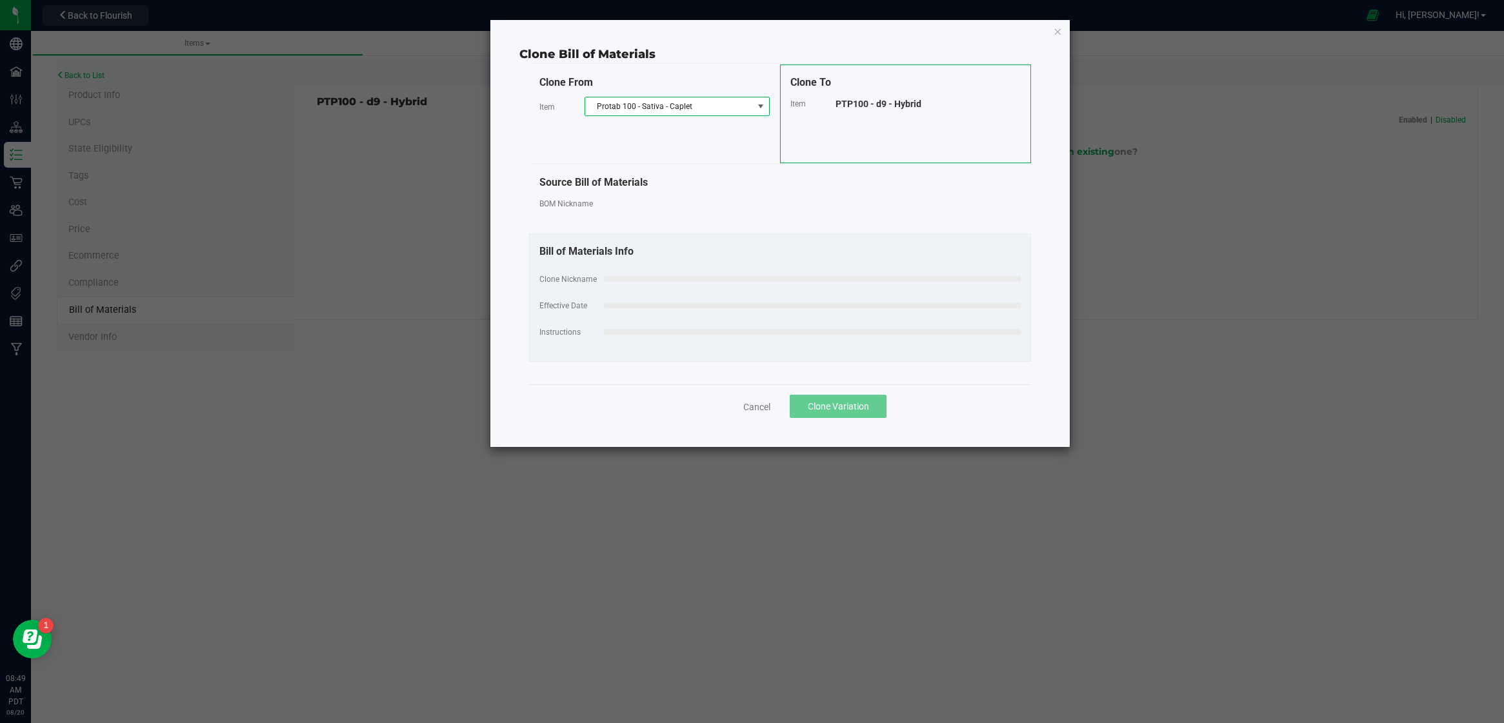
select select "35"
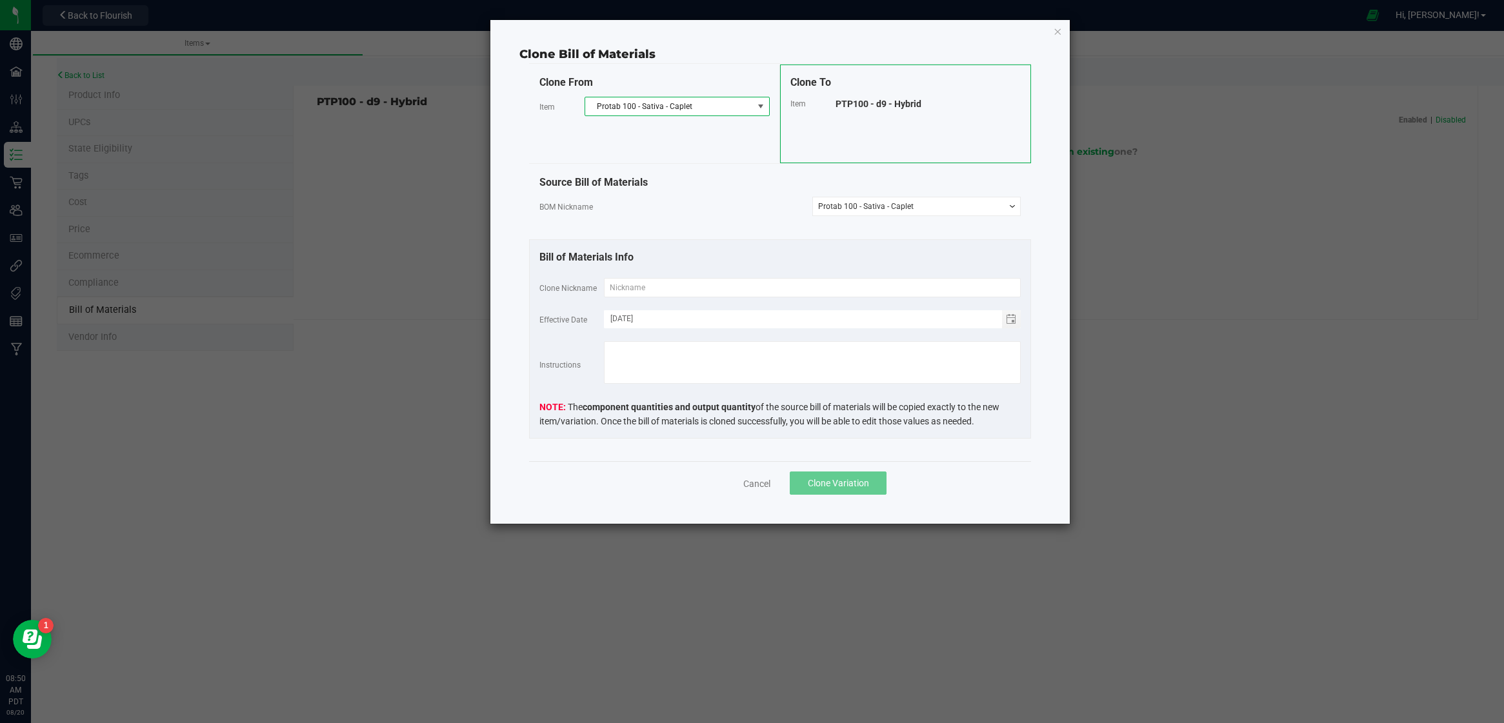
click at [687, 110] on span "Protab 100 - Sativa - Caplet" at bounding box center [669, 106] width 168 height 18
type input "ptp100"
click at [699, 179] on li "PTP100 - d9 - Sativa" at bounding box center [677, 178] width 184 height 18
click at [882, 205] on select "-- Select -- PTP100 - d9 - Sativa" at bounding box center [916, 206] width 208 height 19
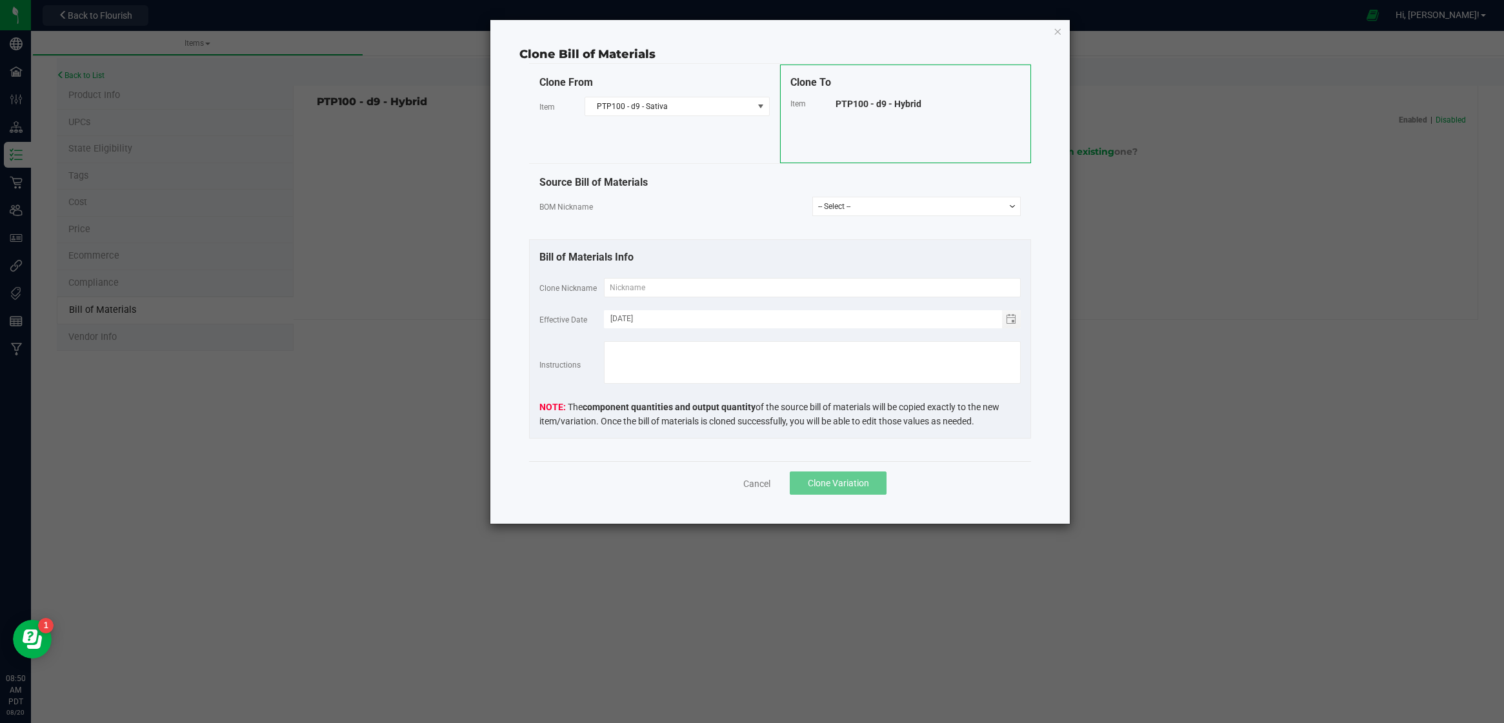
select select "65"
click at [812, 197] on select "-- Select -- PTP100 - d9 - Sativa" at bounding box center [916, 206] width 208 height 19
drag, startPoint x: 931, startPoint y: 103, endPoint x: 831, endPoint y: 106, distance: 100.1
click at [831, 106] on div "Item PTP100 - d9 - Hybrid" at bounding box center [905, 104] width 230 height 14
copy div "PTP100 - d9 - Hybrid"
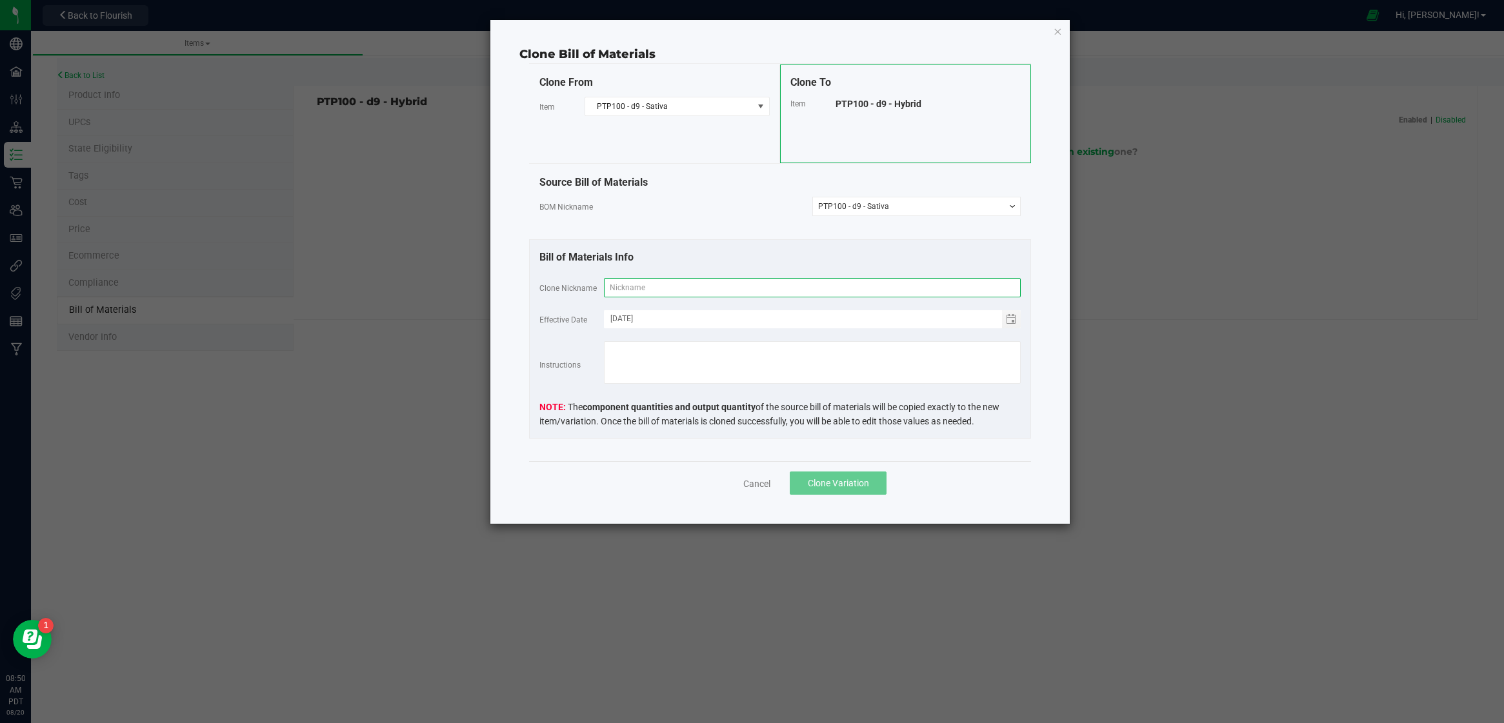
click at [659, 293] on input "text" at bounding box center [812, 287] width 417 height 19
paste input "PTP100 - d9 - Hybrid"
type input "PTP100 - d9 - Hybrid"
click at [860, 488] on button "Clone Variation" at bounding box center [838, 483] width 97 height 23
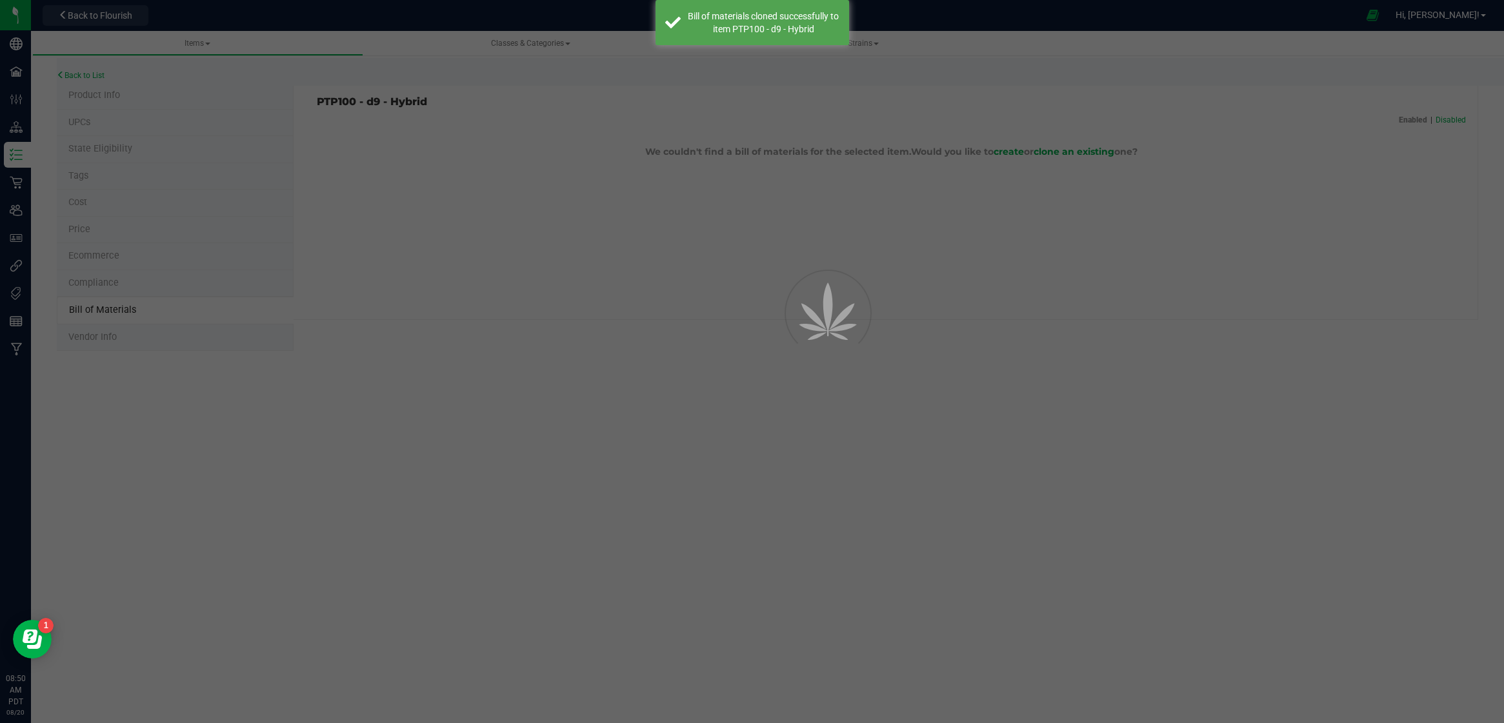
select select "275"
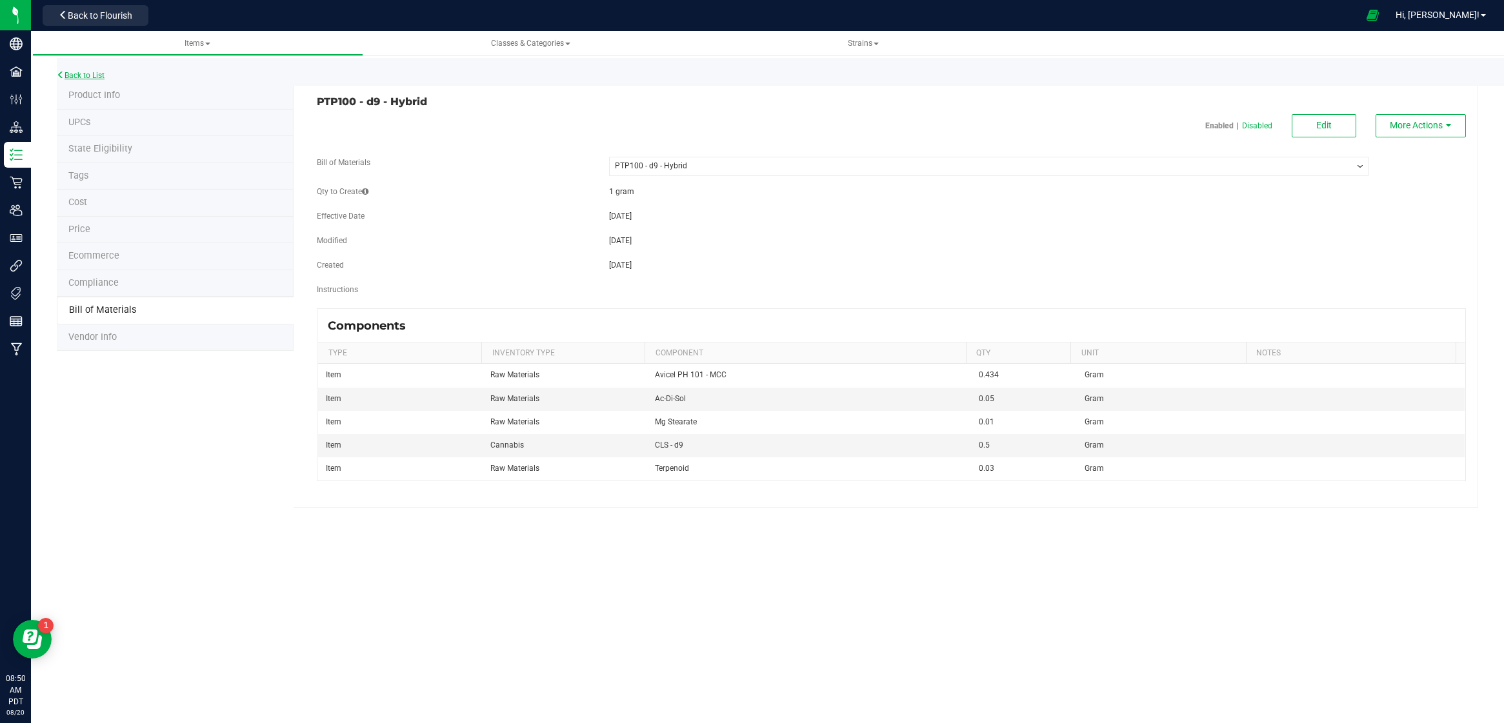
click at [101, 74] on link "Back to List" at bounding box center [81, 75] width 48 height 9
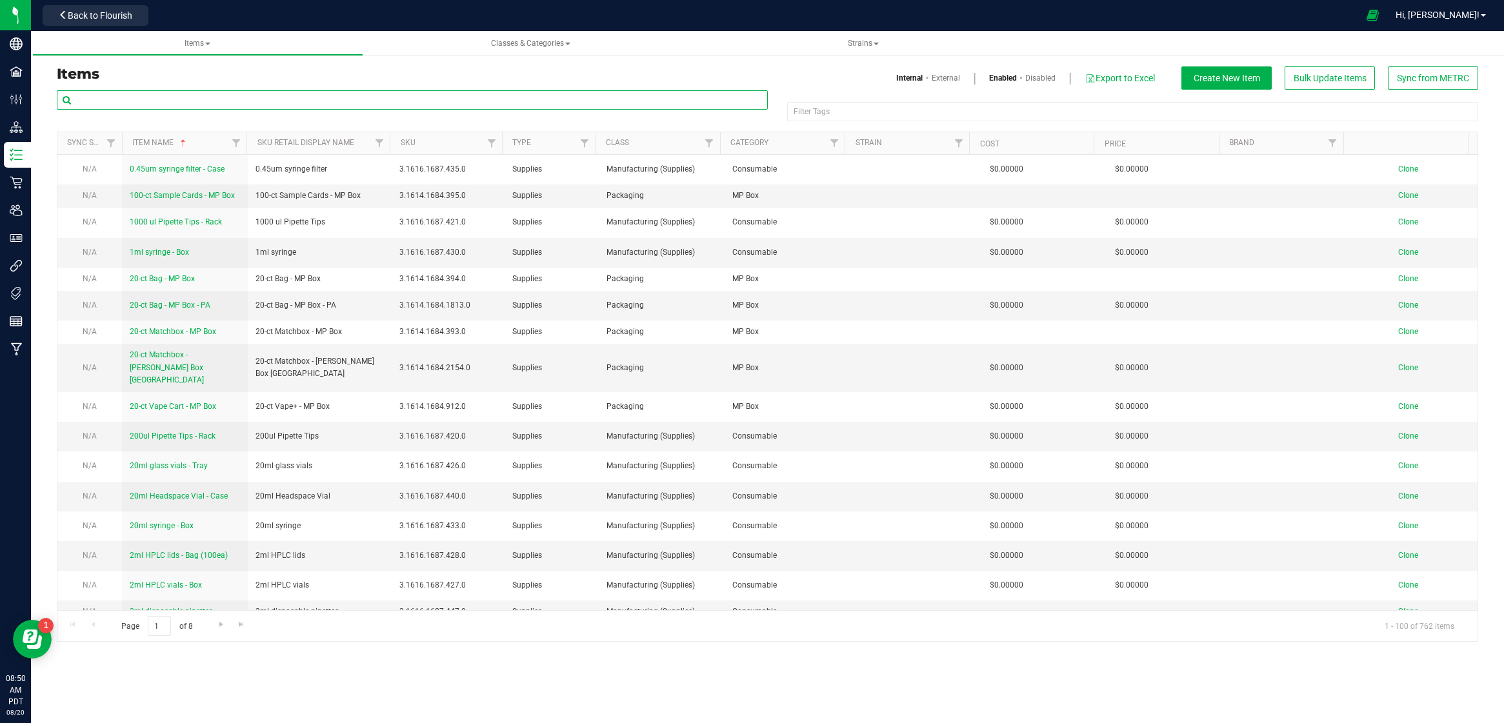
click at [203, 103] on input "text" at bounding box center [412, 99] width 711 height 19
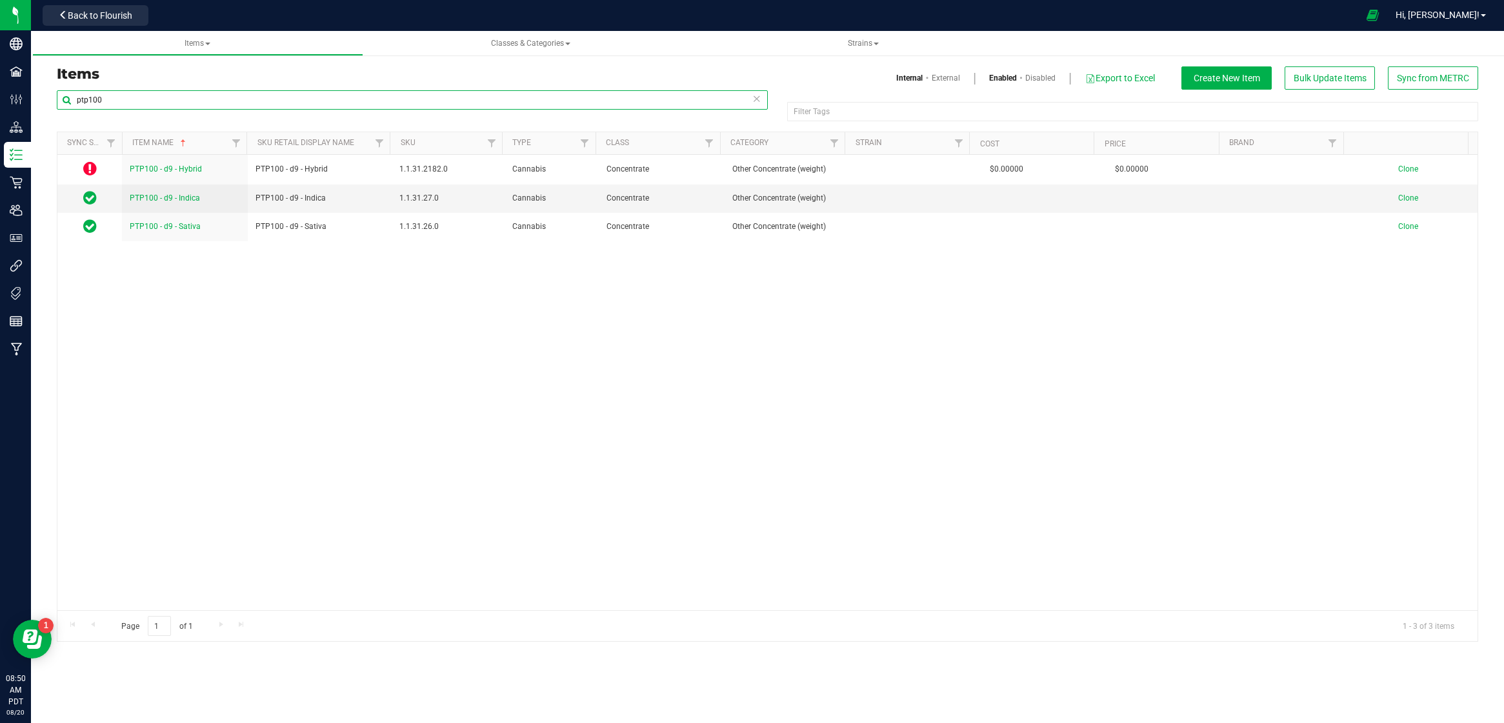
type input "ptp100"
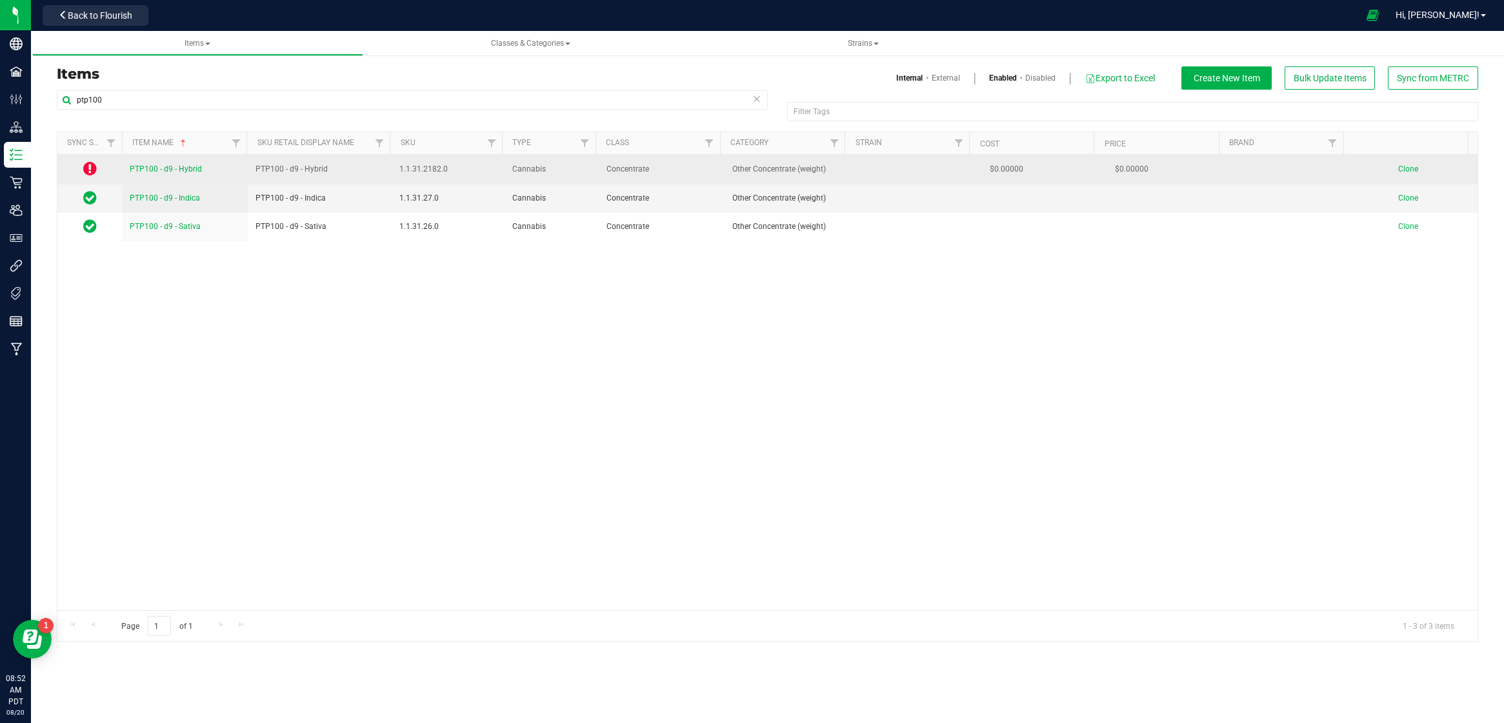
click at [160, 166] on span "PTP100 - d9 - Hybrid" at bounding box center [166, 169] width 72 height 9
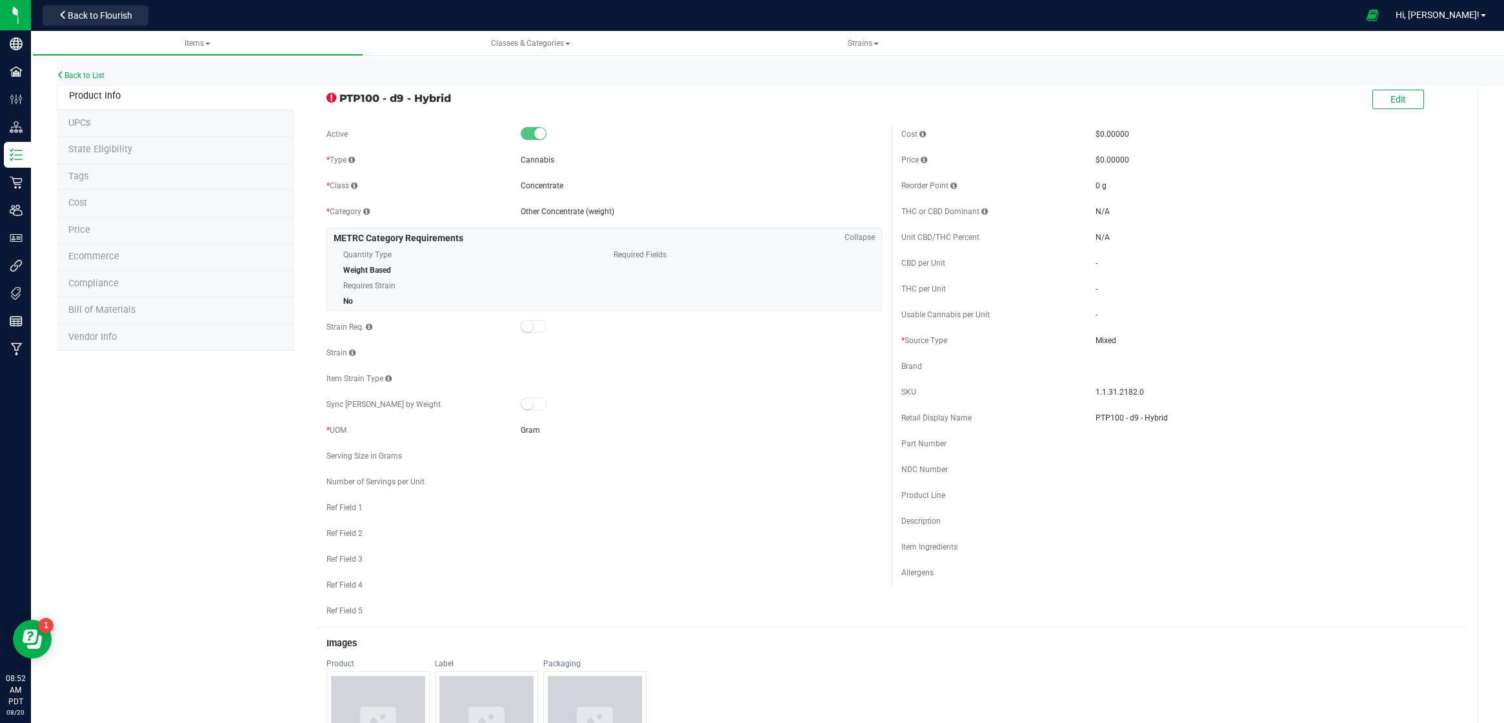
click at [123, 150] on span "State Eligibility" at bounding box center [100, 149] width 64 height 11
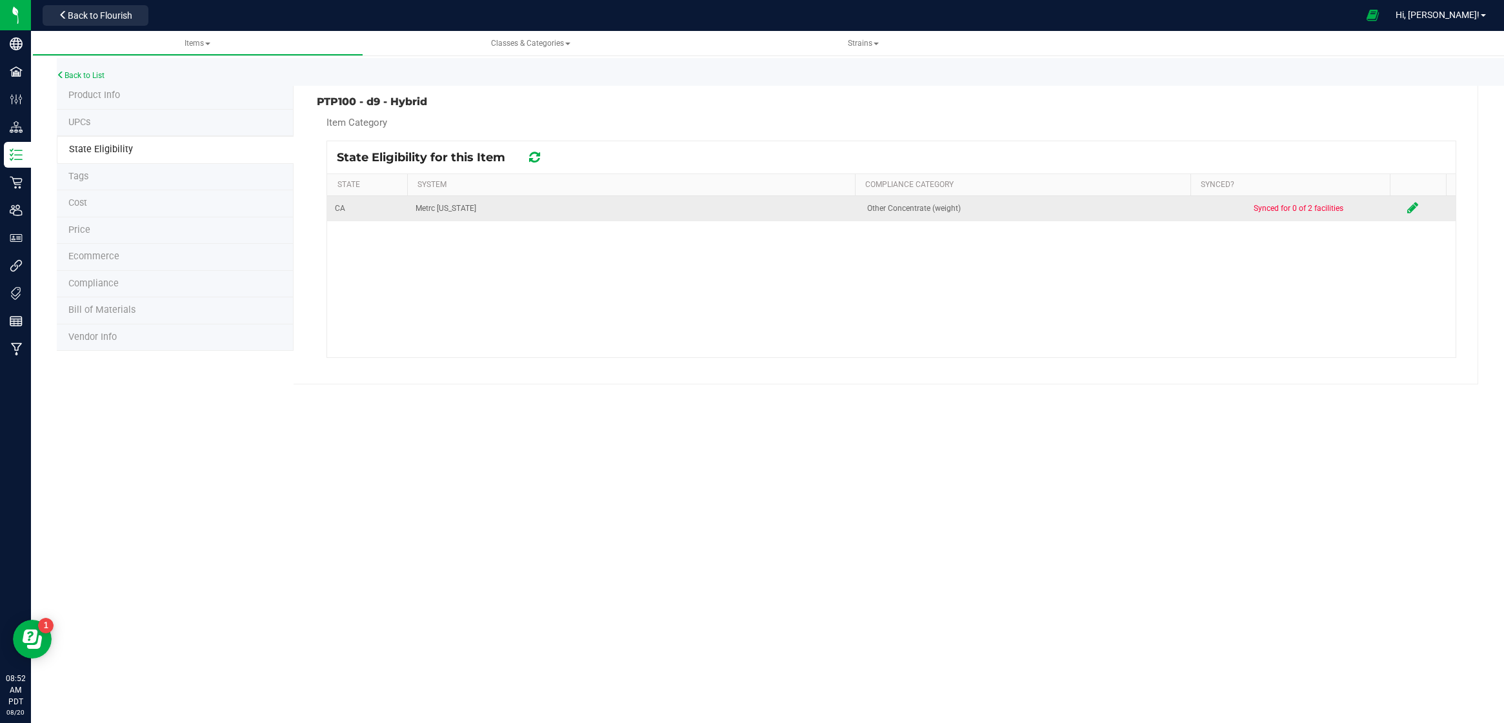
click at [1407, 203] on icon at bounding box center [1412, 207] width 11 height 13
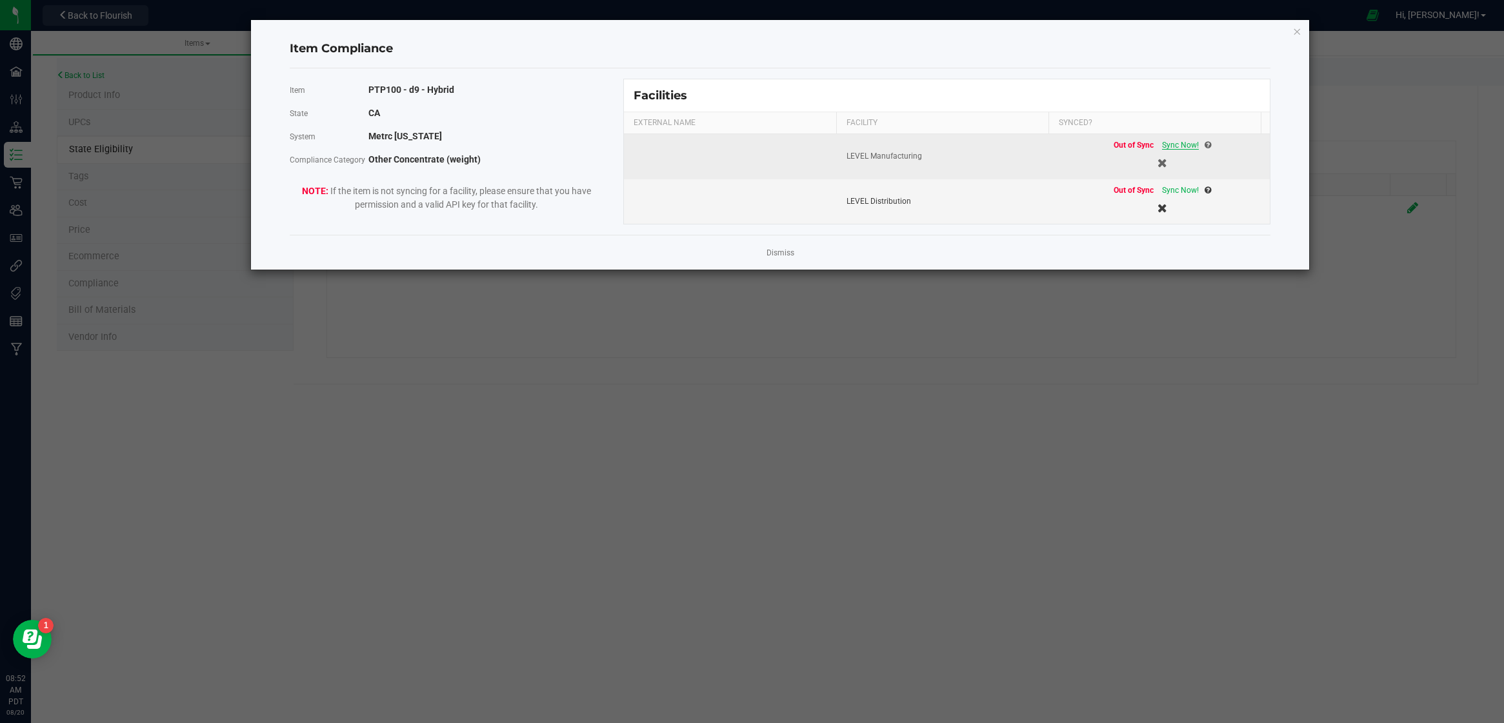
click at [1182, 142] on span "Sync Now!" at bounding box center [1180, 145] width 37 height 9
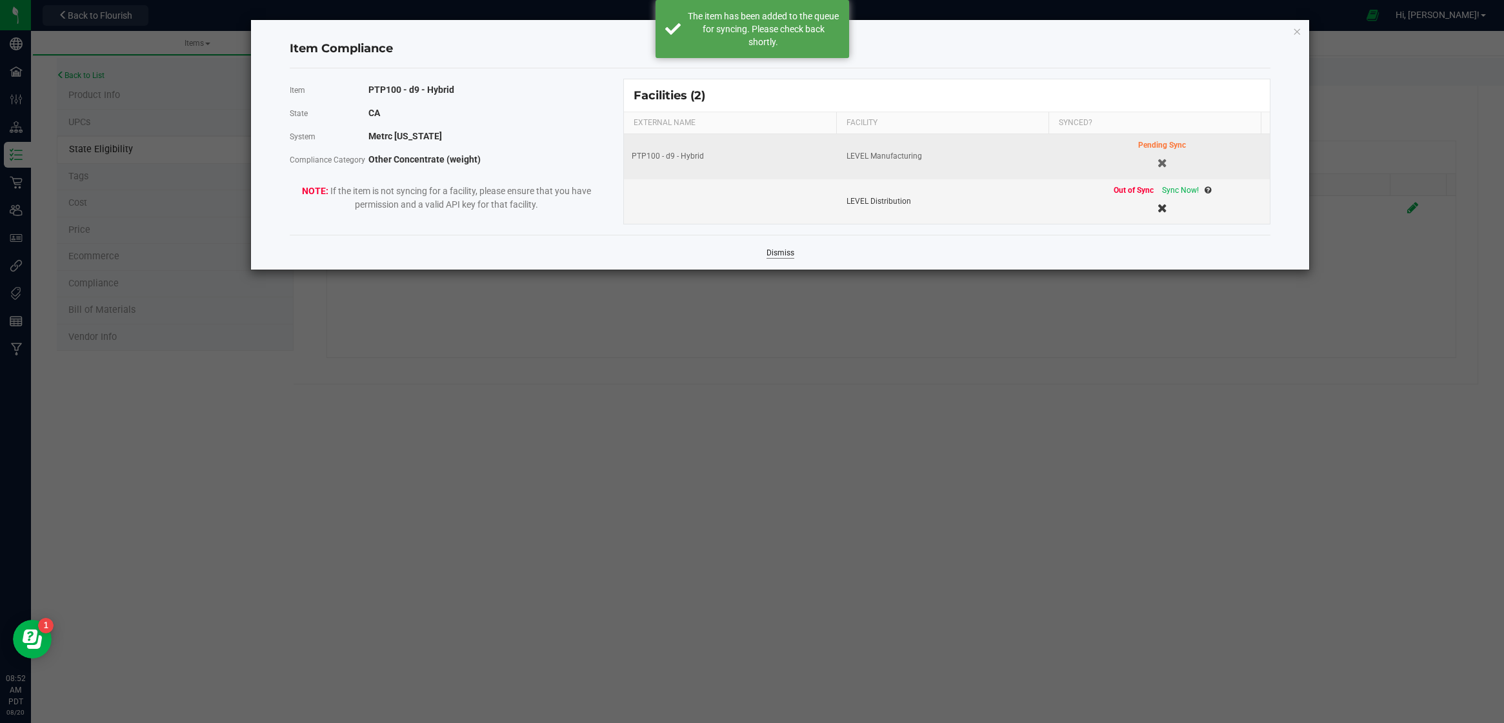
click at [782, 256] on link "Dismiss" at bounding box center [781, 253] width 28 height 11
